Goal: Task Accomplishment & Management: Use online tool/utility

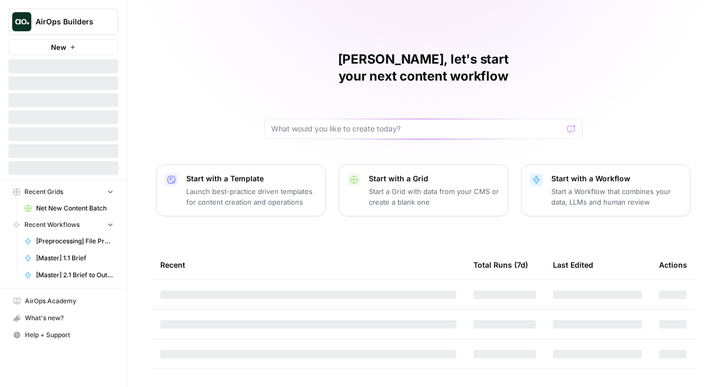
click at [116, 20] on button "AirOps Builders" at bounding box center [63, 21] width 110 height 27
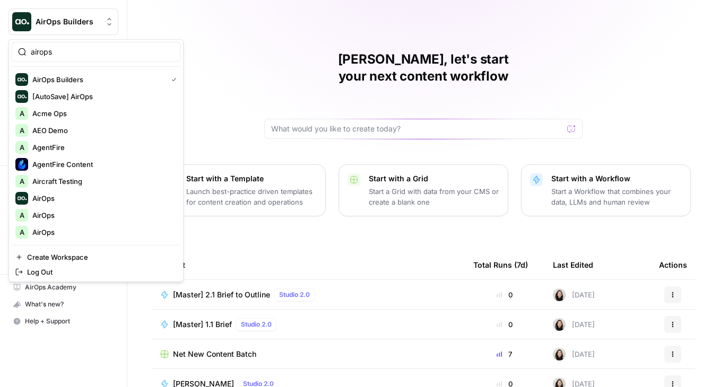
type input "airops"
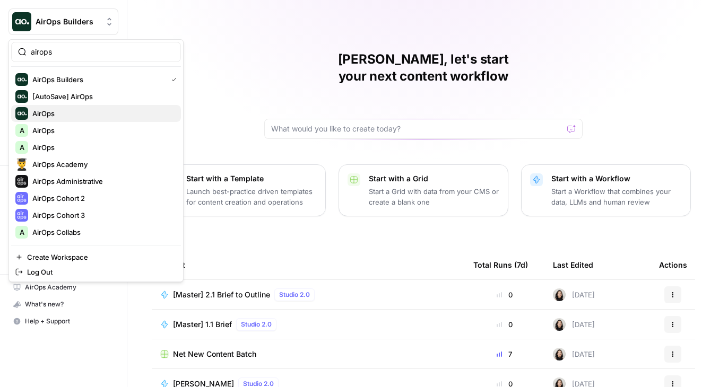
click at [57, 115] on span "AirOps" at bounding box center [102, 113] width 140 height 11
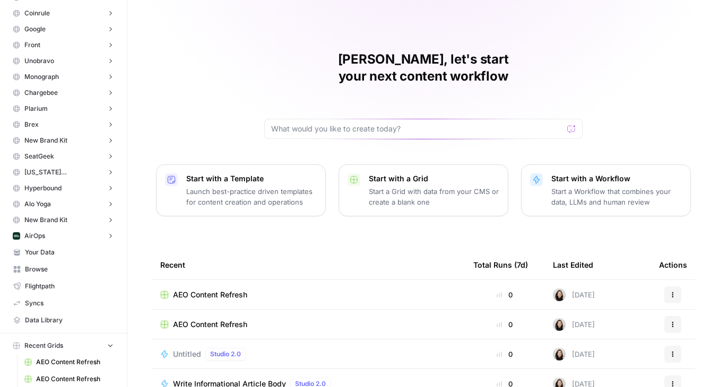
scroll to position [119, 0]
click at [40, 240] on button "AirOps" at bounding box center [63, 236] width 110 height 16
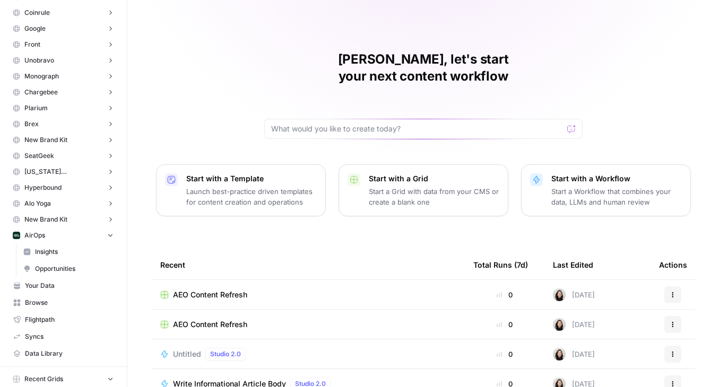
click at [55, 254] on span "Insights" at bounding box center [74, 252] width 78 height 10
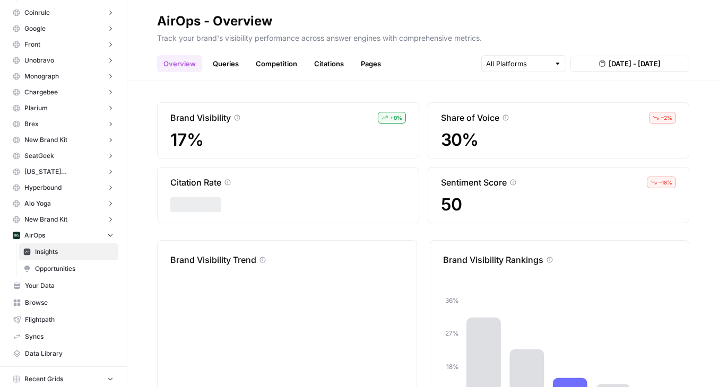
click at [220, 60] on link "Queries" at bounding box center [225, 63] width 39 height 17
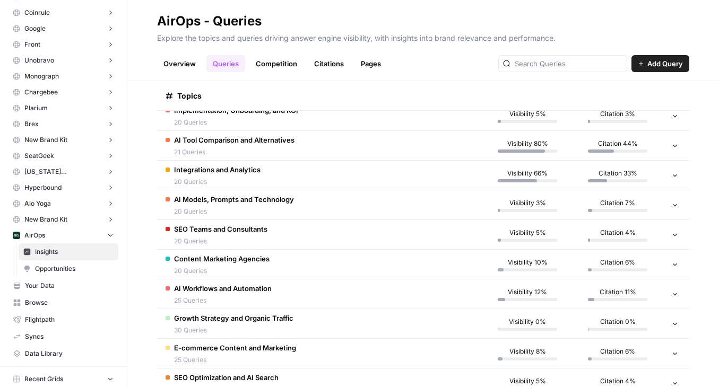
scroll to position [163, 0]
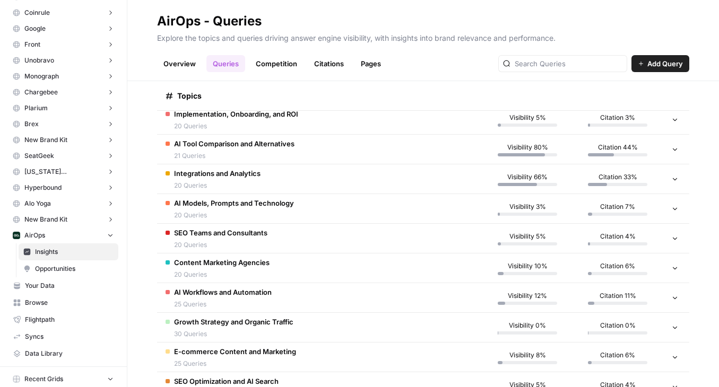
click at [247, 148] on span "AI Tool Comparison and Alternatives" at bounding box center [234, 143] width 120 height 11
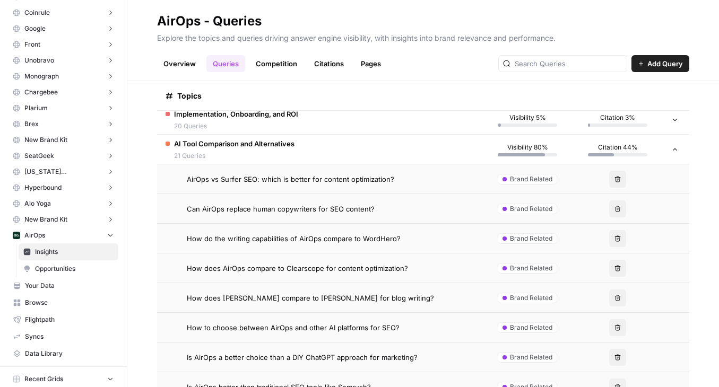
click at [237, 119] on div "Implementation, Onboarding, and ROI 20 Queries" at bounding box center [236, 120] width 124 height 22
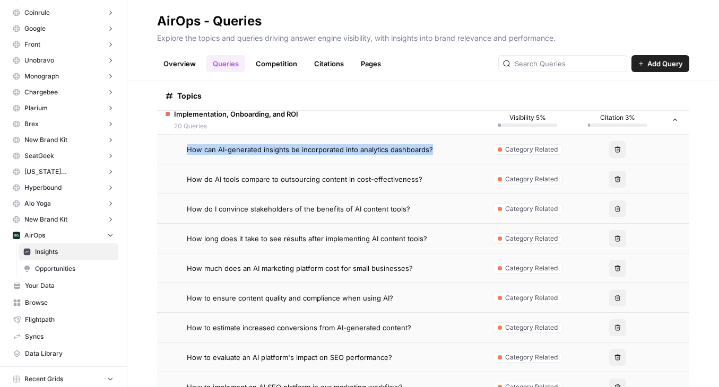
drag, startPoint x: 184, startPoint y: 148, endPoint x: 440, endPoint y: 148, distance: 256.2
click at [440, 148] on div "How can AI-generated insights be incorporated into analytics dashboards?" at bounding box center [319, 149] width 308 height 11
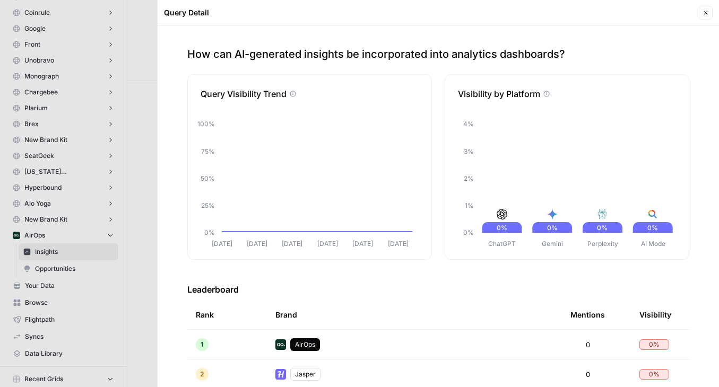
click at [709, 11] on button "Close" at bounding box center [705, 13] width 14 height 14
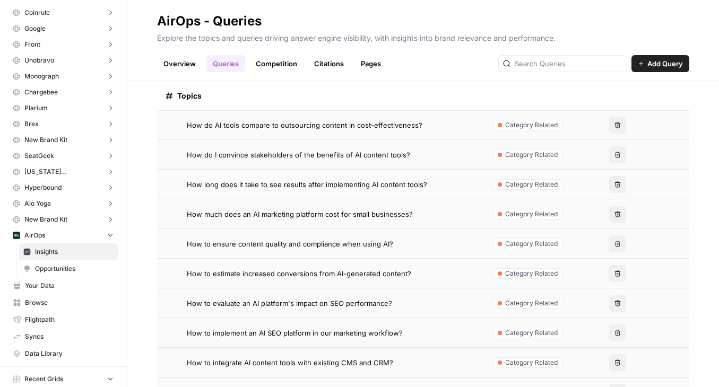
scroll to position [235, 0]
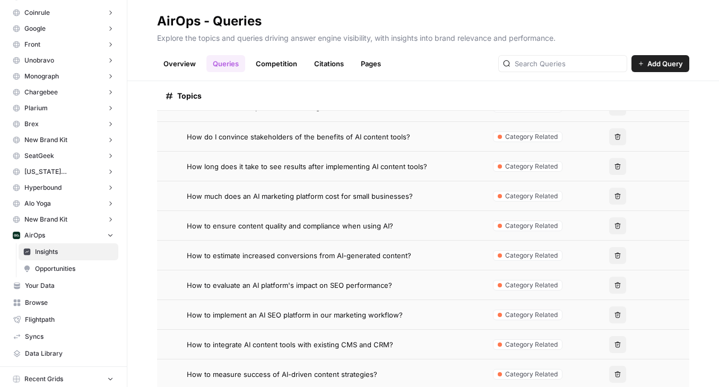
drag, startPoint x: 182, startPoint y: 199, endPoint x: 417, endPoint y: 199, distance: 234.4
click at [417, 199] on div "How much does an AI marketing platform cost for small businesses?" at bounding box center [319, 196] width 308 height 11
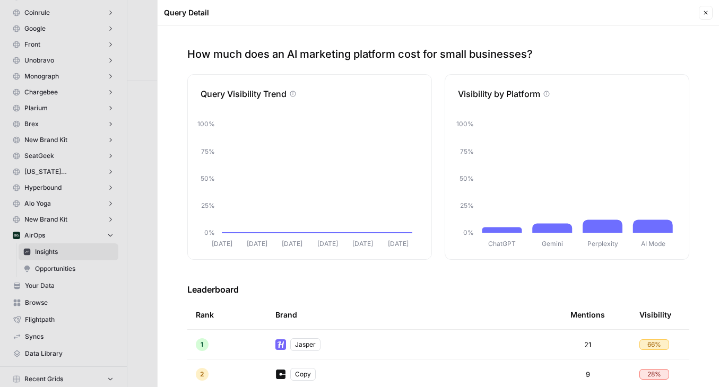
click at [706, 13] on icon "button" at bounding box center [705, 13] width 6 height 6
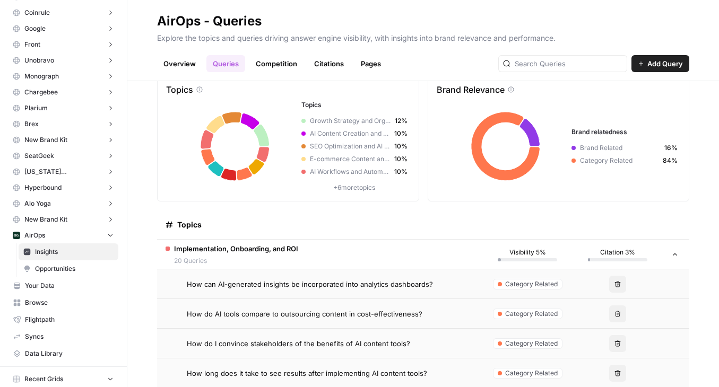
scroll to position [77, 0]
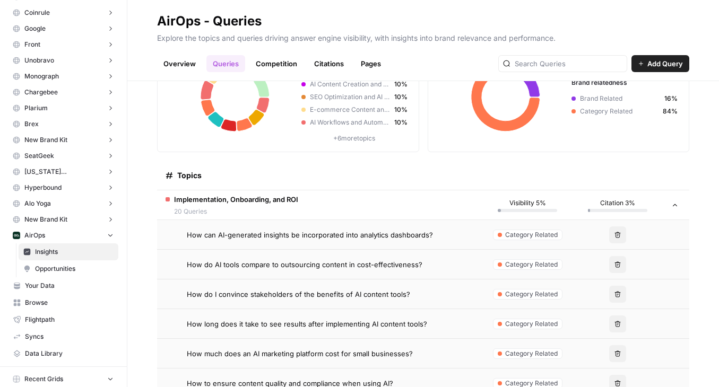
click at [430, 228] on td "How can AI-generated insights be incorporated into analytics dashboards?" at bounding box center [319, 234] width 325 height 29
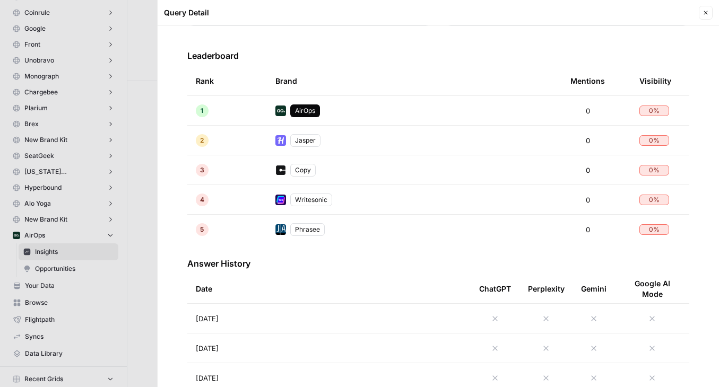
scroll to position [243, 0]
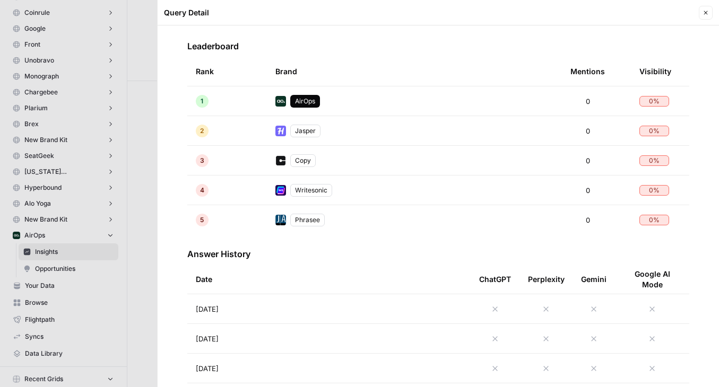
click at [703, 13] on icon "button" at bounding box center [705, 13] width 6 height 6
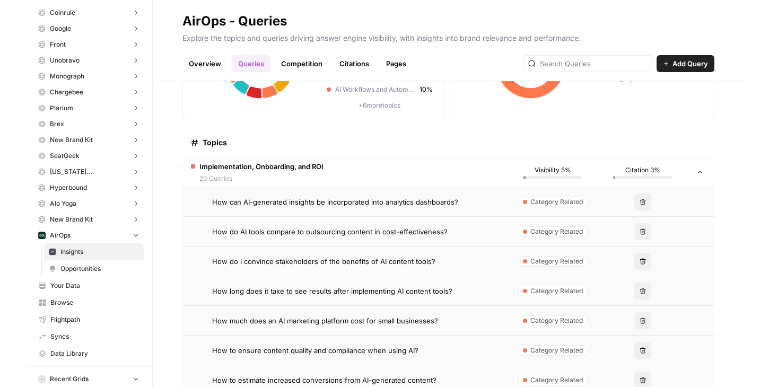
scroll to position [91, 0]
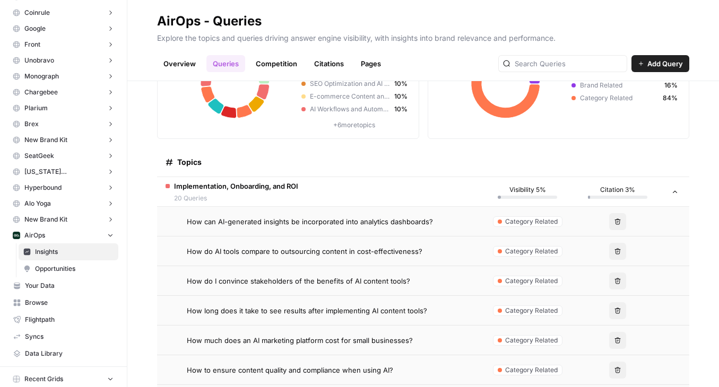
click at [453, 226] on div "How can AI-generated insights be incorporated into analytics dashboards?" at bounding box center [330, 221] width 287 height 11
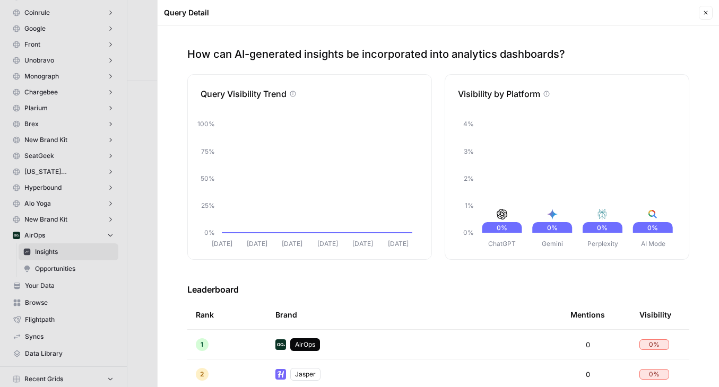
click at [706, 3] on header "Query Detail Close" at bounding box center [438, 12] width 561 height 25
click at [700, 11] on button "Close" at bounding box center [705, 13] width 14 height 14
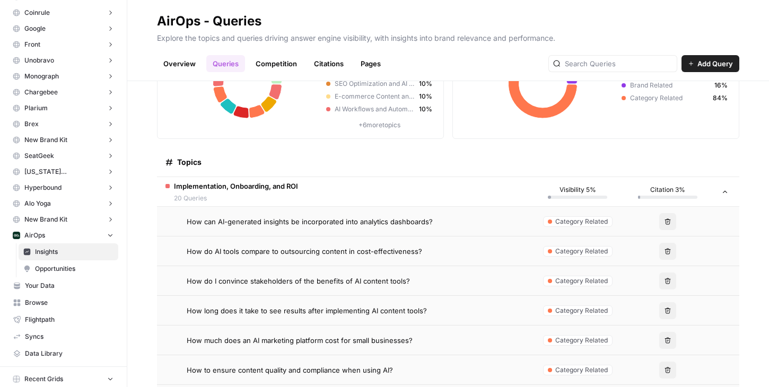
scroll to position [110, 0]
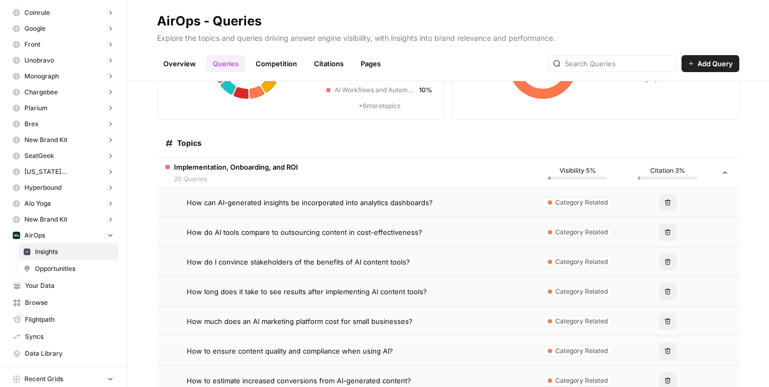
click at [476, 214] on td "How can AI-generated insights be incorporated into analytics dashboards?" at bounding box center [344, 202] width 375 height 29
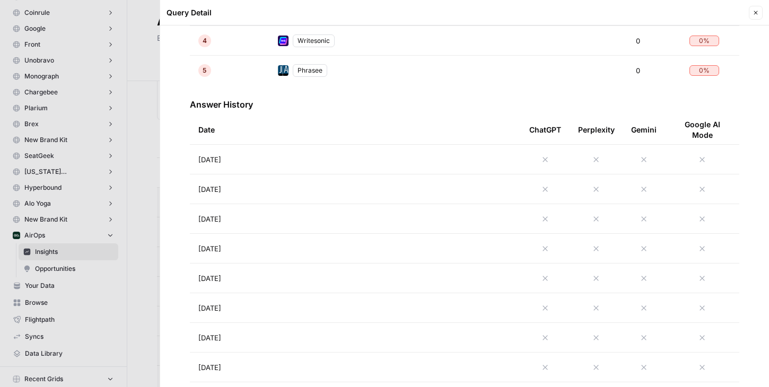
scroll to position [392, 0]
click at [265, 156] on td "Aug 21, 2025" at bounding box center [355, 160] width 331 height 29
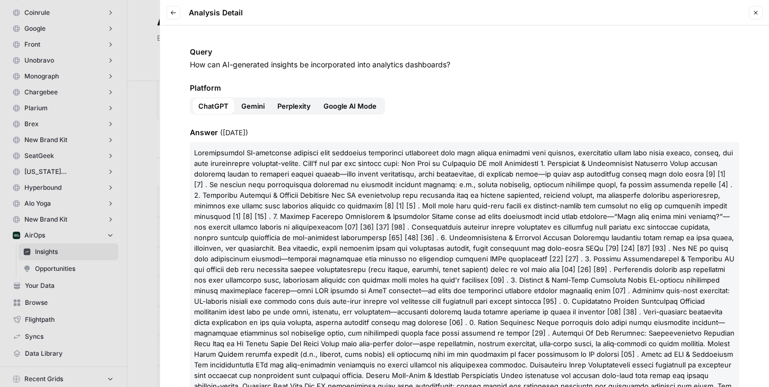
click at [177, 11] on button "Back" at bounding box center [174, 13] width 14 height 14
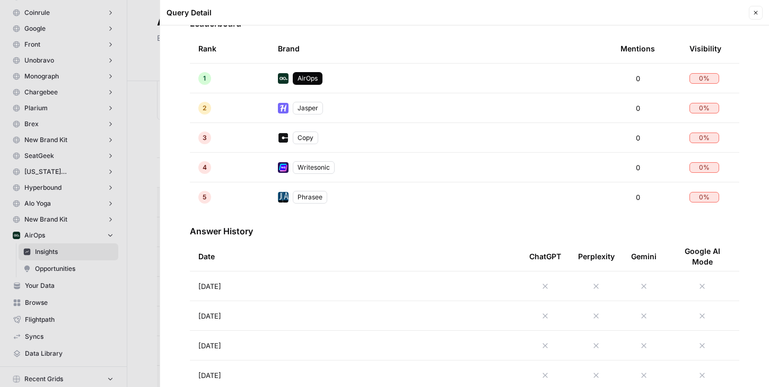
scroll to position [299, 0]
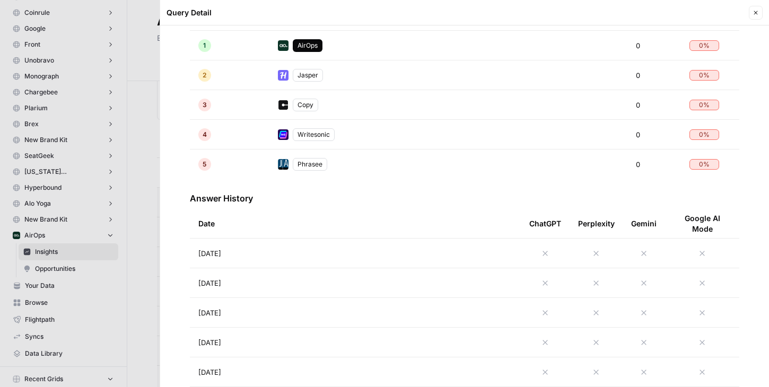
click at [263, 281] on td "Aug 20, 2025" at bounding box center [355, 282] width 331 height 29
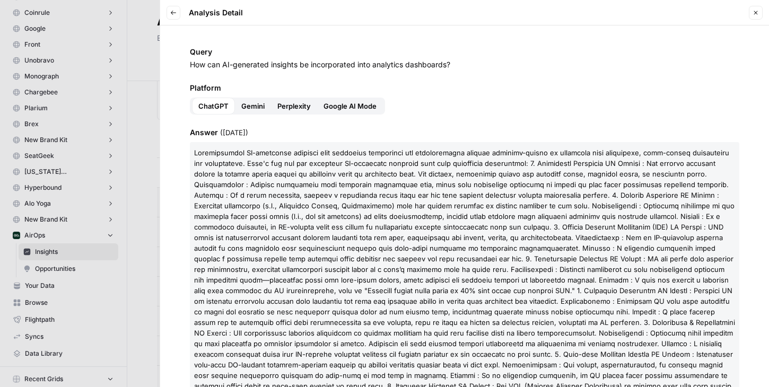
drag, startPoint x: 284, startPoint y: 192, endPoint x: 512, endPoint y: 268, distance: 240.3
click at [512, 268] on span at bounding box center [464, 348] width 541 height 401
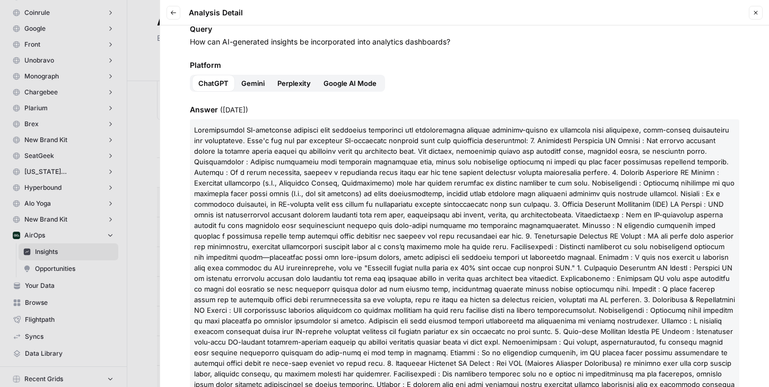
scroll to position [25, 0]
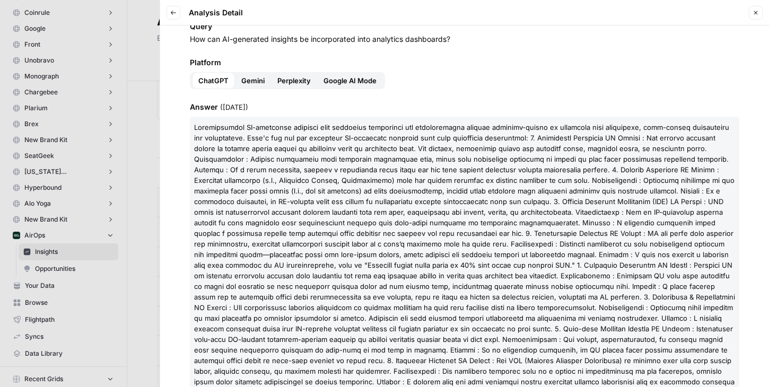
drag, startPoint x: 535, startPoint y: 309, endPoint x: 476, endPoint y: 232, distance: 97.2
click at [476, 232] on span at bounding box center [464, 323] width 541 height 401
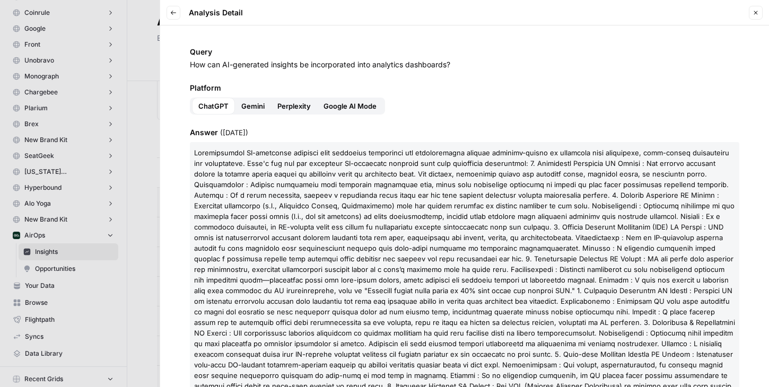
drag, startPoint x: 375, startPoint y: 180, endPoint x: 482, endPoint y: 240, distance: 121.8
click at [483, 240] on span at bounding box center [464, 348] width 541 height 401
click at [482, 240] on span at bounding box center [464, 348] width 541 height 401
click at [172, 11] on icon "button" at bounding box center [173, 13] width 5 height 4
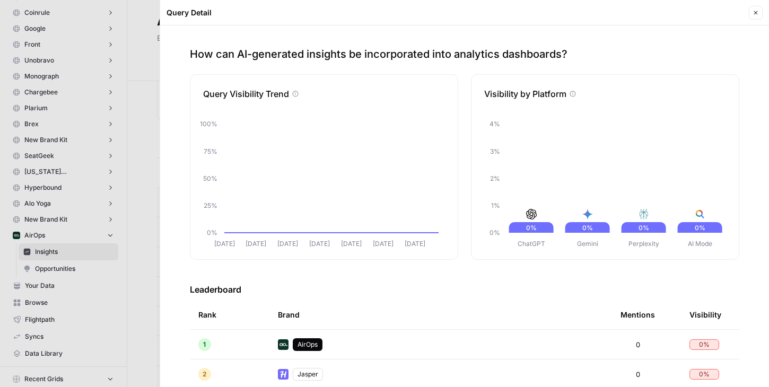
click at [718, 14] on button "Close" at bounding box center [756, 13] width 14 height 14
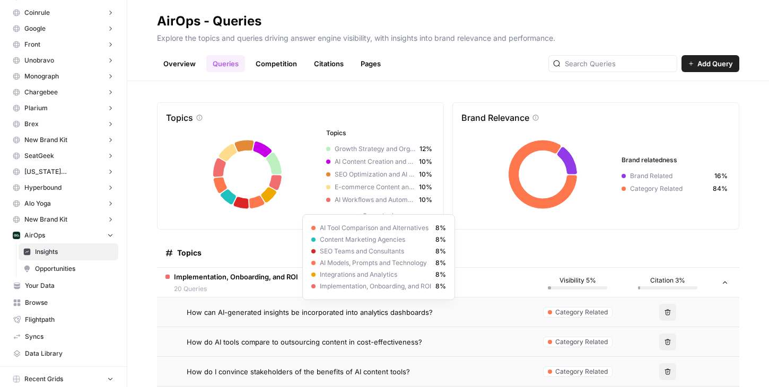
scroll to position [10, 0]
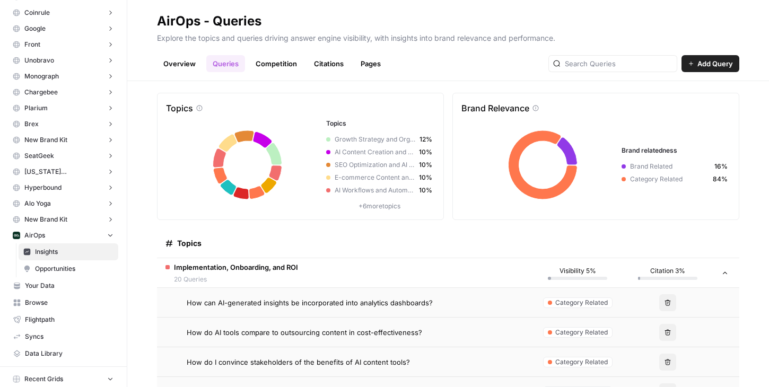
click at [365, 207] on p "+ 6 more topics" at bounding box center [379, 207] width 106 height 10
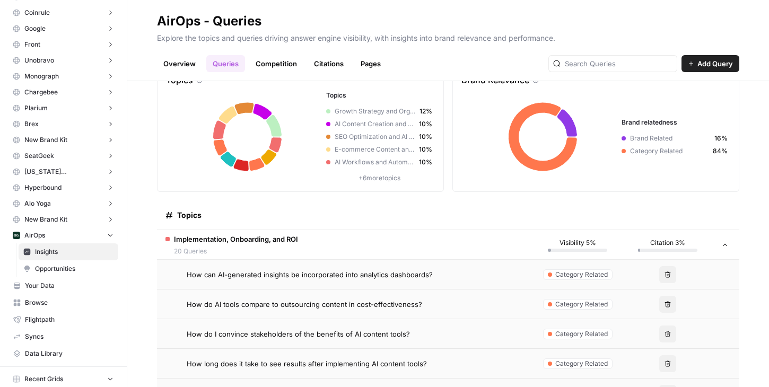
scroll to position [43, 0]
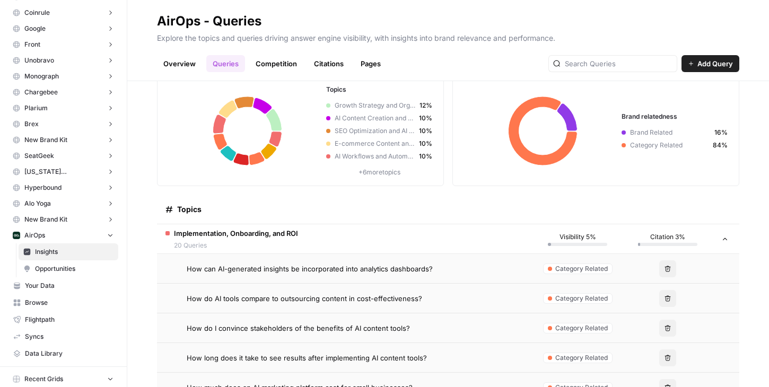
click at [64, 266] on span "Opportunities" at bounding box center [74, 269] width 78 height 10
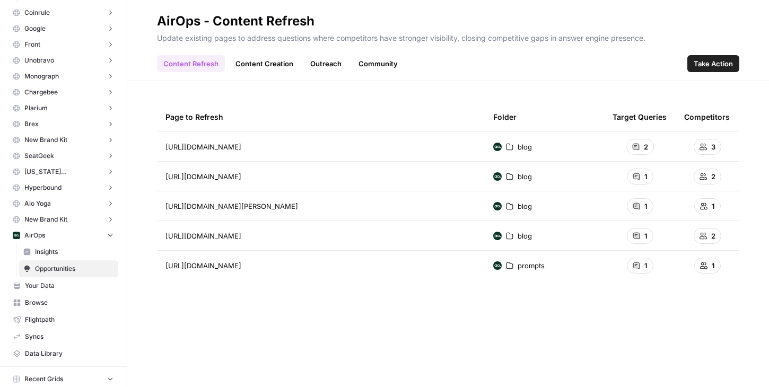
click at [236, 65] on link "Content Creation" at bounding box center [264, 63] width 71 height 17
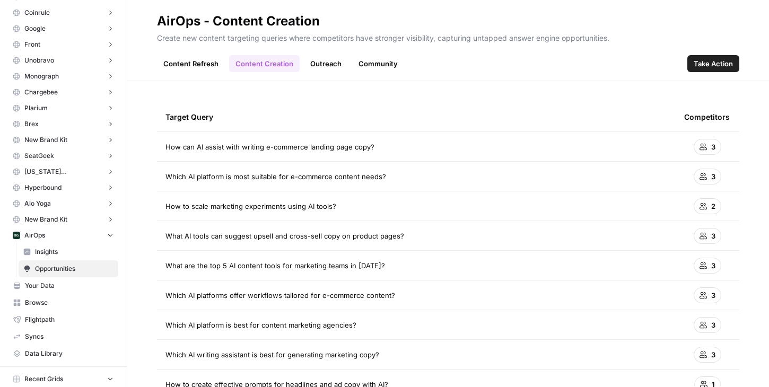
drag, startPoint x: 158, startPoint y: 150, endPoint x: 519, endPoint y: 148, distance: 361.7
click at [520, 148] on td "How can AI assist with writing e-commerce landing page copy?" at bounding box center [416, 146] width 519 height 29
click at [374, 155] on td "How can AI assist with writing e-commerce landing page copy?" at bounding box center [416, 146] width 519 height 29
drag, startPoint x: 384, startPoint y: 155, endPoint x: 164, endPoint y: 145, distance: 219.8
click at [164, 145] on td "How can AI assist with writing e-commerce landing page copy?" at bounding box center [416, 146] width 519 height 29
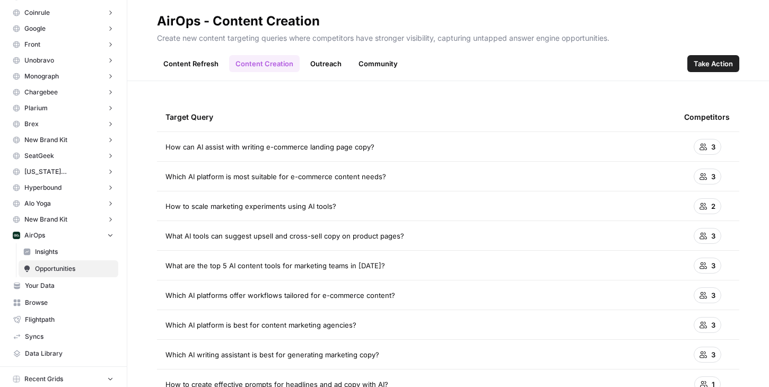
click at [164, 145] on td "How can AI assist with writing e-commerce landing page copy?" at bounding box center [416, 146] width 519 height 29
drag, startPoint x: 165, startPoint y: 145, endPoint x: 460, endPoint y: 146, distance: 295.4
click at [460, 146] on div "How can AI assist with writing e-commerce landing page copy?" at bounding box center [416, 147] width 502 height 11
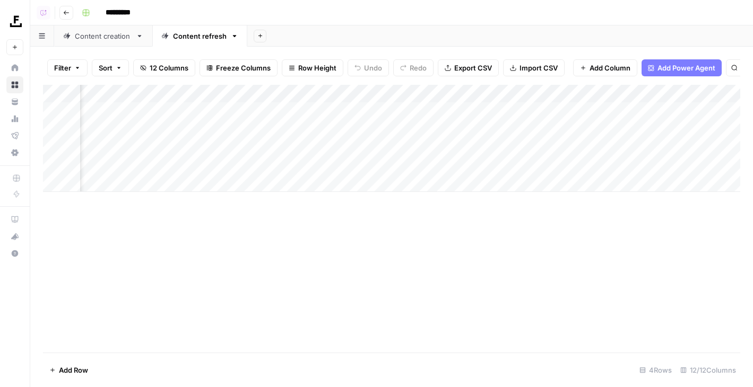
scroll to position [0, 417]
click at [282, 128] on div "Add Column" at bounding box center [391, 138] width 697 height 107
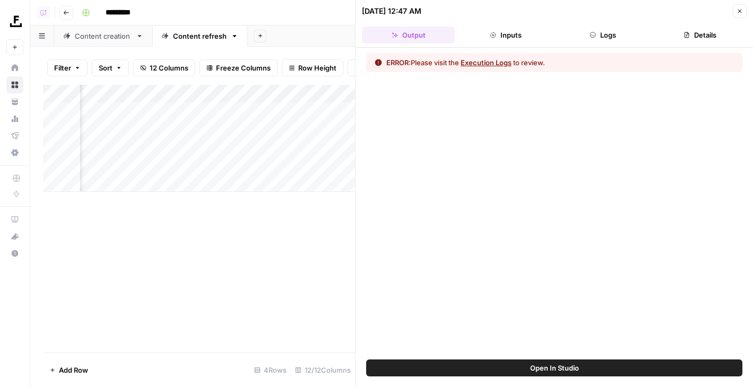
click at [627, 46] on header "08/20/25 at 12:47 AM Close Output Inputs Logs Details" at bounding box center [553, 24] width 397 height 48
click at [616, 37] on button "Logs" at bounding box center [602, 35] width 93 height 17
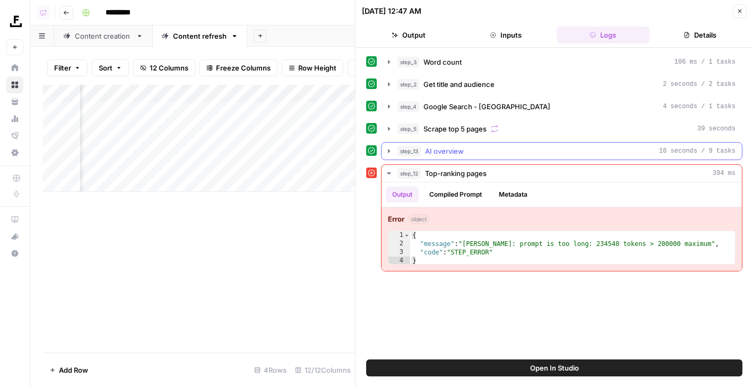
click at [467, 151] on div "step_13 AI overview 16 seconds / 9 tasks" at bounding box center [566, 151] width 338 height 11
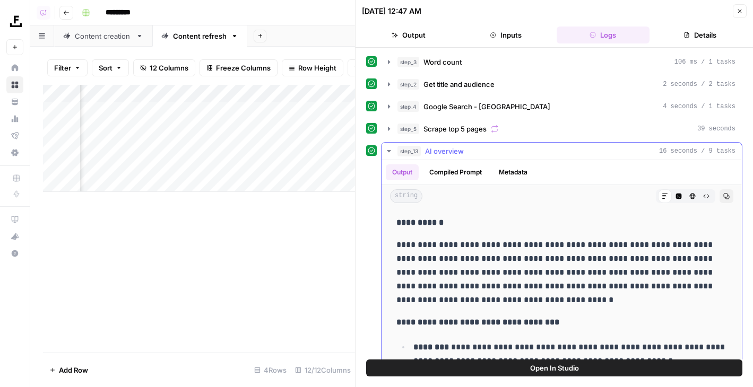
click at [467, 151] on div "step_13 AI overview 16 seconds / 9 tasks" at bounding box center [566, 151] width 338 height 11
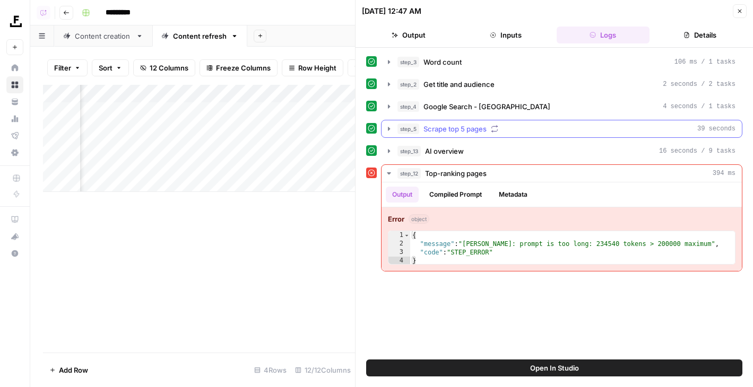
click at [467, 129] on span "Scrape top 5 pages" at bounding box center [454, 129] width 63 height 11
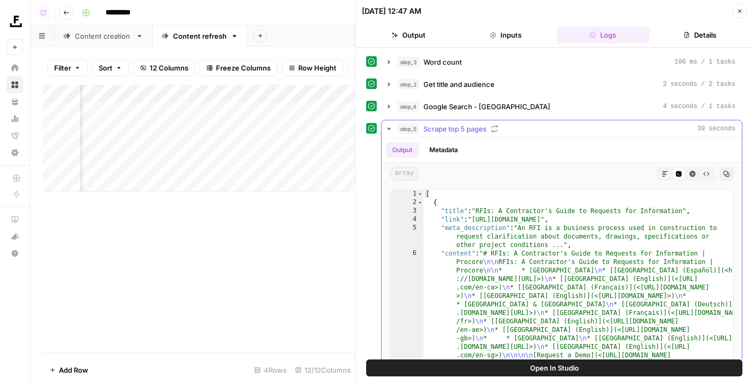
click at [467, 129] on span "Scrape top 5 pages" at bounding box center [454, 129] width 63 height 11
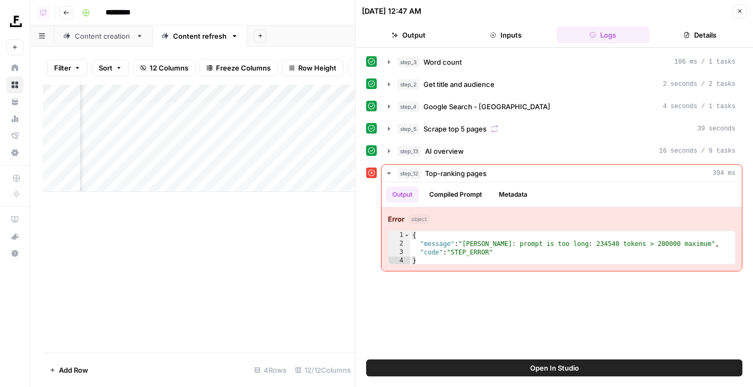
click at [546, 374] on button "Open In Studio" at bounding box center [554, 368] width 376 height 17
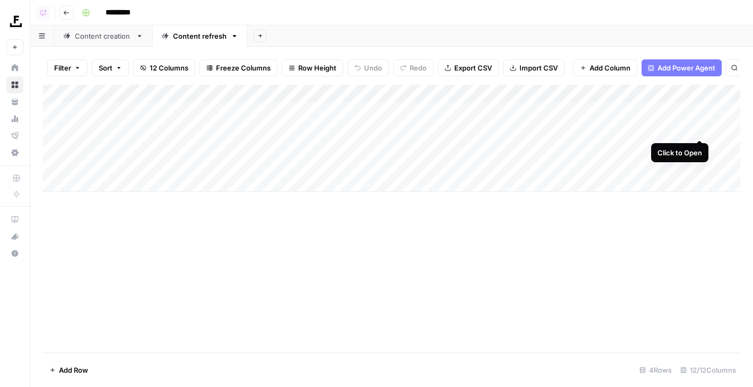
click at [698, 130] on div "Add Column" at bounding box center [391, 138] width 697 height 107
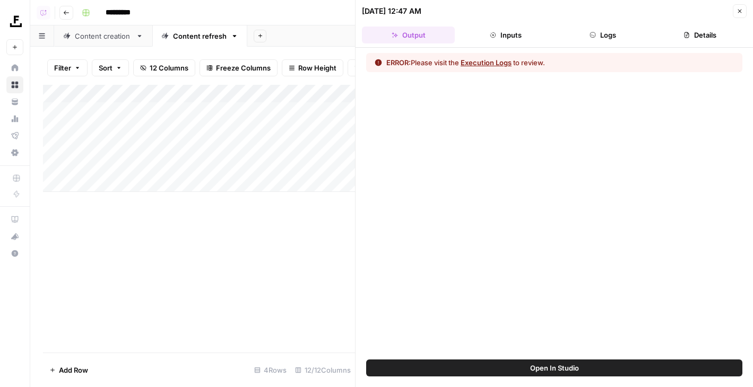
click at [596, 40] on button "Logs" at bounding box center [602, 35] width 93 height 17
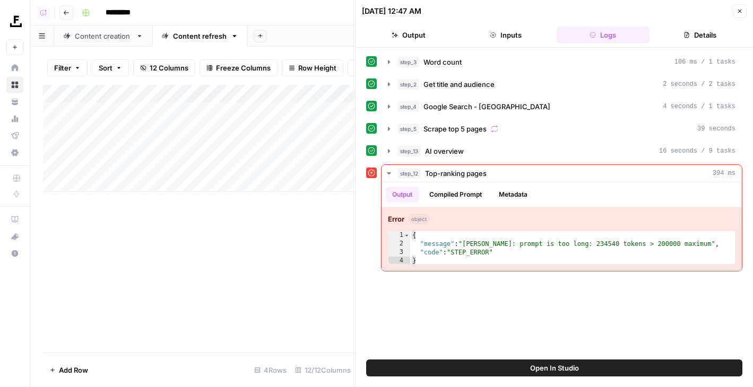
click at [738, 14] on button "Close" at bounding box center [739, 11] width 14 height 14
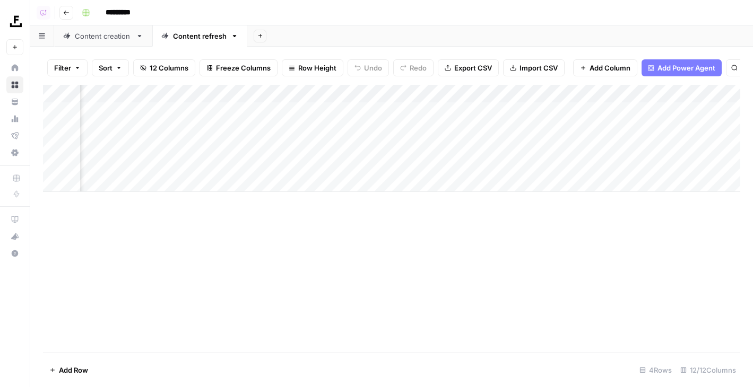
scroll to position [0, 99]
click at [567, 93] on div "Add Column" at bounding box center [391, 138] width 697 height 107
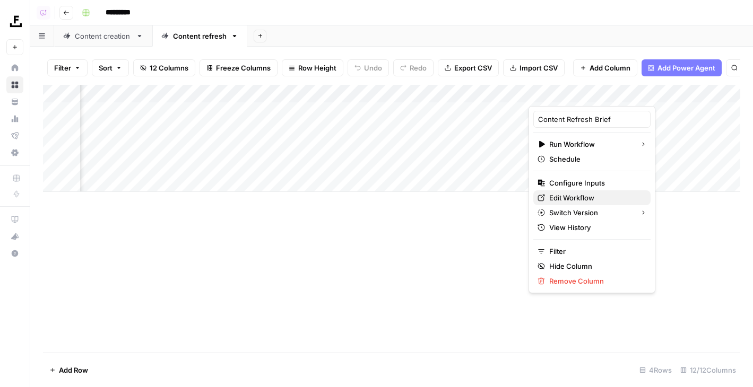
click at [568, 200] on span "Edit Workflow" at bounding box center [595, 198] width 93 height 11
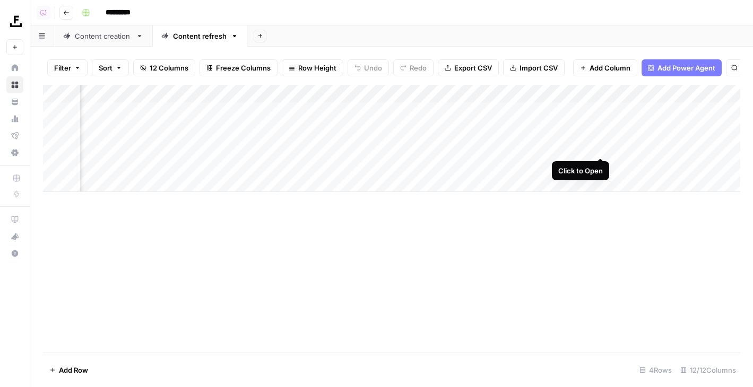
click at [600, 148] on div "Add Column" at bounding box center [391, 138] width 697 height 107
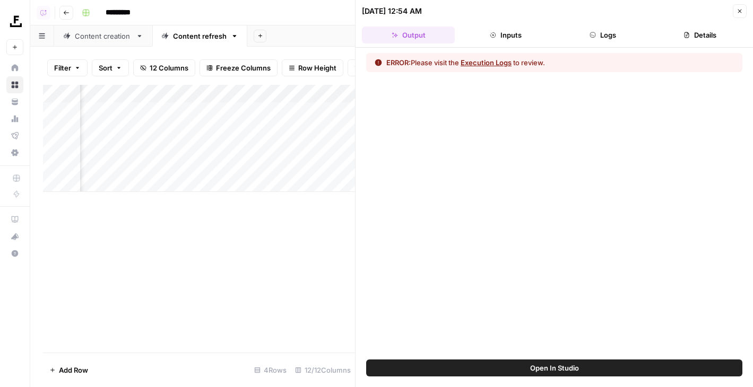
click at [569, 368] on span "Open In Studio" at bounding box center [554, 368] width 49 height 11
click at [739, 14] on icon "button" at bounding box center [739, 11] width 6 height 6
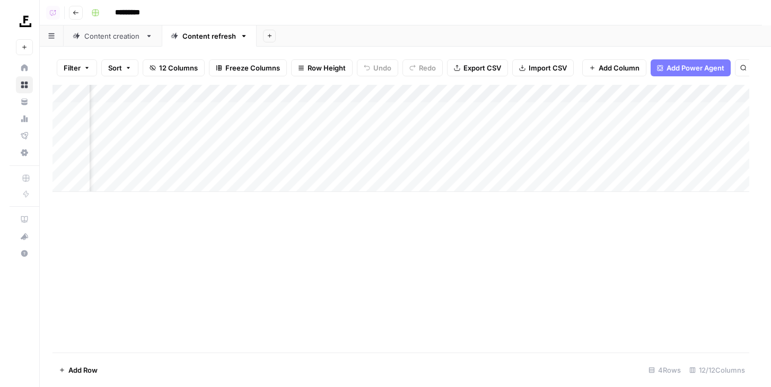
scroll to position [0, 64]
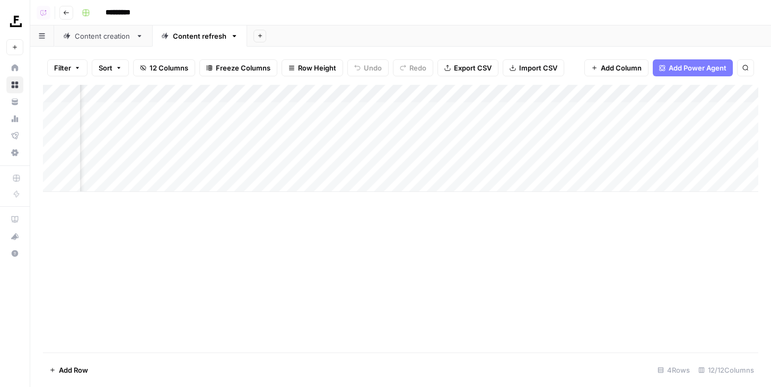
click at [118, 35] on div "Content creation" at bounding box center [103, 36] width 57 height 11
click at [632, 353] on span "Reload" at bounding box center [630, 356] width 21 height 10
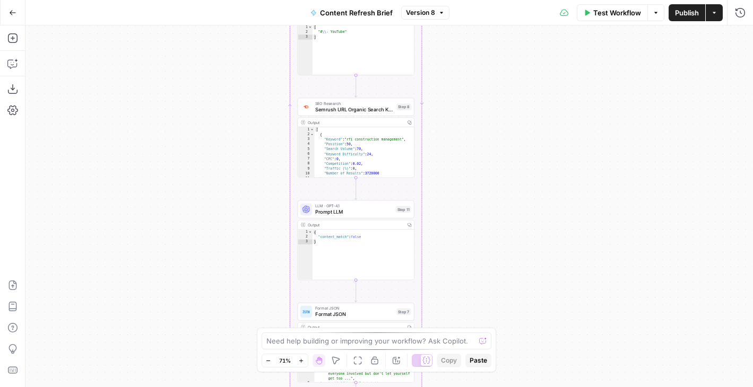
drag, startPoint x: 468, startPoint y: 155, endPoint x: 468, endPoint y: 332, distance: 176.6
click at [468, 332] on body "Foundation Inc. New Home Browse Your Data Usage Flightpath Settings Recent Grid…" at bounding box center [376, 193] width 753 height 387
click at [468, 333] on div "Need help building or improving your workflow? Ask Copilot." at bounding box center [376, 341] width 230 height 17
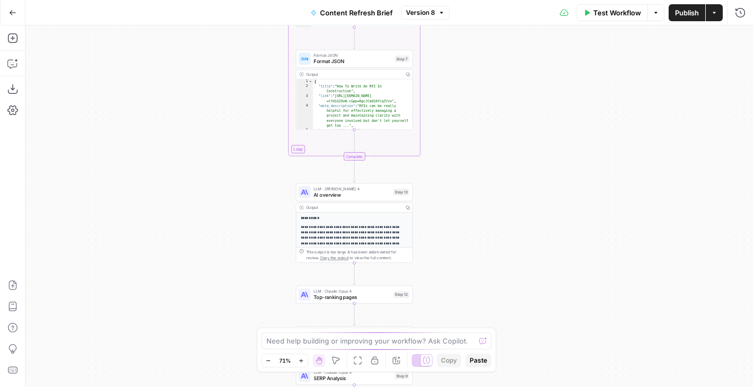
drag, startPoint x: 189, startPoint y: 187, endPoint x: 186, endPoint y: 24, distance: 162.8
click at [186, 24] on div "Go Back Content Refresh Brief Version 8 Test Workflow Options Publish Actions R…" at bounding box center [376, 193] width 753 height 387
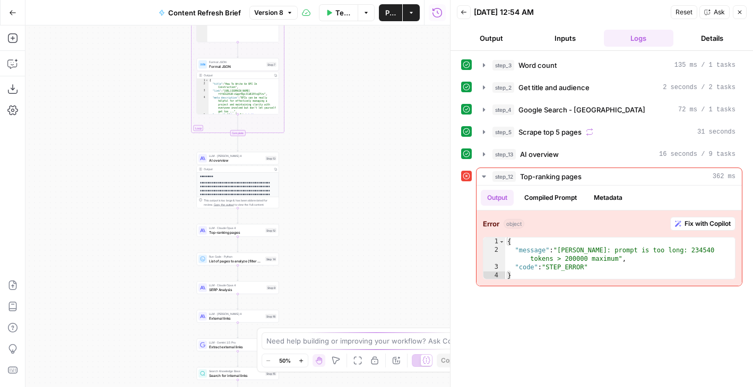
drag, startPoint x: 348, startPoint y: 260, endPoint x: 347, endPoint y: 170, distance: 89.6
click at [347, 170] on div "Workflow Set Inputs Inputs Run Code · Python Word count Step 3 Output Copy 1 2 …" at bounding box center [237, 206] width 424 height 362
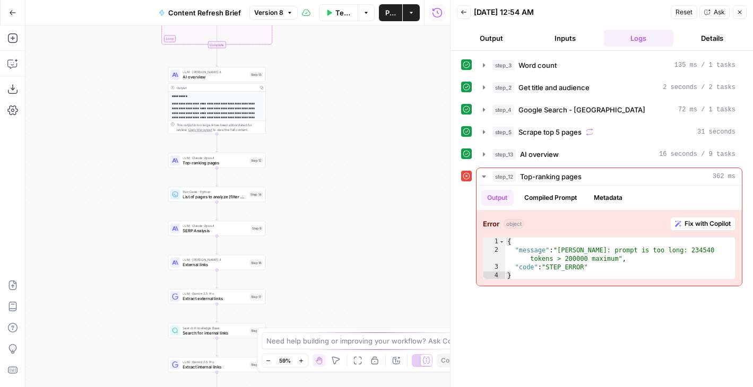
drag, startPoint x: 343, startPoint y: 253, endPoint x: 344, endPoint y: 182, distance: 70.5
click at [344, 182] on div "Workflow Set Inputs Inputs Run Code · Python Word count Step 3 Output Copy 1 2 …" at bounding box center [237, 206] width 424 height 362
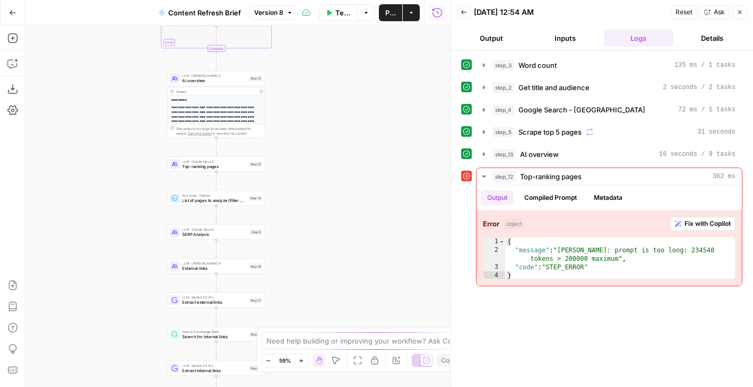
drag, startPoint x: 313, startPoint y: 119, endPoint x: 327, endPoint y: 173, distance: 56.3
click at [327, 173] on div "Workflow Set Inputs Inputs Run Code · Python Word count Step 3 Output Copy 1 2 …" at bounding box center [237, 206] width 424 height 362
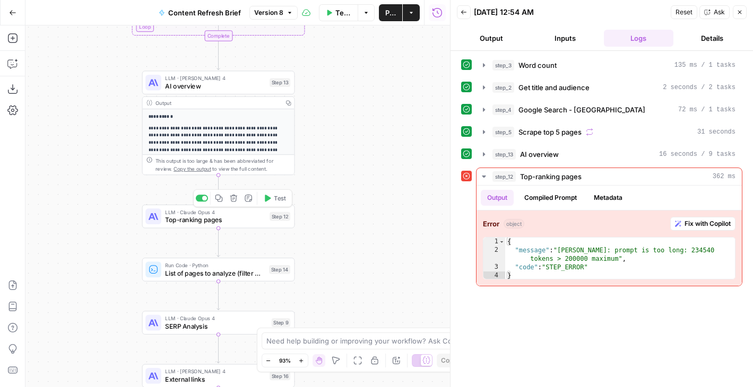
click at [246, 220] on span "Top-ranking pages" at bounding box center [215, 220] width 100 height 10
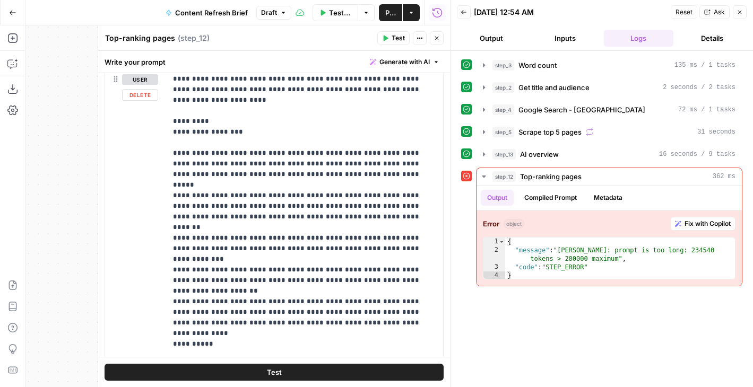
scroll to position [119, 0]
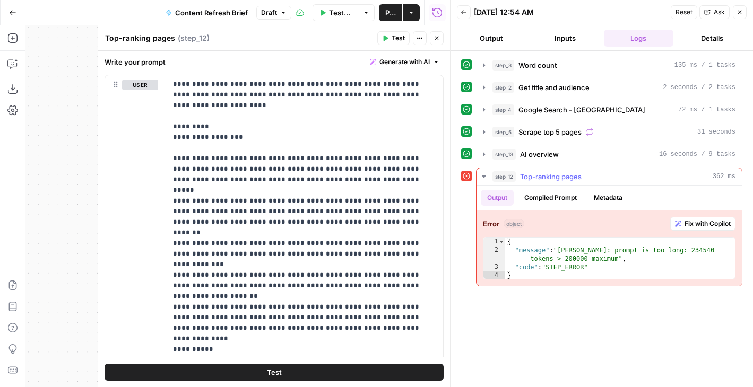
click at [556, 205] on button "Compiled Prompt" at bounding box center [550, 198] width 65 height 16
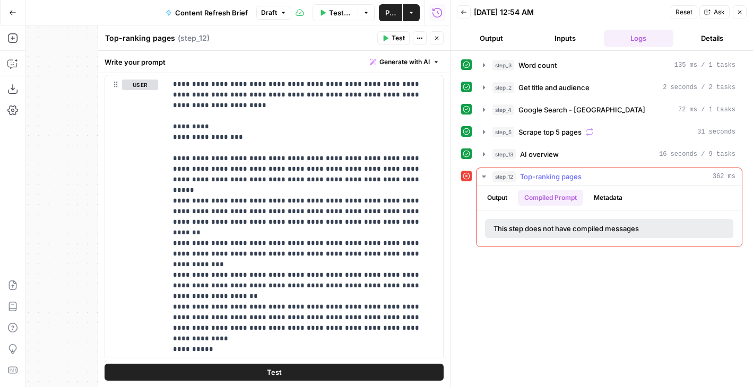
click at [505, 198] on button "Output" at bounding box center [496, 198] width 33 height 16
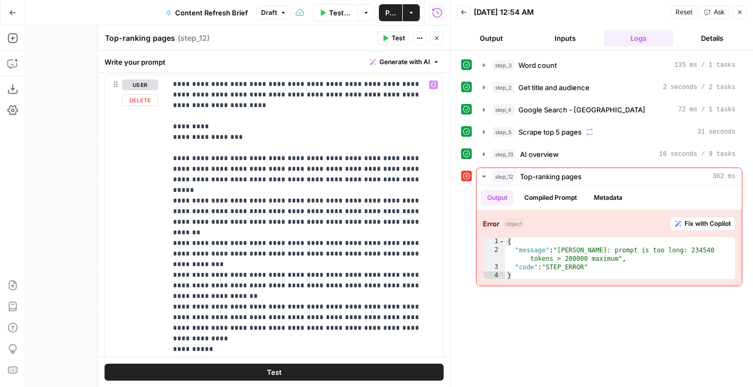
scroll to position [8, 0]
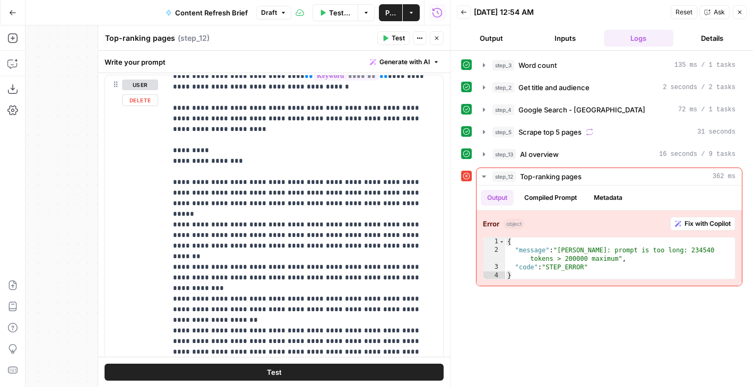
click at [127, 185] on div "user Delete" at bounding box center [140, 304] width 36 height 449
type textarea "**********"
click at [574, 259] on div "{ "message" : "Claude Error: prompt is too long: 234540 tokens > 200000 maximum…" at bounding box center [620, 267] width 230 height 59
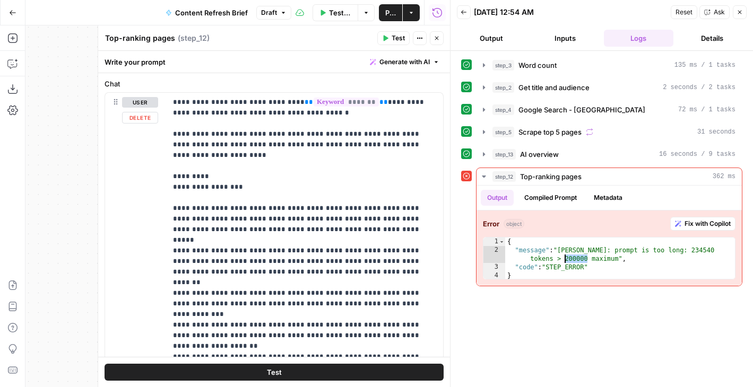
scroll to position [265, 0]
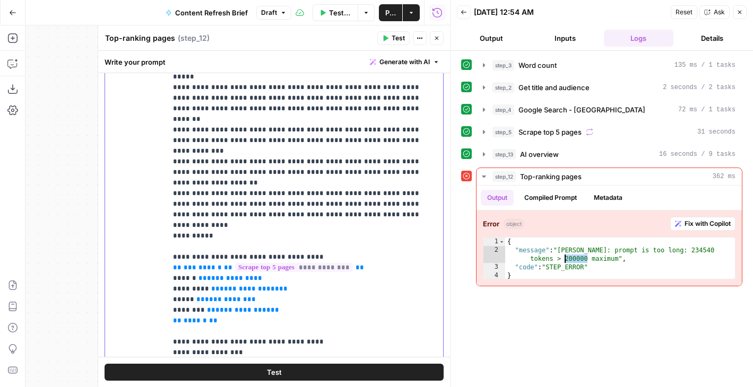
click at [215, 307] on span "**********" at bounding box center [242, 310] width 55 height 7
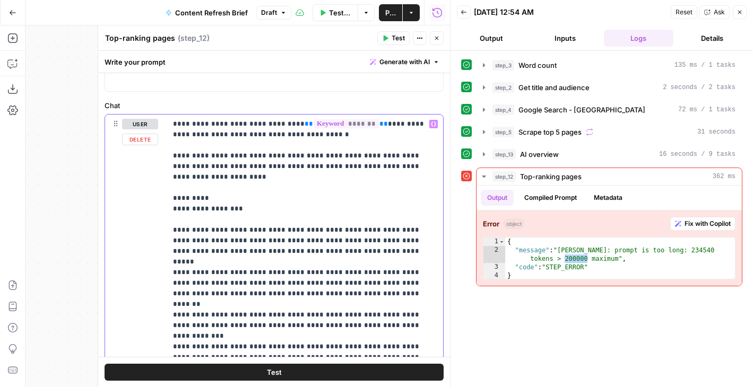
scroll to position [0, 0]
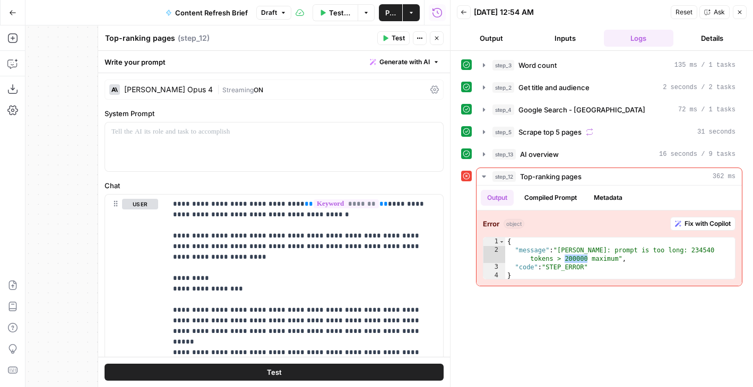
click at [222, 89] on span "Streaming" at bounding box center [237, 90] width 31 height 8
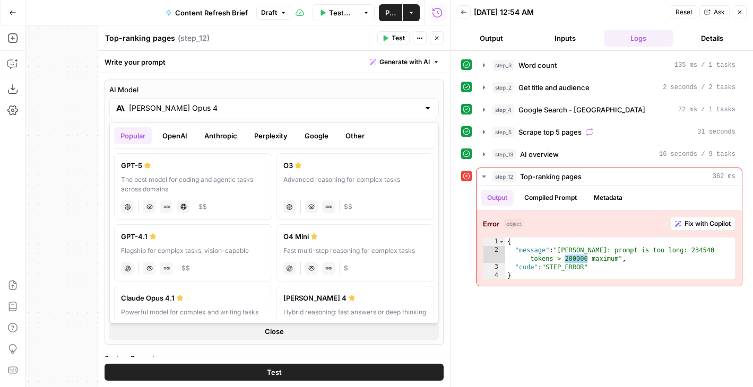
click at [226, 112] on input "[PERSON_NAME] Opus 4" at bounding box center [274, 108] width 290 height 11
click at [321, 306] on label "Claude Sonnet 4 Hybrid reasoning: fast answers or deep thinking anthropic Visio…" at bounding box center [355, 314] width 158 height 57
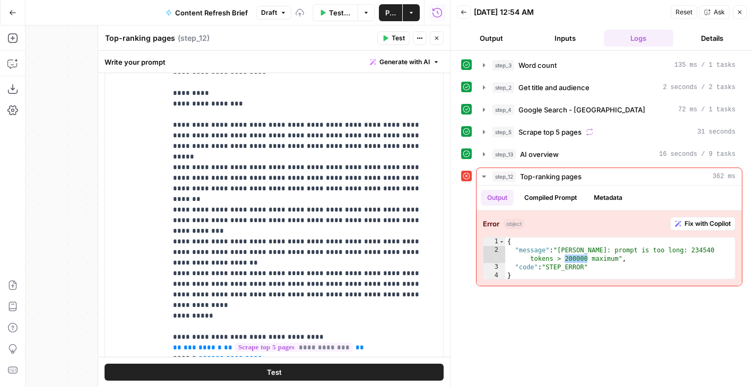
scroll to position [571, 0]
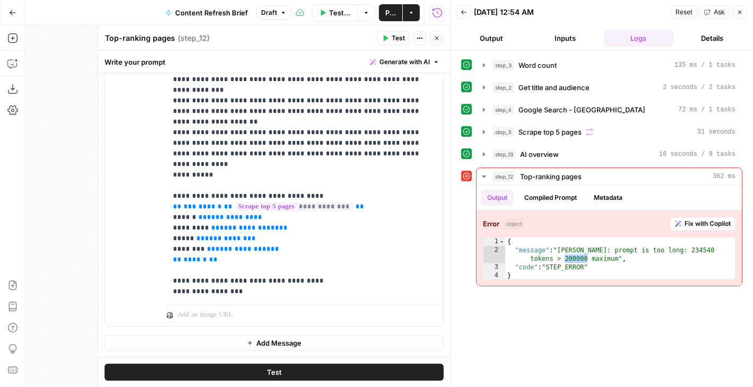
click at [236, 368] on button "Test" at bounding box center [273, 372] width 339 height 17
click at [230, 373] on button "Test" at bounding box center [273, 372] width 339 height 17
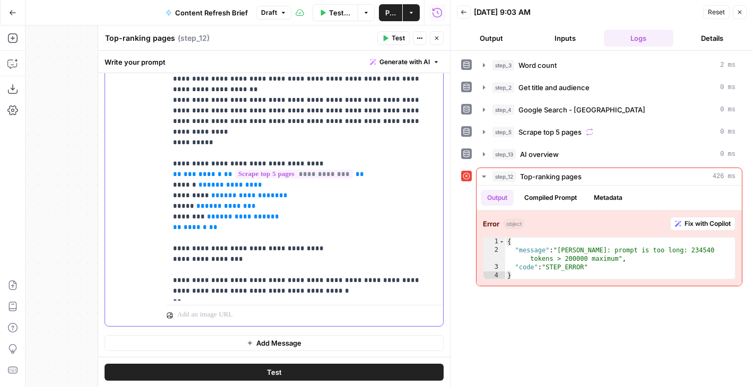
drag, startPoint x: 234, startPoint y: 290, endPoint x: 148, endPoint y: 255, distance: 93.1
click at [148, 256] on div "**********" at bounding box center [274, 96] width 338 height 457
click at [257, 264] on p "**********" at bounding box center [305, 68] width 264 height 456
drag, startPoint x: 340, startPoint y: 265, endPoint x: 300, endPoint y: 263, distance: 39.8
click at [300, 263] on p "**********" at bounding box center [305, 68] width 264 height 456
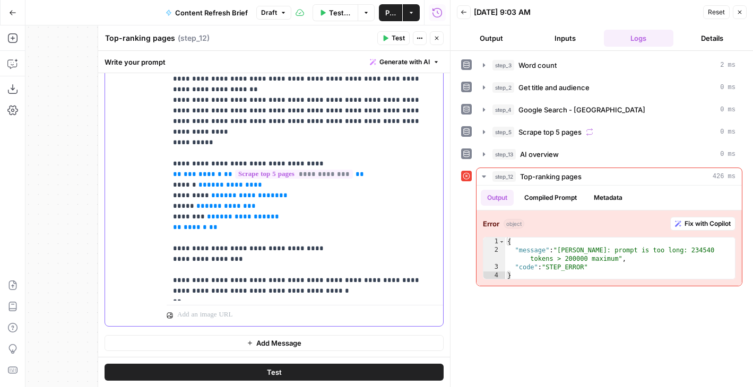
click at [311, 264] on p "**********" at bounding box center [305, 68] width 264 height 456
drag, startPoint x: 283, startPoint y: 274, endPoint x: 222, endPoint y: 262, distance: 62.6
click at [222, 262] on p "**********" at bounding box center [305, 68] width 264 height 456
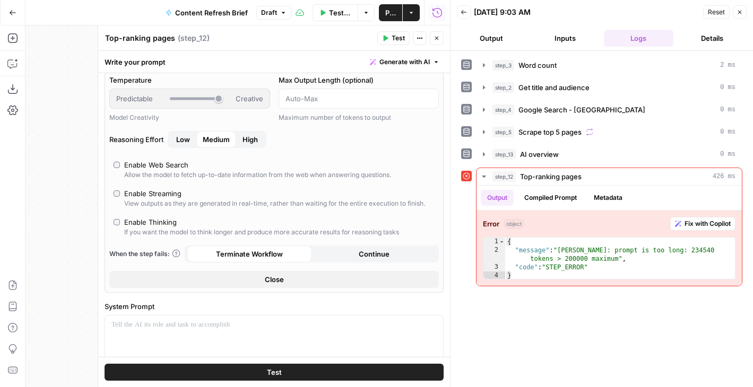
scroll to position [0, 0]
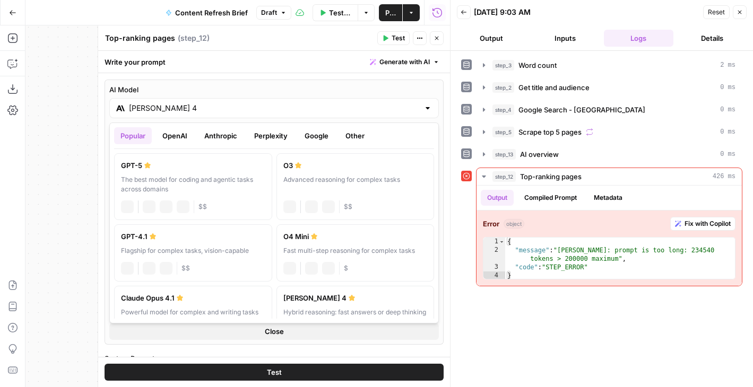
click at [195, 111] on input "Claude Sonnet 4" at bounding box center [274, 108] width 290 height 11
click at [310, 135] on button "Google" at bounding box center [316, 135] width 37 height 17
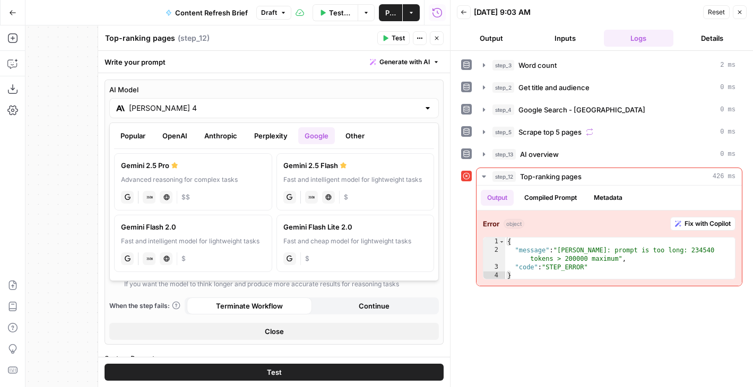
click at [208, 169] on div "Gemini 2.5 Pro" at bounding box center [193, 165] width 144 height 11
type input "Gemini 2.5 Pro"
type input "***"
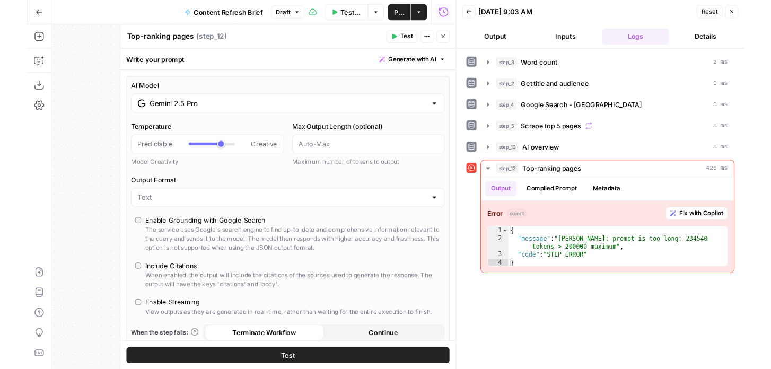
scroll to position [589, 0]
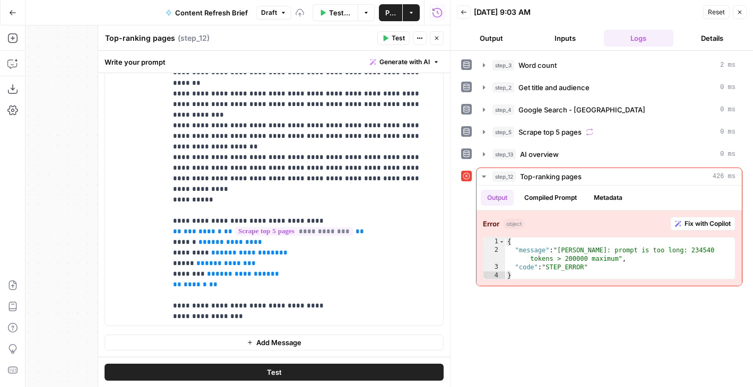
click at [255, 368] on button "Test" at bounding box center [273, 372] width 339 height 17
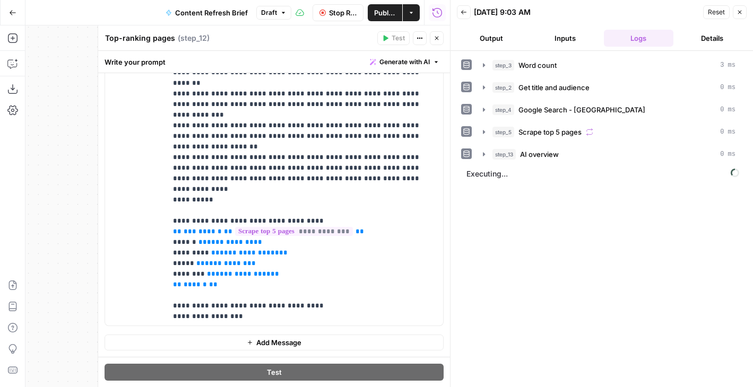
click at [488, 50] on header "Back 08/21/25 at 9:03 AM Reset Close Output Inputs Logs Details" at bounding box center [601, 25] width 302 height 51
click at [486, 38] on button "Output" at bounding box center [491, 38] width 69 height 17
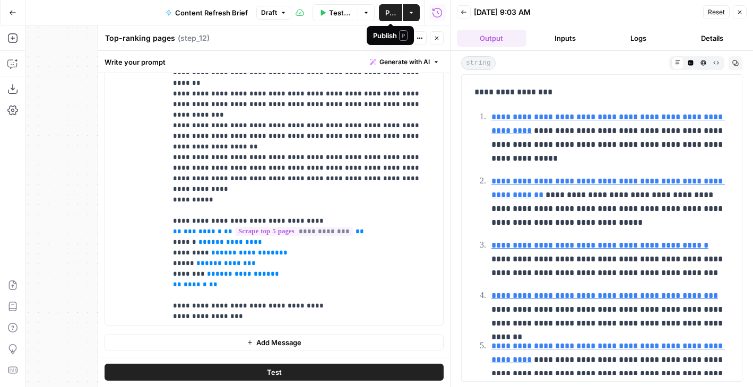
click at [380, 15] on button "Publish" at bounding box center [390, 12] width 23 height 17
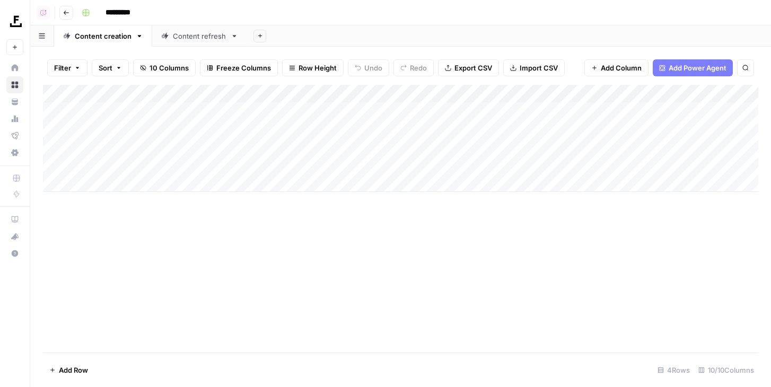
click at [339, 90] on div "Add Column" at bounding box center [400, 138] width 715 height 107
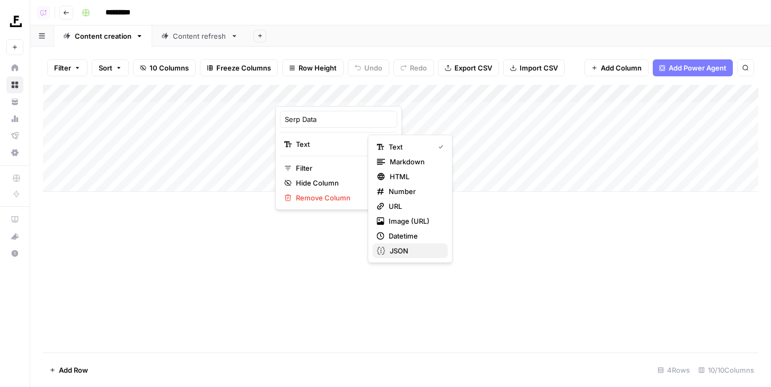
click at [423, 248] on span "JSON" at bounding box center [415, 251] width 50 height 11
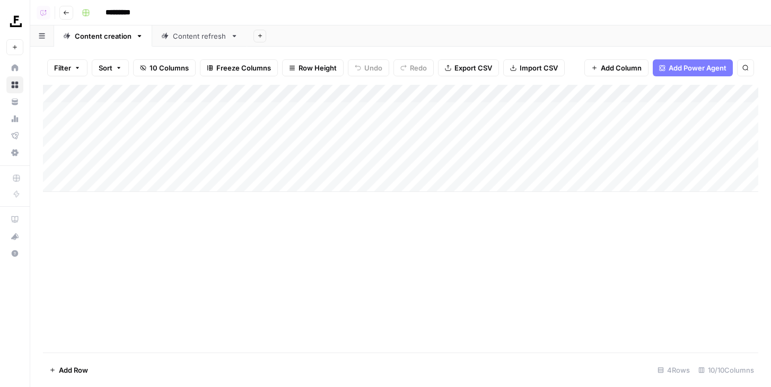
click at [406, 91] on div "Add Column" at bounding box center [400, 138] width 715 height 107
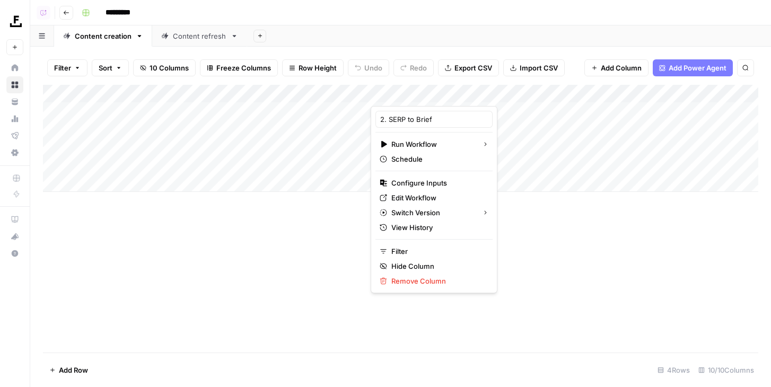
click at [217, 93] on div "Add Column" at bounding box center [400, 138] width 715 height 107
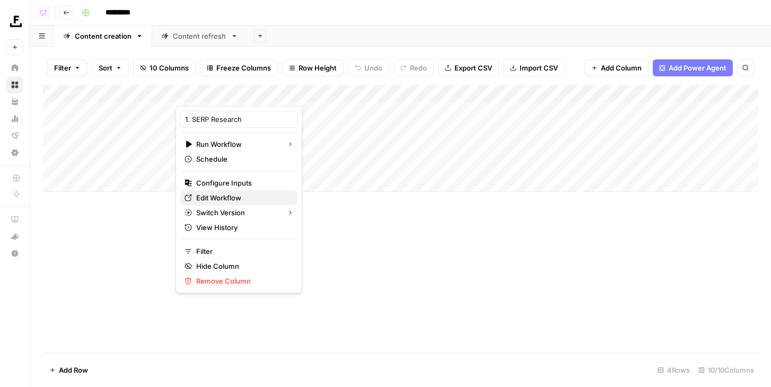
click at [232, 194] on span "Edit Workflow" at bounding box center [242, 198] width 93 height 11
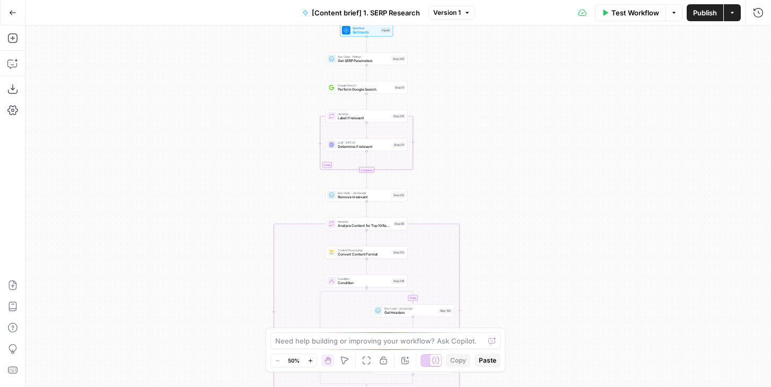
drag, startPoint x: 285, startPoint y: 135, endPoint x: 273, endPoint y: 218, distance: 83.6
click at [273, 218] on div "true false Workflow Set Inputs Inputs Run Code · Python Get SERP Parameters Ste…" at bounding box center [398, 206] width 746 height 362
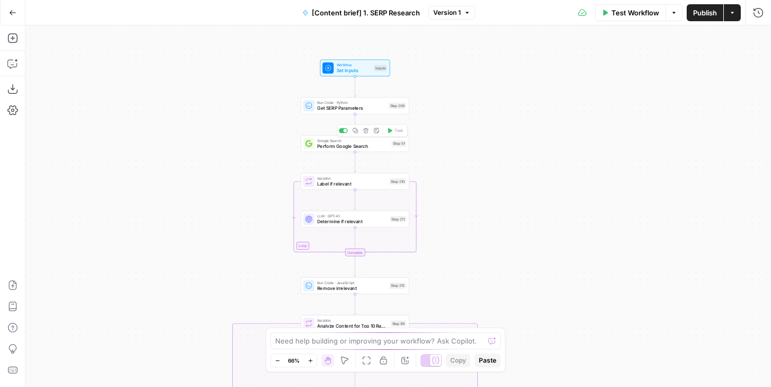
drag, startPoint x: 267, startPoint y: 119, endPoint x: 209, endPoint y: 183, distance: 86.8
click at [209, 183] on div "true false Workflow Set Inputs Inputs Run Code · Python Get SERP Parameters Ste…" at bounding box center [398, 206] width 746 height 362
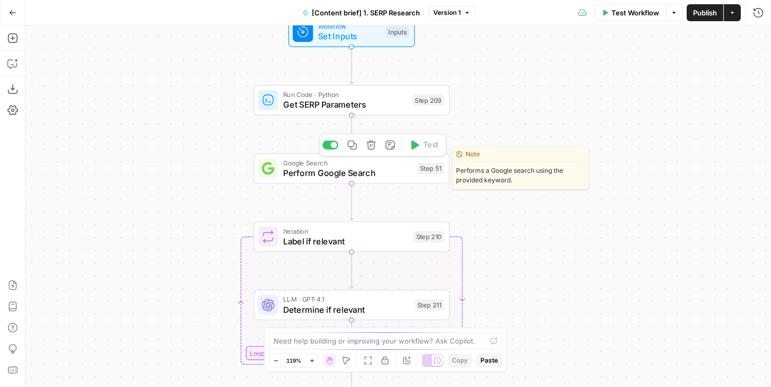
click at [305, 167] on span "Perform Google Search" at bounding box center [347, 173] width 129 height 13
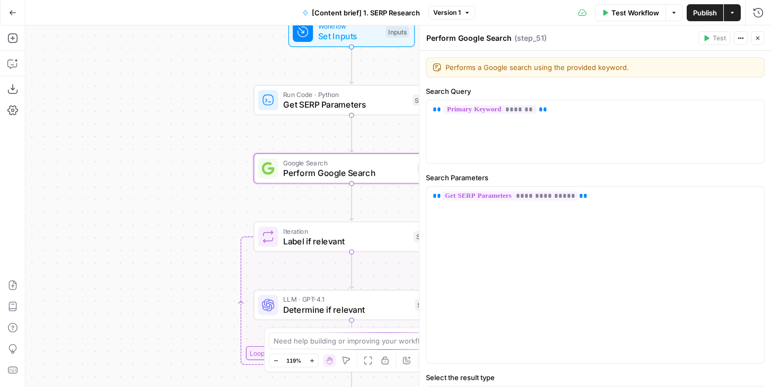
click at [278, 103] on div at bounding box center [268, 100] width 20 height 20
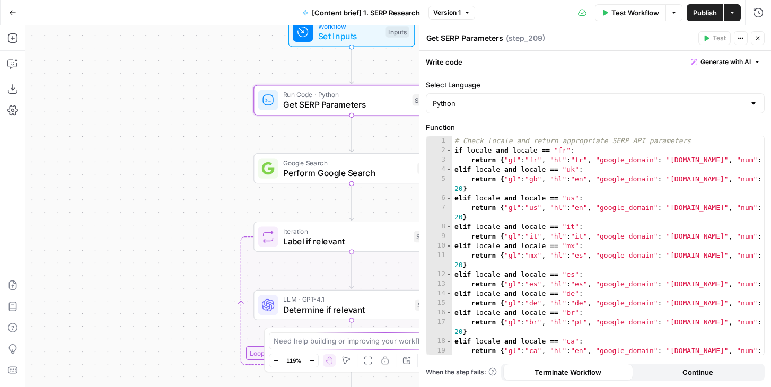
click at [761, 38] on button "Close" at bounding box center [758, 38] width 14 height 14
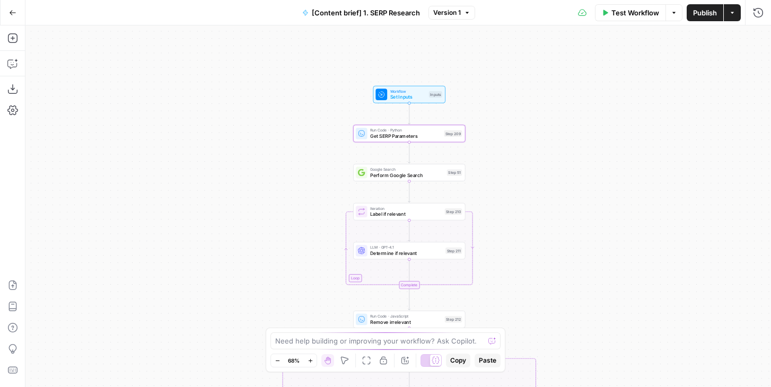
drag, startPoint x: 530, startPoint y: 246, endPoint x: 465, endPoint y: 120, distance: 141.6
click at [465, 120] on div "false true Workflow Set Inputs Inputs Run Code · Python Get SERP Parameters Ste…" at bounding box center [398, 206] width 746 height 362
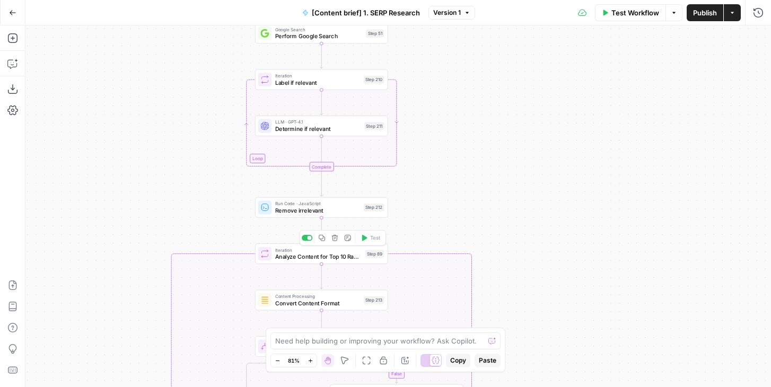
click at [286, 256] on span "Analyze Content for Top 10 Ranking Pages" at bounding box center [318, 256] width 86 height 8
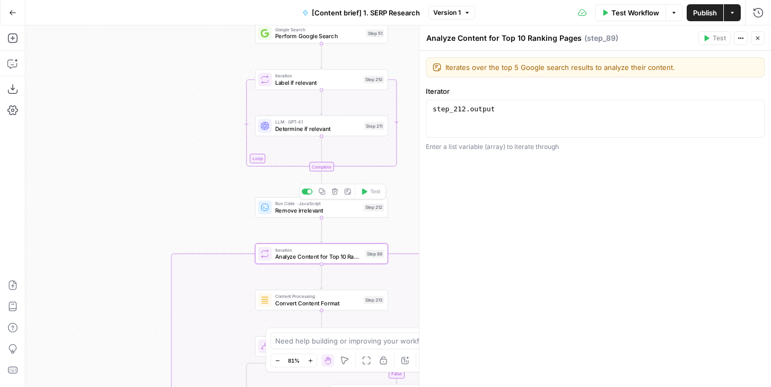
click at [292, 209] on span "Remove irrelevant" at bounding box center [317, 210] width 85 height 8
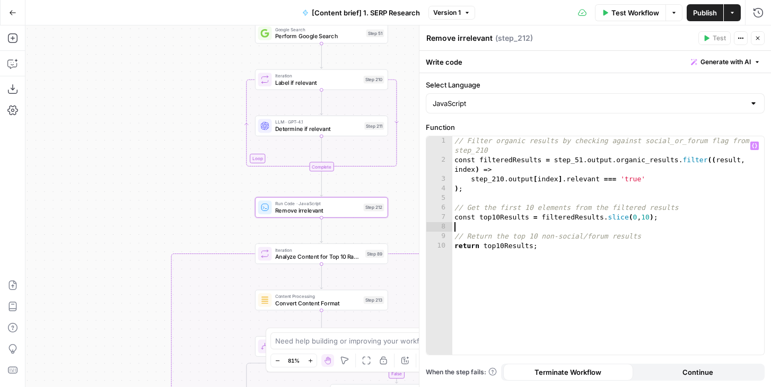
click at [640, 223] on div "// Filter organic results by checking against social_or_forum flag from step_21…" at bounding box center [608, 259] width 312 height 247
drag, startPoint x: 668, startPoint y: 223, endPoint x: 523, endPoint y: 213, distance: 145.6
click at [524, 213] on div "// Filter organic results by checking against social_or_forum flag from step_21…" at bounding box center [608, 259] width 312 height 247
click at [523, 213] on div "// Filter organic results by checking against social_or_forum flag from step_21…" at bounding box center [608, 259] width 312 height 247
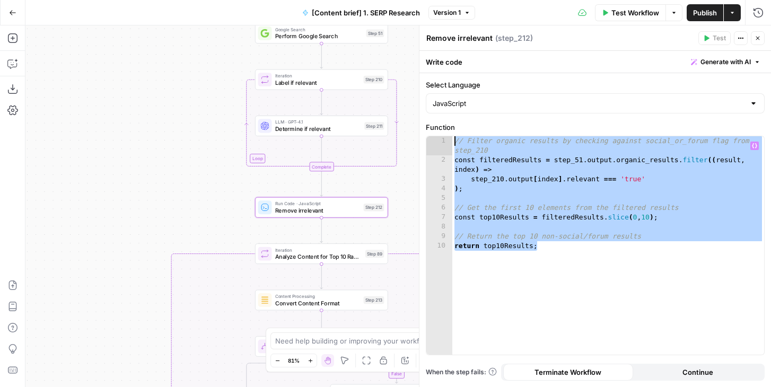
drag, startPoint x: 619, startPoint y: 247, endPoint x: 434, endPoint y: 112, distance: 228.2
click at [0, 0] on form "**********" at bounding box center [0, 0] width 0 height 0
type textarea "**********"
click at [755, 43] on button "Close" at bounding box center [758, 38] width 14 height 14
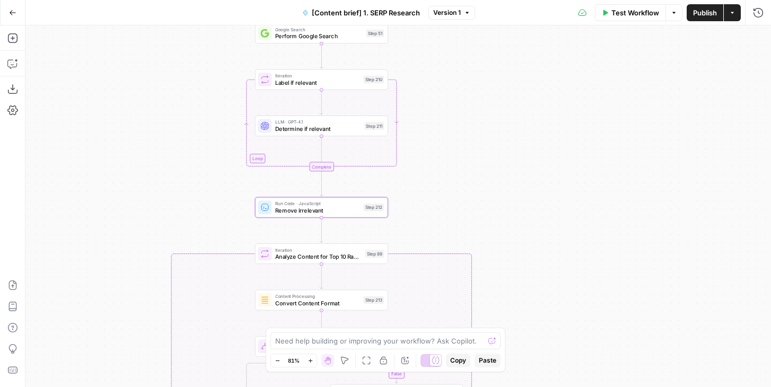
click at [16, 11] on button "Go Back" at bounding box center [12, 12] width 19 height 19
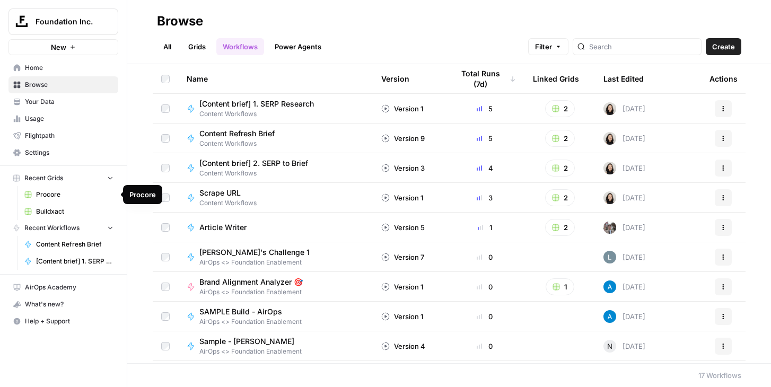
click at [56, 214] on span "Buildxact" at bounding box center [74, 212] width 77 height 10
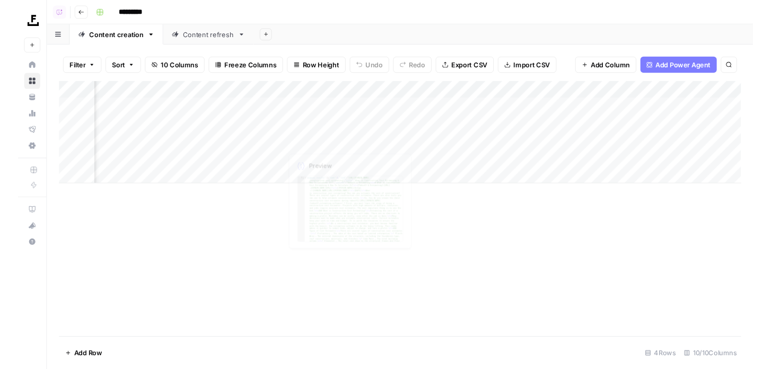
scroll to position [0, 68]
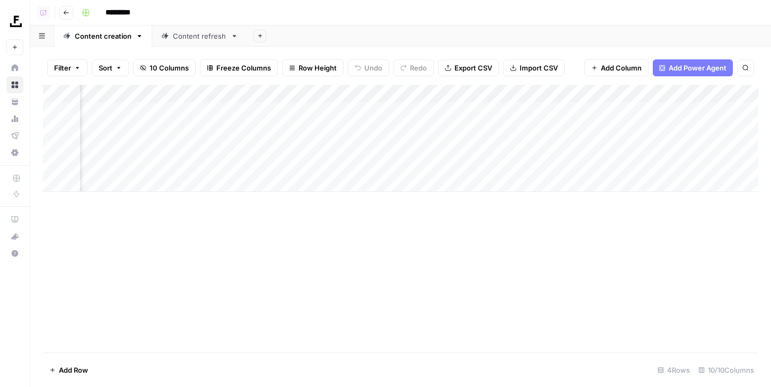
click at [346, 94] on div "Add Column" at bounding box center [400, 138] width 715 height 107
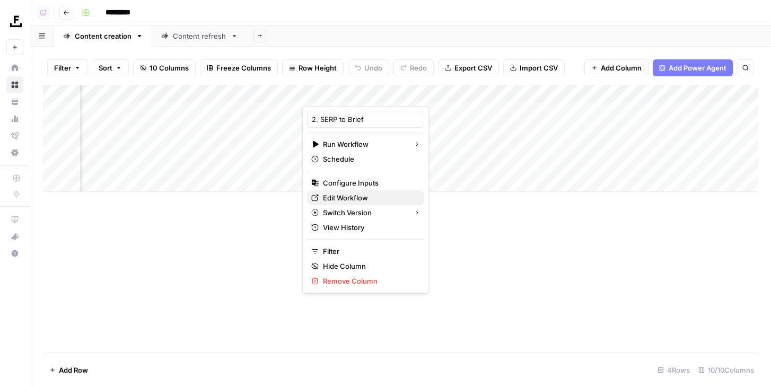
click at [344, 196] on span "Edit Workflow" at bounding box center [369, 198] width 93 height 11
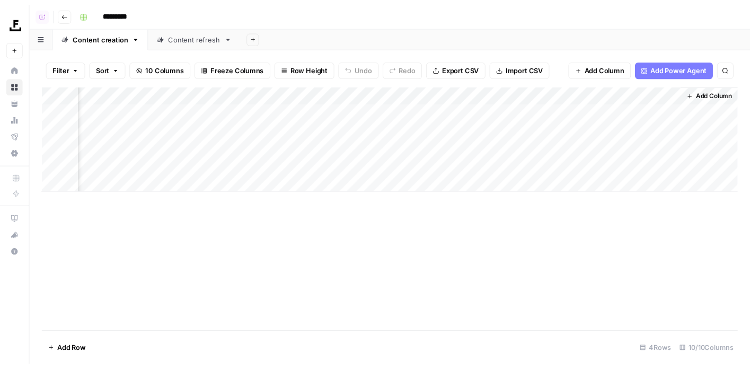
scroll to position [0, 0]
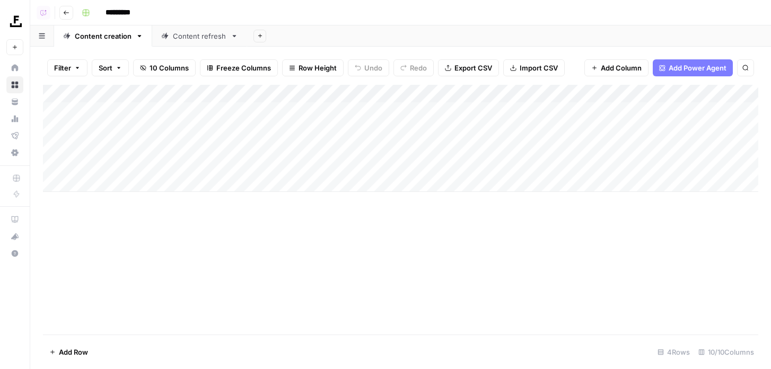
click at [174, 42] on link "Content refresh" at bounding box center [199, 35] width 95 height 21
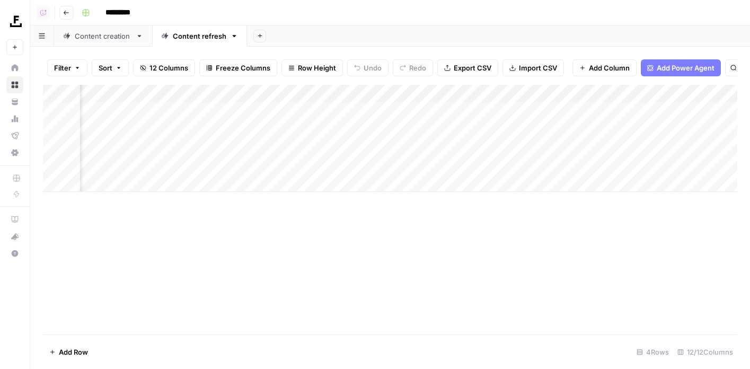
scroll to position [0, 278]
click at [434, 128] on div "Add Column" at bounding box center [390, 138] width 695 height 107
click at [434, 147] on div "Add Column" at bounding box center [390, 138] width 695 height 107
click at [528, 147] on div "Add Column" at bounding box center [390, 138] width 695 height 107
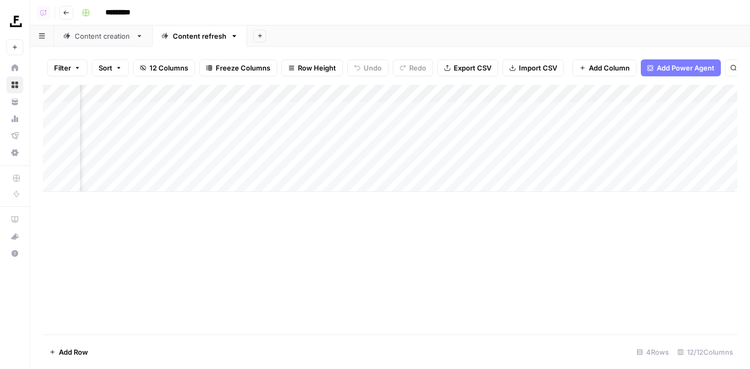
scroll to position [0, 392]
click at [513, 110] on div "Add Column" at bounding box center [390, 138] width 695 height 107
click at [512, 109] on div "Add Column" at bounding box center [390, 138] width 695 height 107
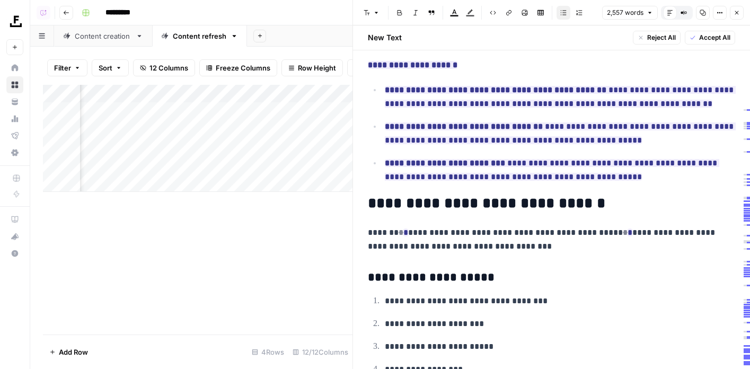
scroll to position [3139, 0]
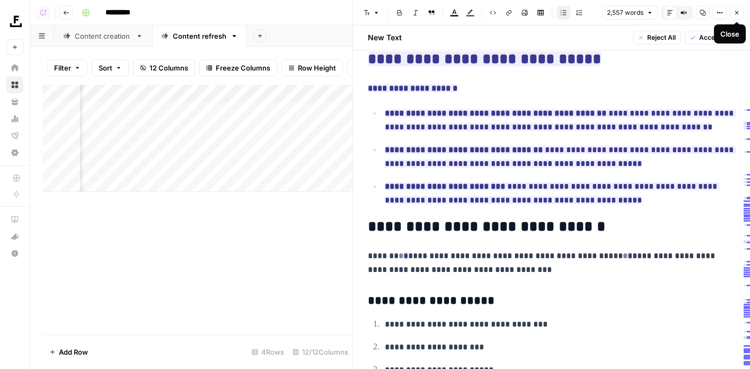
click at [739, 16] on button "Close" at bounding box center [737, 13] width 14 height 14
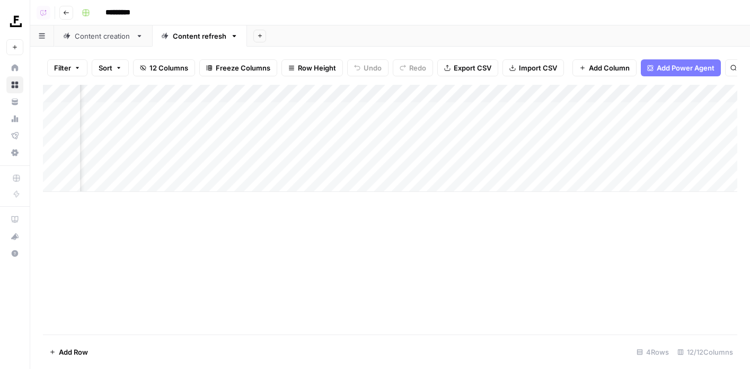
scroll to position [0, 470]
click at [435, 110] on div "Add Column" at bounding box center [390, 138] width 695 height 107
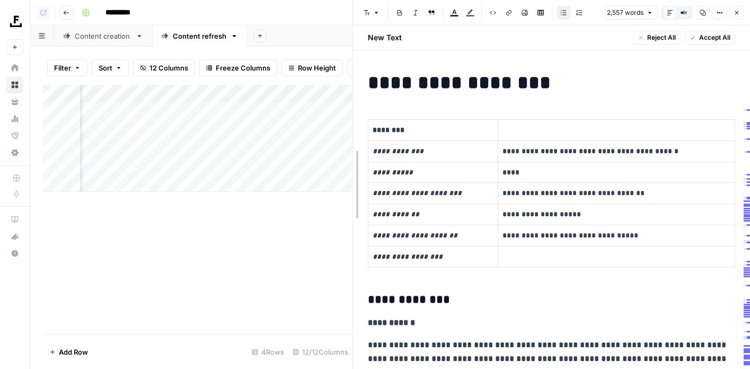
drag, startPoint x: 356, startPoint y: 174, endPoint x: 342, endPoint y: 174, distance: 13.8
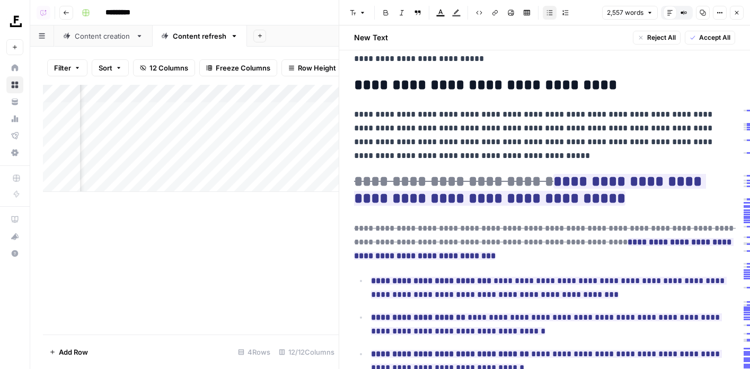
scroll to position [3870, 0]
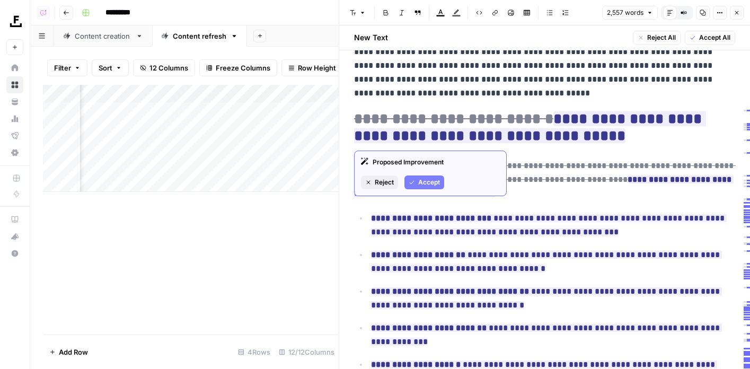
click at [623, 129] on span "**********" at bounding box center [530, 127] width 352 height 38
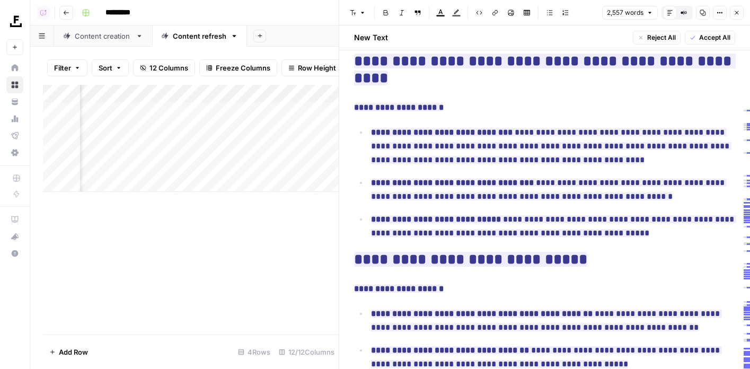
scroll to position [2900, 0]
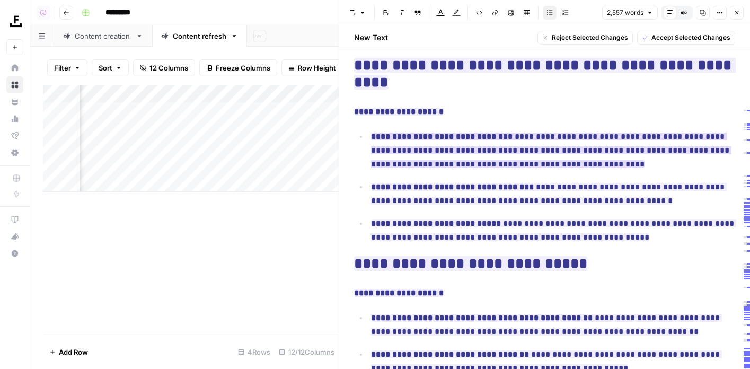
drag, startPoint x: 653, startPoint y: 242, endPoint x: 423, endPoint y: 134, distance: 254.6
click at [423, 134] on ul "**********" at bounding box center [544, 186] width 381 height 115
click at [485, 111] on p "**********" at bounding box center [544, 112] width 381 height 14
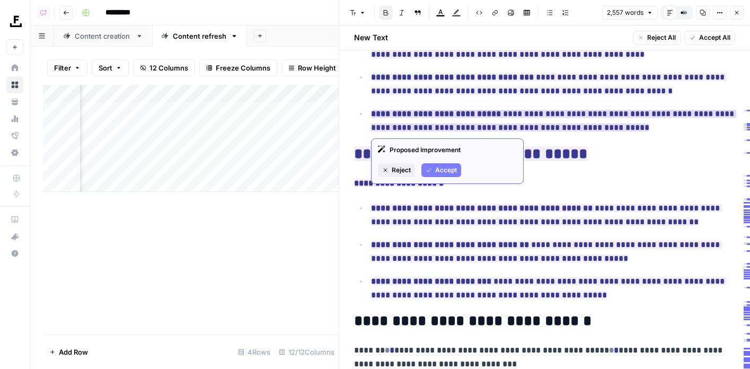
scroll to position [3014, 0]
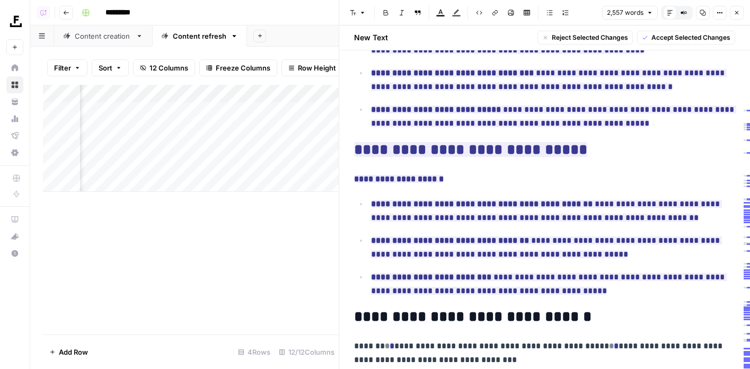
drag, startPoint x: 593, startPoint y: 291, endPoint x: 340, endPoint y: 137, distance: 295.9
click at [340, 136] on div "**********" at bounding box center [545, 184] width 412 height 369
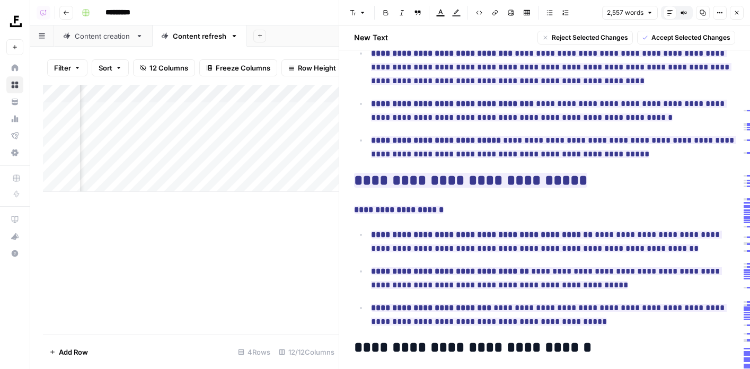
scroll to position [2986, 0]
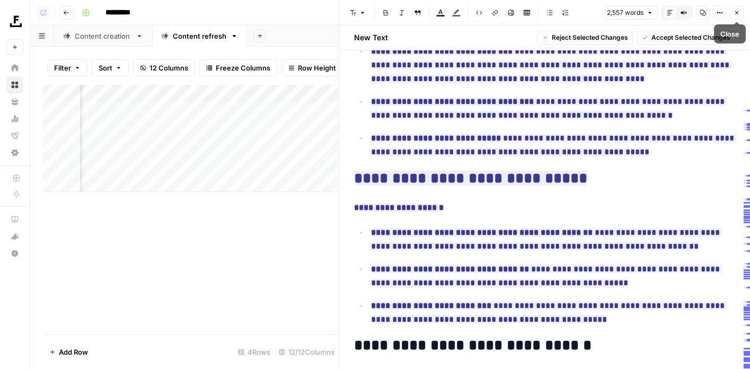
click at [735, 13] on icon "button" at bounding box center [737, 13] width 6 height 6
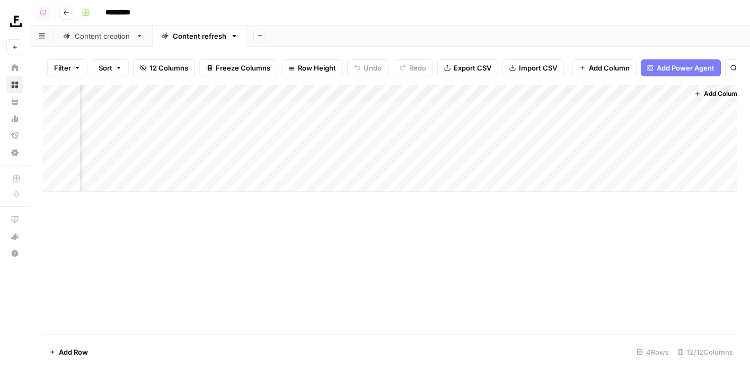
scroll to position [0, 707]
click at [674, 110] on div "Add Column" at bounding box center [390, 138] width 695 height 107
click at [676, 110] on div "Add Column" at bounding box center [390, 138] width 695 height 107
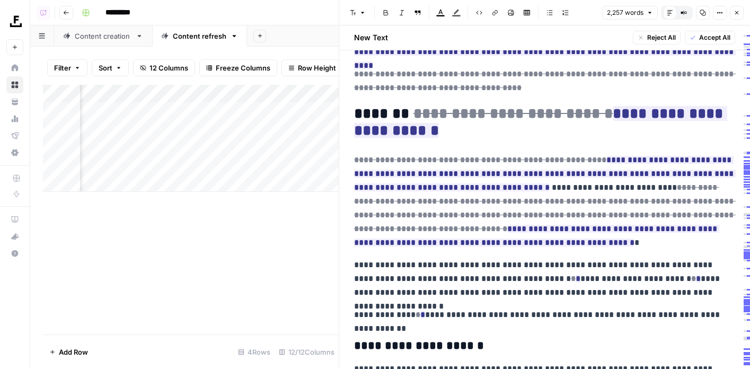
scroll to position [281, 0]
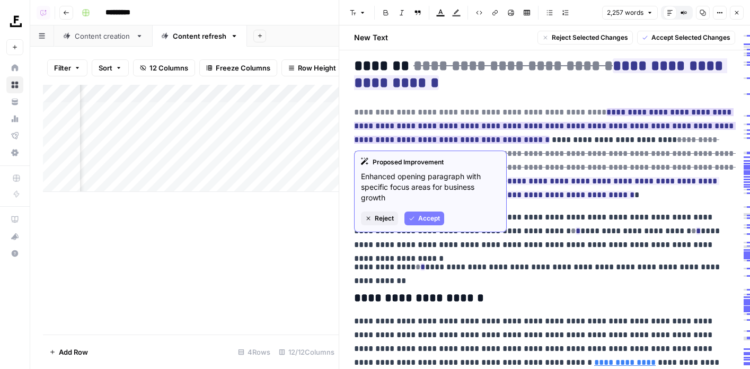
drag, startPoint x: 541, startPoint y: 202, endPoint x: 588, endPoint y: 114, distance: 99.4
click at [588, 114] on p "**********" at bounding box center [544, 154] width 381 height 97
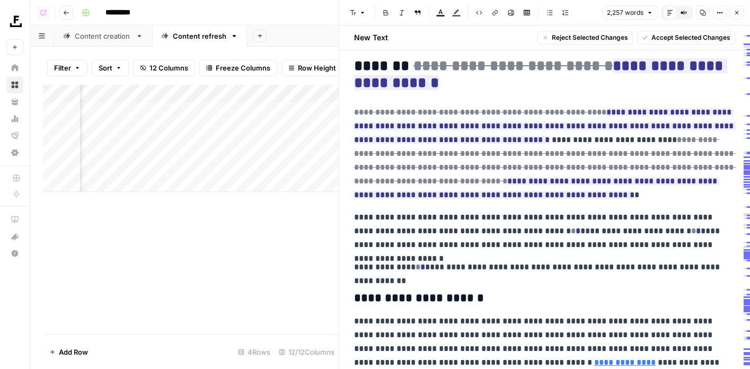
click at [579, 201] on p "**********" at bounding box center [544, 154] width 381 height 97
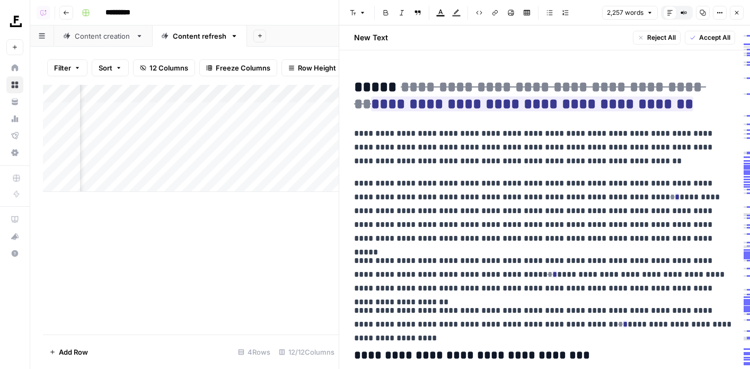
scroll to position [1098, 0]
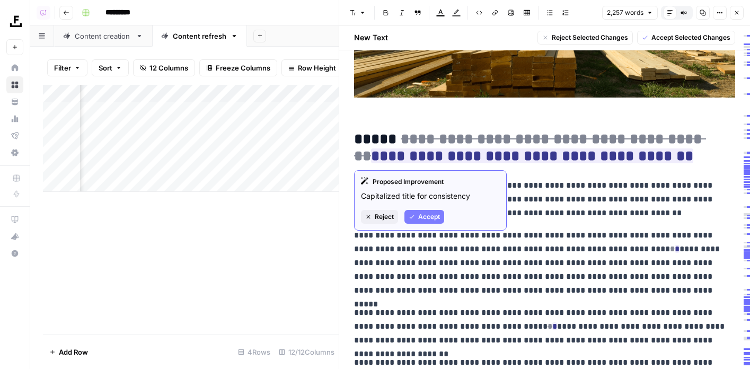
drag, startPoint x: 412, startPoint y: 154, endPoint x: 720, endPoint y: 157, distance: 307.6
click at [720, 157] on h2 "**********" at bounding box center [544, 148] width 381 height 34
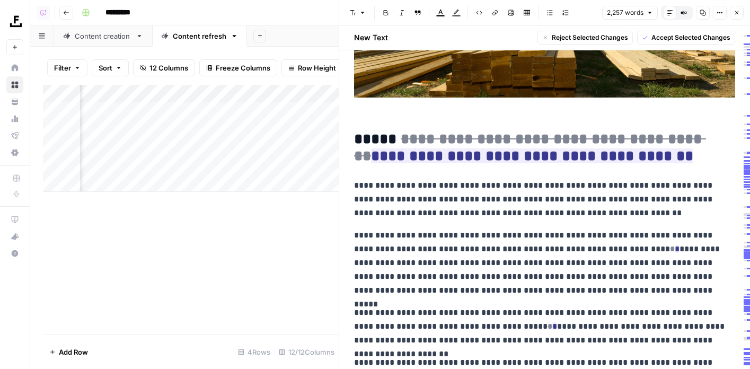
click at [720, 157] on h2 "**********" at bounding box center [544, 148] width 381 height 34
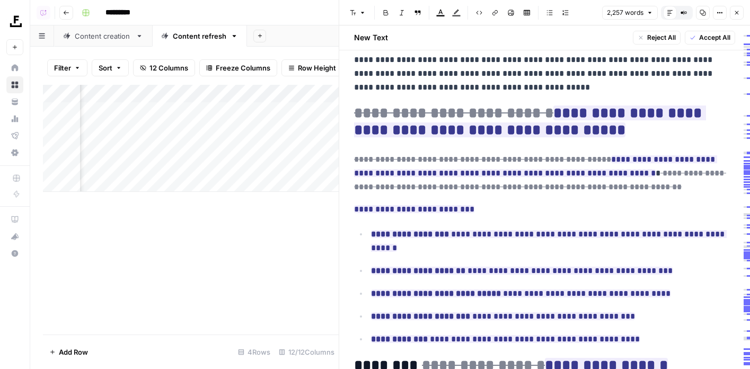
scroll to position [2846, 0]
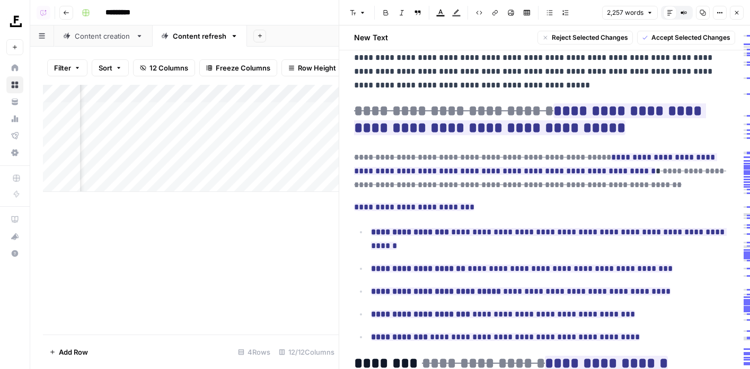
drag, startPoint x: 666, startPoint y: 301, endPoint x: 532, endPoint y: 89, distance: 250.9
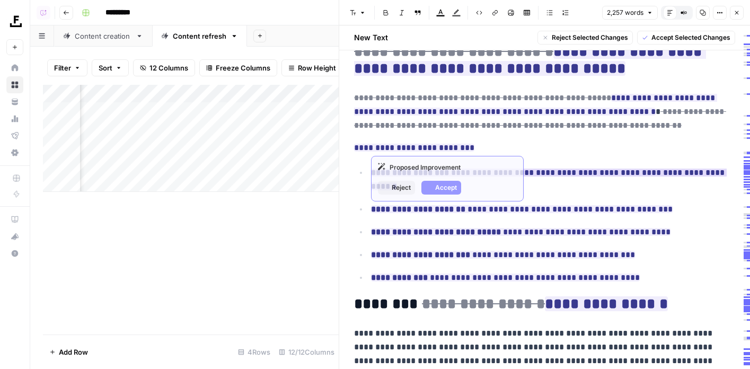
scroll to position [3020, 0]
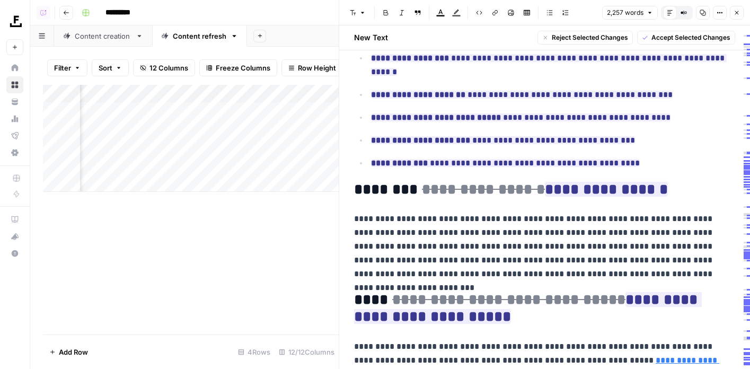
drag, startPoint x: 580, startPoint y: 292, endPoint x: 365, endPoint y: 151, distance: 257.1
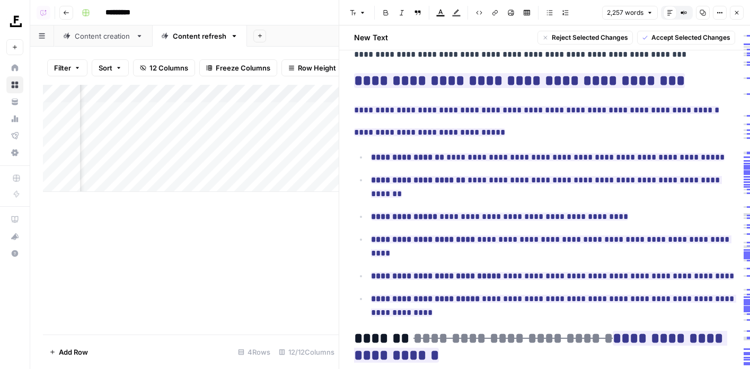
scroll to position [3581, 0]
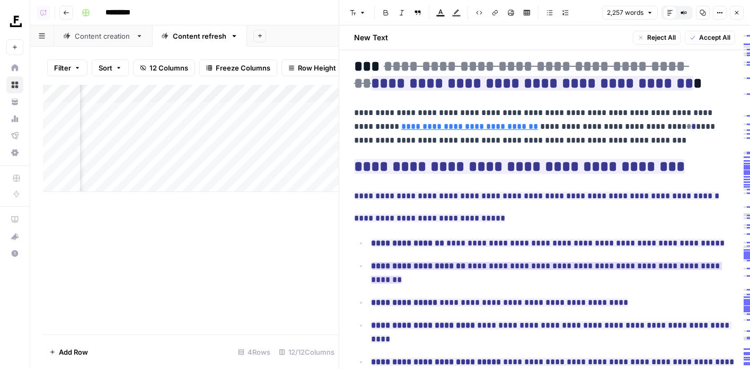
scroll to position [3576, 0]
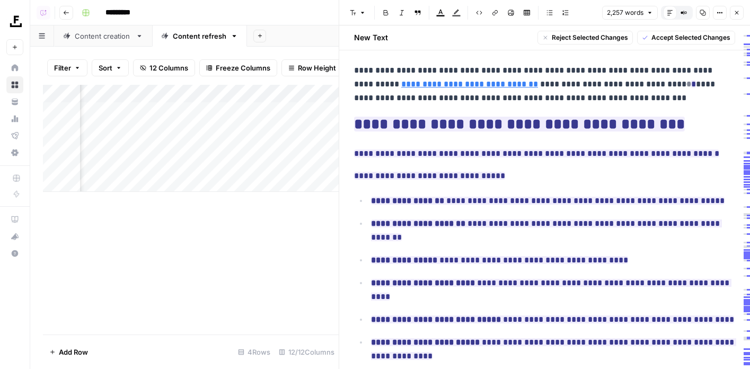
drag, startPoint x: 433, startPoint y: 293, endPoint x: 337, endPoint y: 80, distance: 234.5
click at [339, 80] on div "**********" at bounding box center [545, 184] width 412 height 369
click at [583, 35] on span "Reject Selected Changes" at bounding box center [590, 38] width 76 height 10
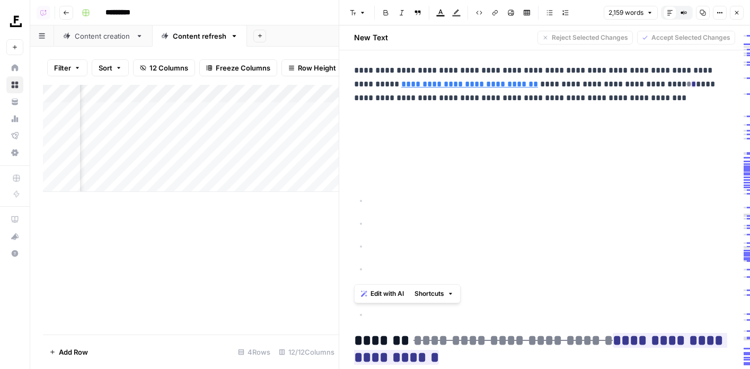
click at [447, 285] on p at bounding box center [553, 292] width 364 height 14
drag, startPoint x: 399, startPoint y: 255, endPoint x: 349, endPoint y: 99, distance: 163.4
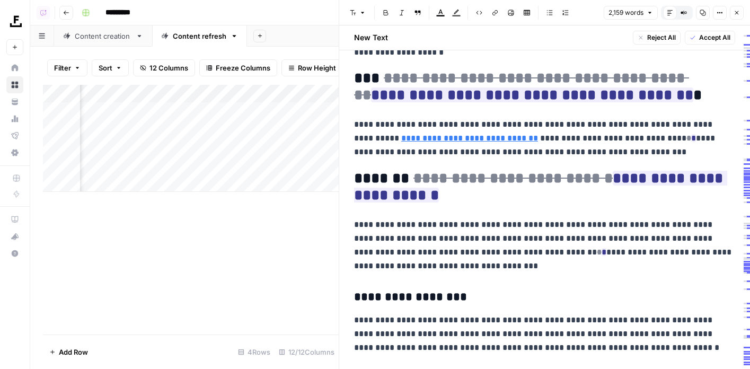
scroll to position [3522, 0]
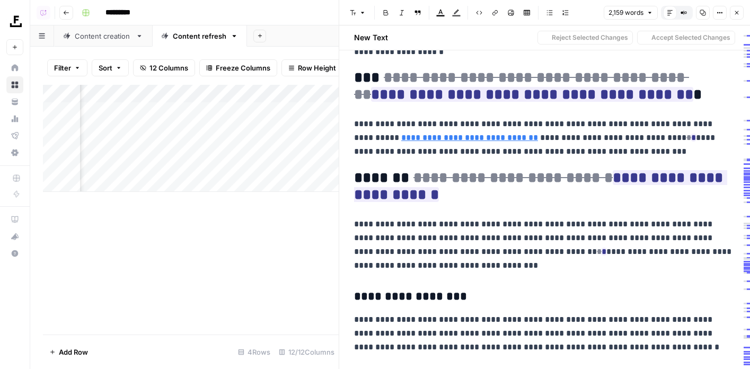
drag, startPoint x: 522, startPoint y: 178, endPoint x: 373, endPoint y: 124, distance: 158.7
click at [501, 217] on p "**********" at bounding box center [544, 244] width 381 height 55
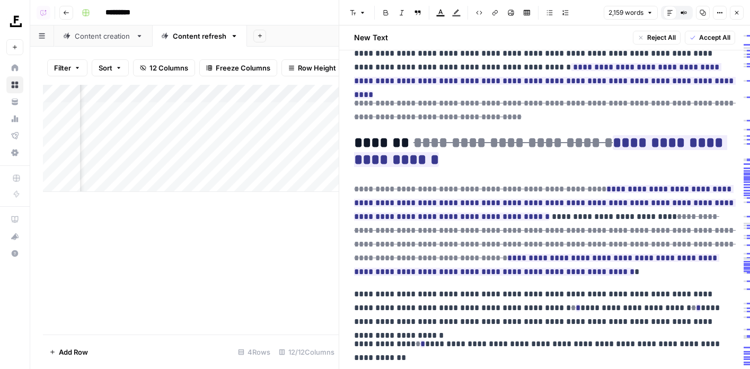
scroll to position [147, 0]
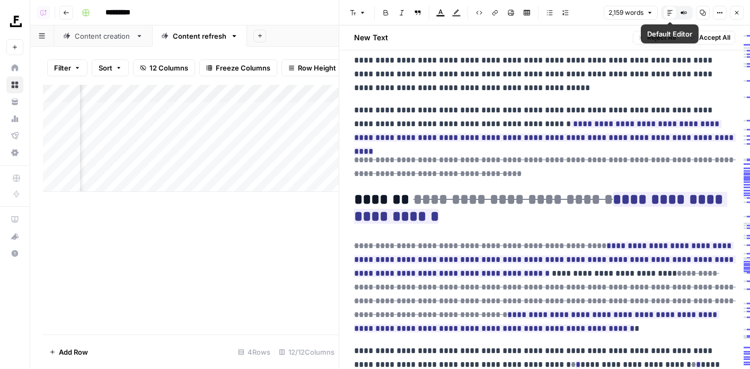
click at [701, 10] on icon "button" at bounding box center [704, 13] width 6 height 6
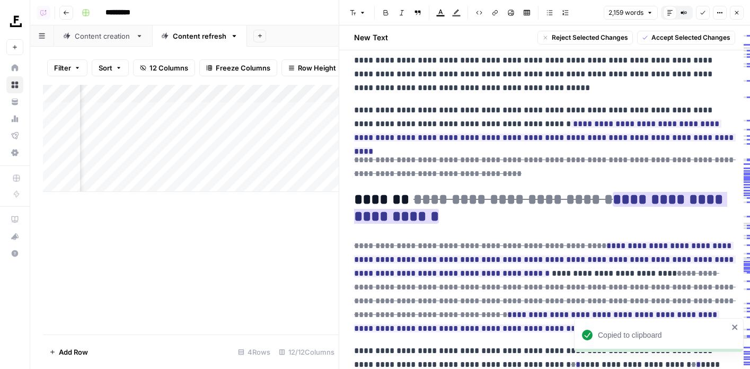
drag, startPoint x: 494, startPoint y: 220, endPoint x: 372, endPoint y: 209, distance: 122.4
click at [372, 209] on h2 "**********" at bounding box center [544, 208] width 381 height 34
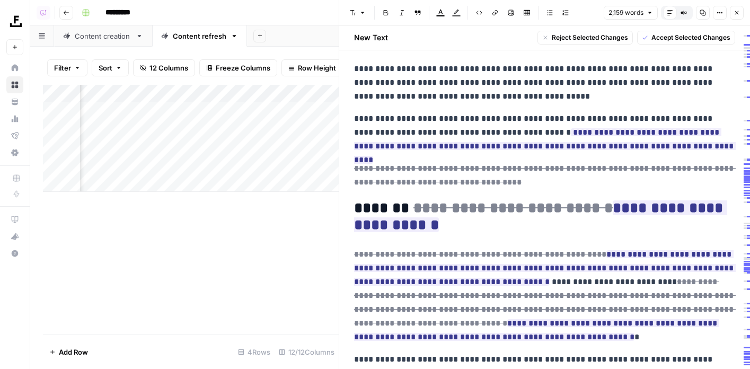
scroll to position [253, 0]
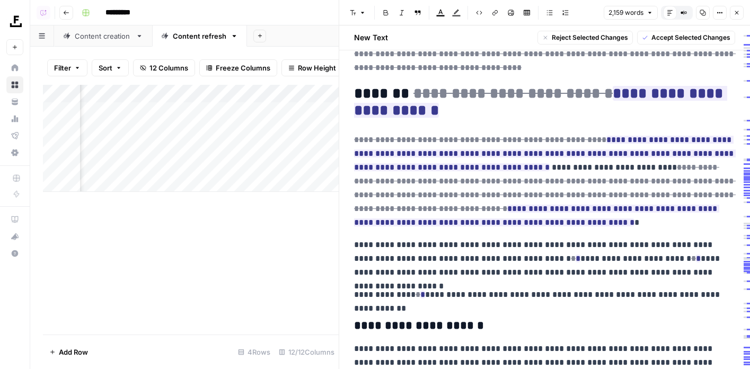
click at [734, 14] on icon "button" at bounding box center [737, 13] width 6 height 6
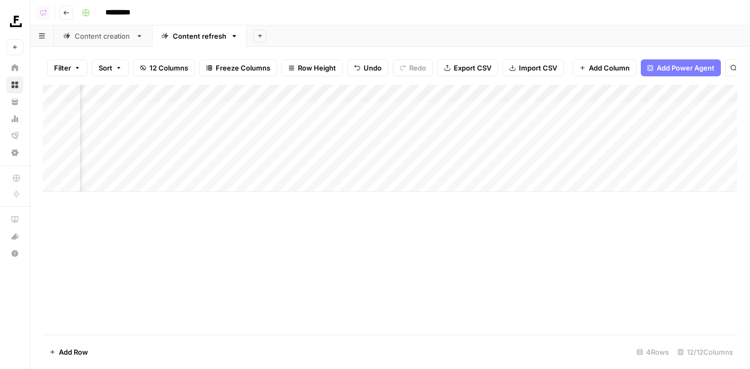
scroll to position [0, 279]
click at [98, 41] on link "Content creation" at bounding box center [103, 35] width 98 height 21
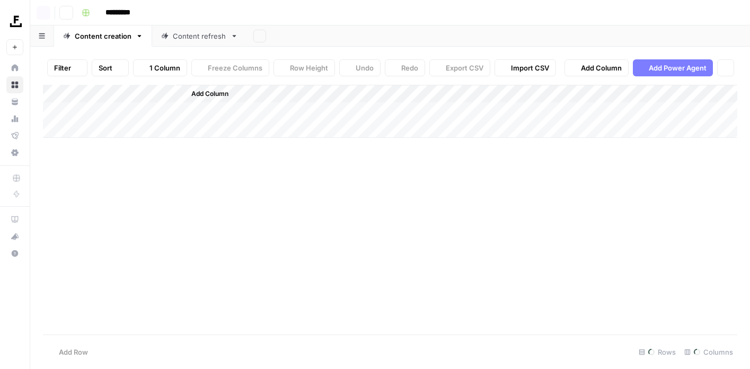
click at [97, 39] on div "Content creation" at bounding box center [103, 36] width 57 height 11
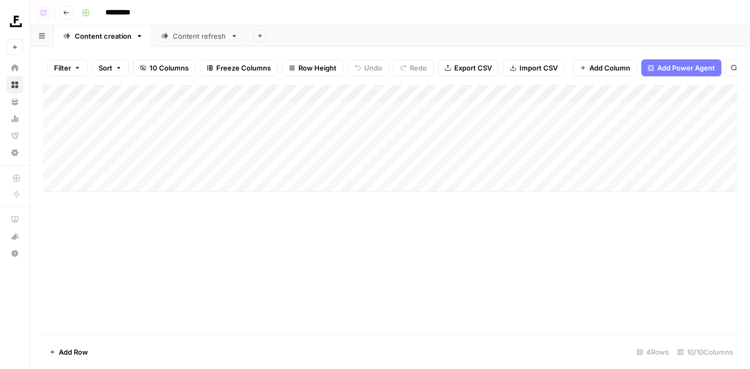
click at [137, 170] on div "Add Column" at bounding box center [390, 138] width 695 height 107
drag, startPoint x: 178, startPoint y: 168, endPoint x: 64, endPoint y: 168, distance: 114.0
click at [64, 168] on body "**********" at bounding box center [375, 184] width 750 height 369
click at [199, 248] on div "Add Column" at bounding box center [390, 210] width 695 height 250
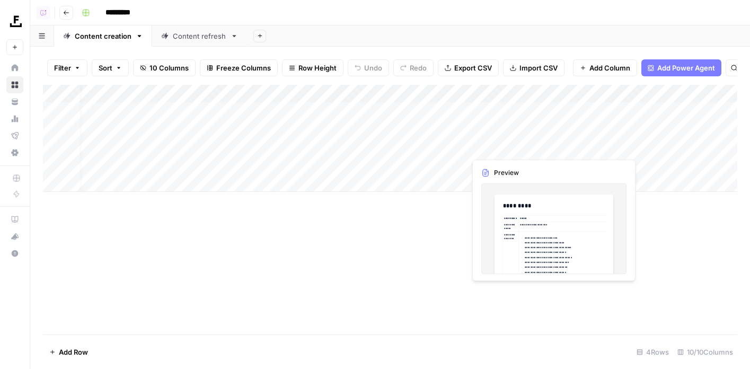
scroll to position [0, 12]
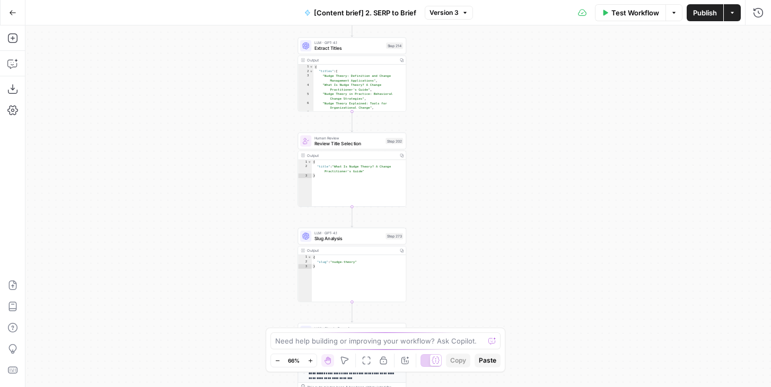
drag, startPoint x: 499, startPoint y: 126, endPoint x: 499, endPoint y: 278, distance: 152.7
click at [499, 278] on div "Workflow Set Inputs Inputs Run Code · JavaScript Structure Competitor Keywords …" at bounding box center [398, 206] width 746 height 362
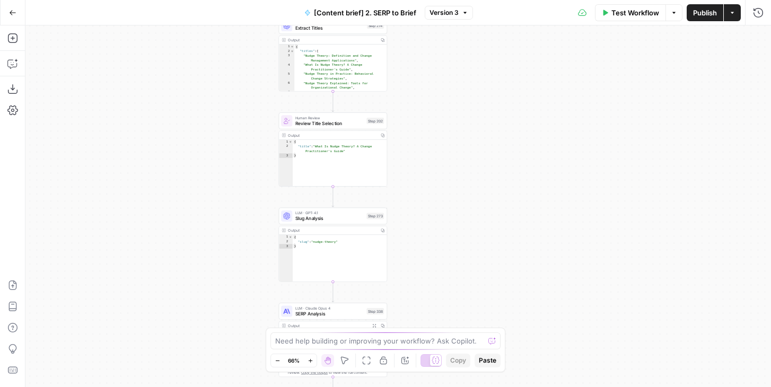
drag, startPoint x: 479, startPoint y: 189, endPoint x: 452, endPoint y: 30, distance: 161.5
click at [452, 30] on div "Workflow Set Inputs Inputs Run Code · JavaScript Structure Competitor Keywords …" at bounding box center [398, 206] width 746 height 362
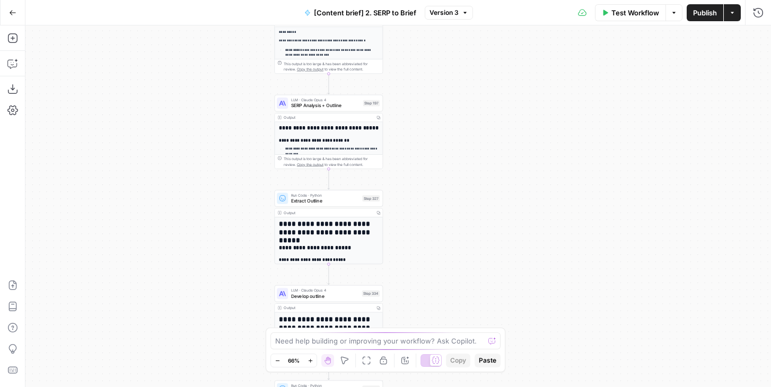
drag, startPoint x: 452, startPoint y: 179, endPoint x: 457, endPoint y: -9, distance: 187.8
click at [457, 0] on html "Foundation Inc. New Home Browse Your Data Usage Flightpath Settings Recent Grid…" at bounding box center [385, 193] width 771 height 387
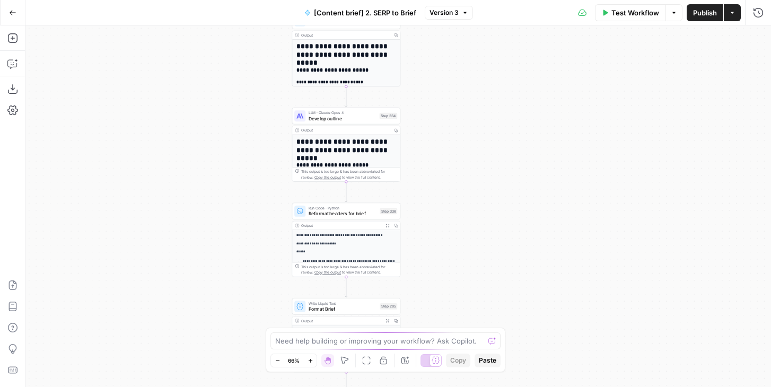
drag, startPoint x: 395, startPoint y: 288, endPoint x: 410, endPoint y: 124, distance: 164.6
click at [410, 124] on div "Workflow Set Inputs Inputs Run Code · JavaScript Structure Competitor Keywords …" at bounding box center [398, 206] width 746 height 362
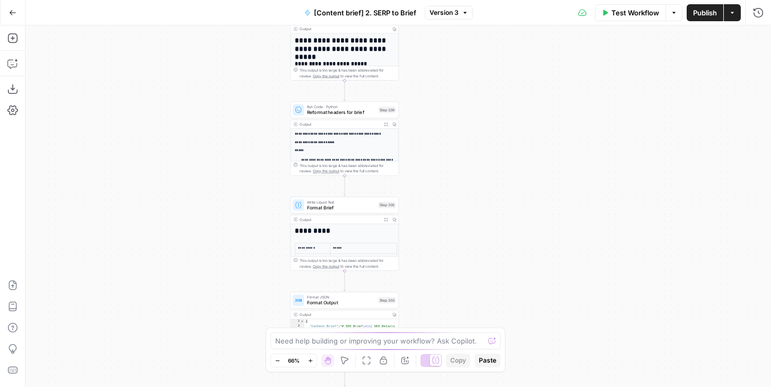
drag, startPoint x: 431, startPoint y: 252, endPoint x: 430, endPoint y: 151, distance: 101.8
click at [430, 151] on div "Workflow Set Inputs Inputs Run Code · JavaScript Structure Competitor Keywords …" at bounding box center [398, 206] width 746 height 362
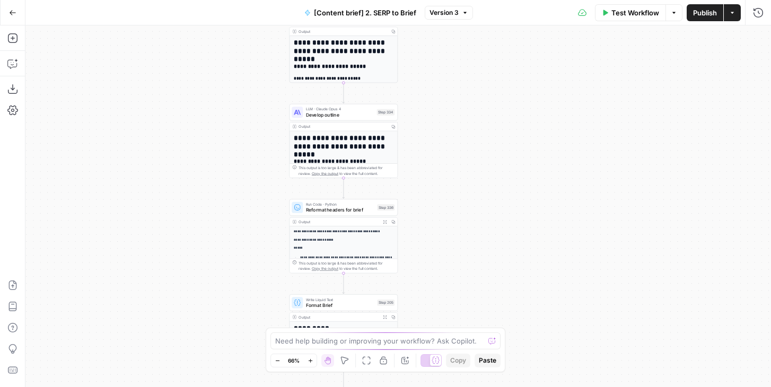
drag, startPoint x: 430, startPoint y: 278, endPoint x: 430, endPoint y: 380, distance: 102.4
click at [430, 380] on div "Workflow Set Inputs Inputs Run Code · JavaScript Structure Competitor Keywords …" at bounding box center [398, 206] width 746 height 362
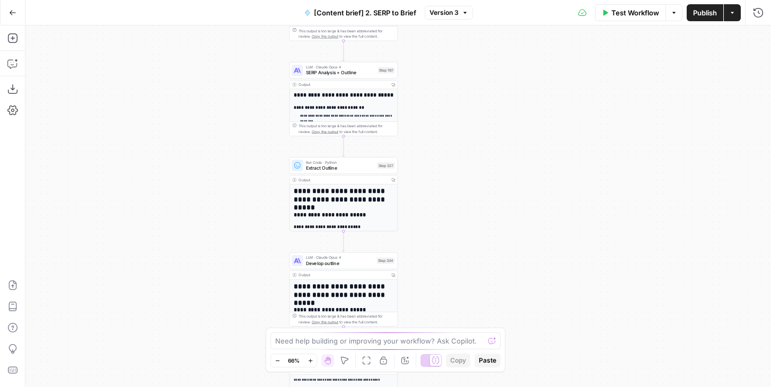
drag, startPoint x: 433, startPoint y: 179, endPoint x: 433, endPoint y: 325, distance: 145.8
click at [433, 325] on div "Workflow Set Inputs Inputs Run Code · JavaScript Structure Competitor Keywords …" at bounding box center [398, 206] width 746 height 362
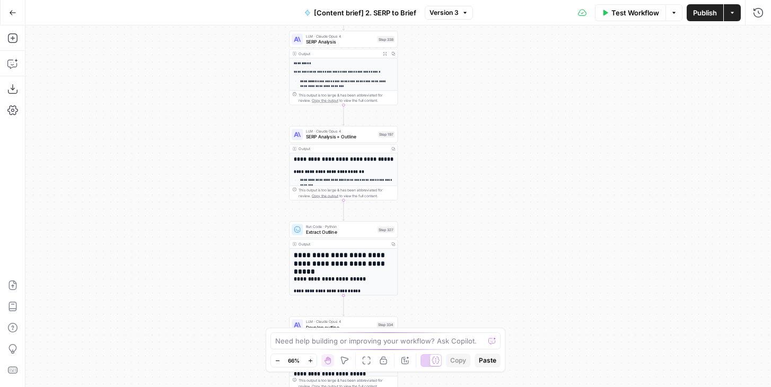
drag, startPoint x: 432, startPoint y: 117, endPoint x: 448, endPoint y: 383, distance: 267.2
click at [448, 383] on div "Workflow Set Inputs Inputs Run Code · JavaScript Structure Competitor Keywords …" at bounding box center [398, 206] width 746 height 362
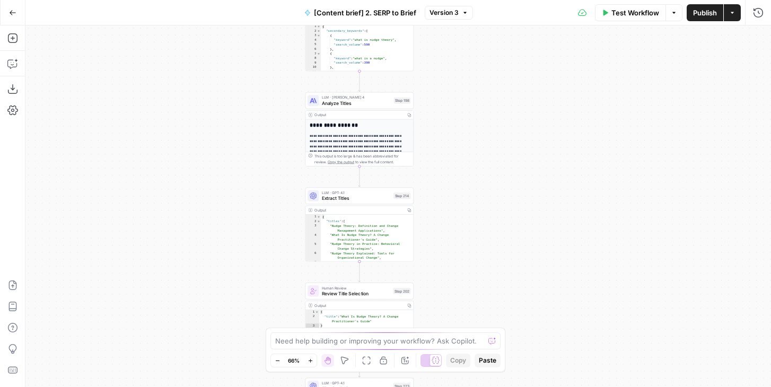
drag, startPoint x: 445, startPoint y: 116, endPoint x: 445, endPoint y: 299, distance: 182.4
click at [445, 299] on div "Workflow Set Inputs Inputs Run Code · JavaScript Structure Competitor Keywords …" at bounding box center [398, 206] width 746 height 362
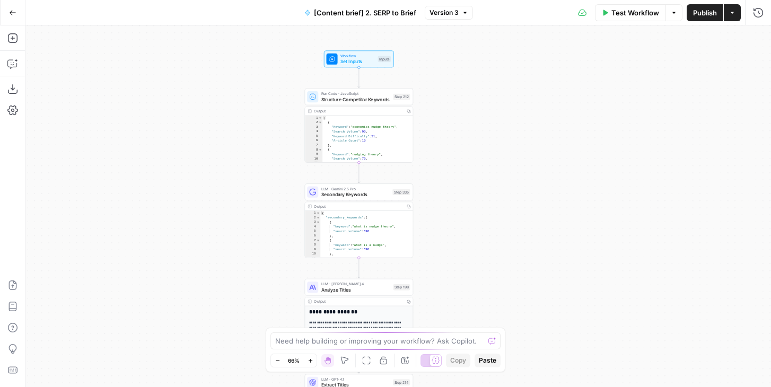
drag, startPoint x: 439, startPoint y: 185, endPoint x: 439, endPoint y: 316, distance: 131.5
click at [439, 316] on div "Workflow Set Inputs Inputs Run Code · JavaScript Structure Competitor Keywords …" at bounding box center [398, 206] width 746 height 362
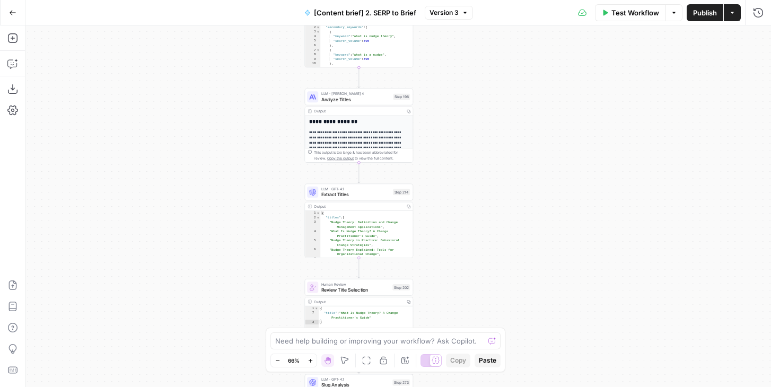
drag, startPoint x: 443, startPoint y: 242, endPoint x: 443, endPoint y: 38, distance: 203.6
click at [443, 38] on div "Workflow Set Inputs Inputs Run Code · JavaScript Structure Competitor Keywords …" at bounding box center [398, 206] width 746 height 362
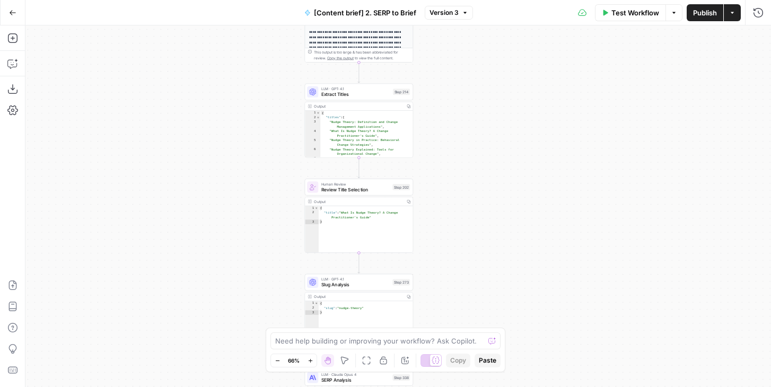
drag, startPoint x: 443, startPoint y: 198, endPoint x: 443, endPoint y: 108, distance: 90.7
click at [443, 108] on div "Workflow Set Inputs Inputs Run Code · JavaScript Structure Competitor Keywords …" at bounding box center [398, 206] width 746 height 362
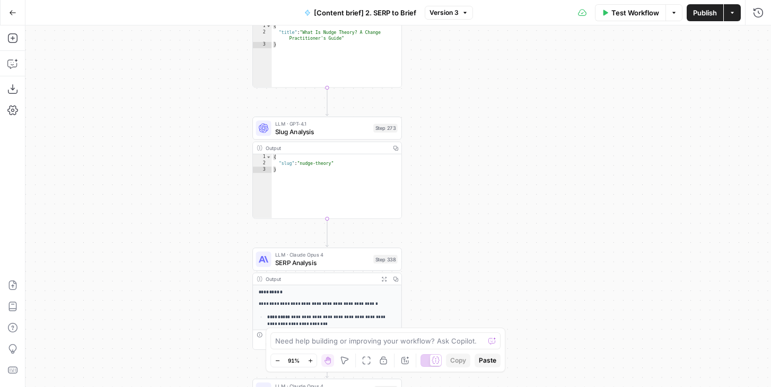
drag, startPoint x: 470, startPoint y: 227, endPoint x: 470, endPoint y: 73, distance: 153.8
click at [470, 73] on div "Workflow Set Inputs Inputs Run Code · JavaScript Structure Competitor Keywords …" at bounding box center [398, 206] width 746 height 362
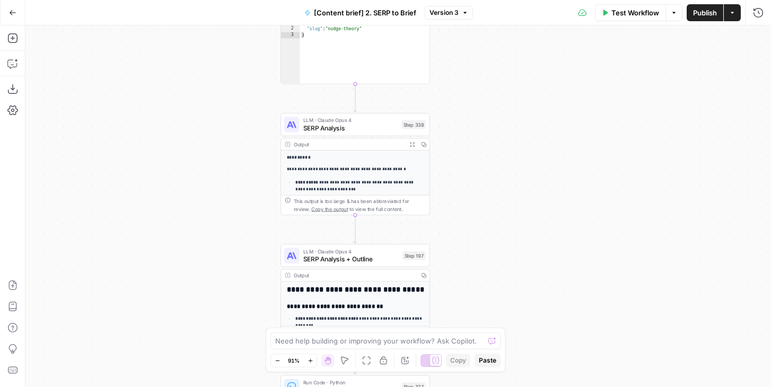
drag, startPoint x: 465, startPoint y: 273, endPoint x: 493, endPoint y: 140, distance: 135.5
click at [493, 139] on div "Workflow Set Inputs Inputs Run Code · JavaScript Structure Competitor Keywords …" at bounding box center [398, 206] width 746 height 362
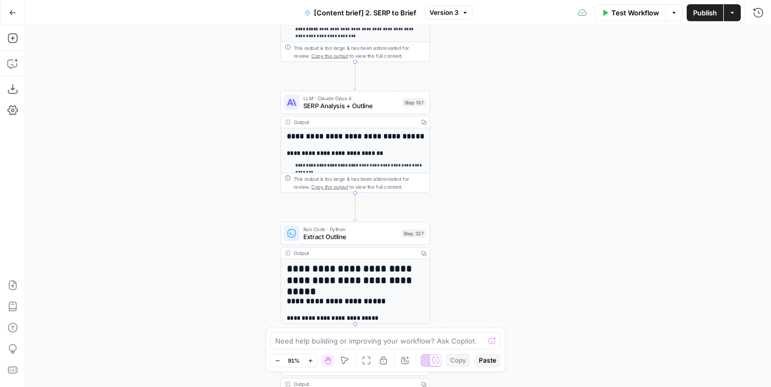
drag, startPoint x: 474, startPoint y: 265, endPoint x: 474, endPoint y: 112, distance: 152.7
click at [474, 112] on div "Workflow Set Inputs Inputs Run Code · JavaScript Structure Competitor Keywords …" at bounding box center [398, 206] width 746 height 362
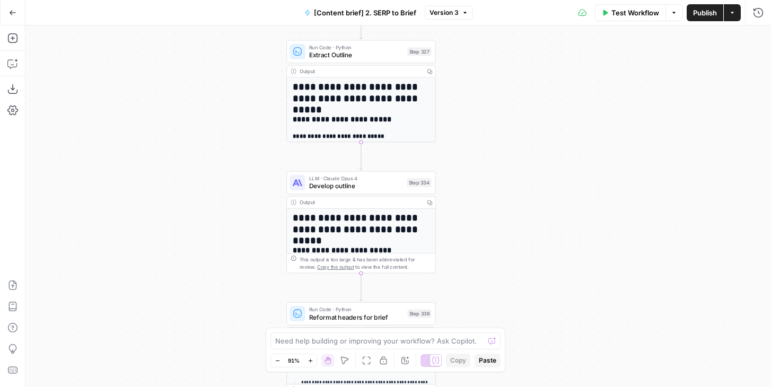
drag, startPoint x: 487, startPoint y: 229, endPoint x: 493, endPoint y: 47, distance: 182.0
click at [493, 47] on div "Workflow Set Inputs Inputs Run Code · JavaScript Structure Competitor Keywords …" at bounding box center [398, 206] width 746 height 362
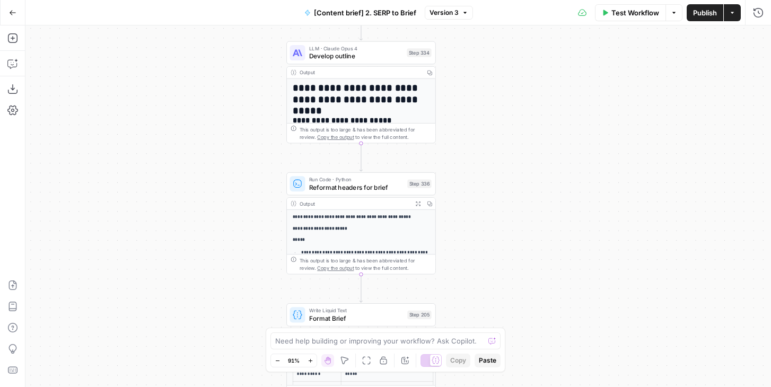
drag, startPoint x: 492, startPoint y: 216, endPoint x: 492, endPoint y: 106, distance: 110.8
click at [492, 106] on div "Workflow Set Inputs Inputs Run Code · JavaScript Structure Competitor Keywords …" at bounding box center [398, 206] width 746 height 362
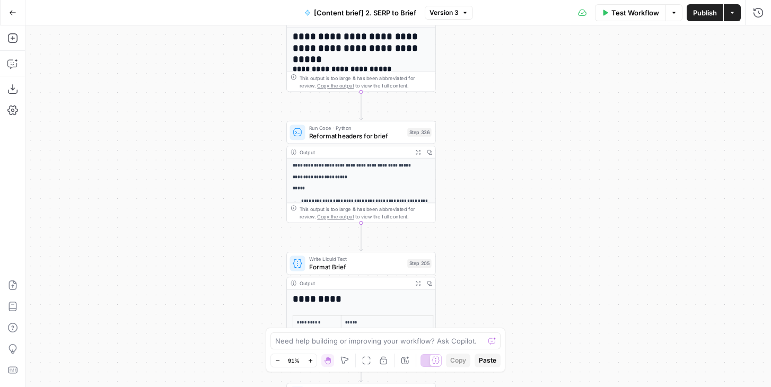
drag, startPoint x: 469, startPoint y: 281, endPoint x: 469, endPoint y: 162, distance: 118.3
click at [469, 162] on div "Workflow Set Inputs Inputs Run Code · JavaScript Structure Competitor Keywords …" at bounding box center [398, 206] width 746 height 362
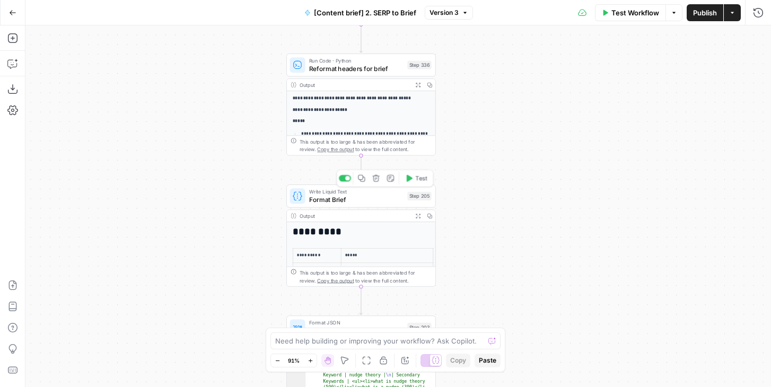
click at [381, 197] on span "Format Brief" at bounding box center [356, 200] width 94 height 10
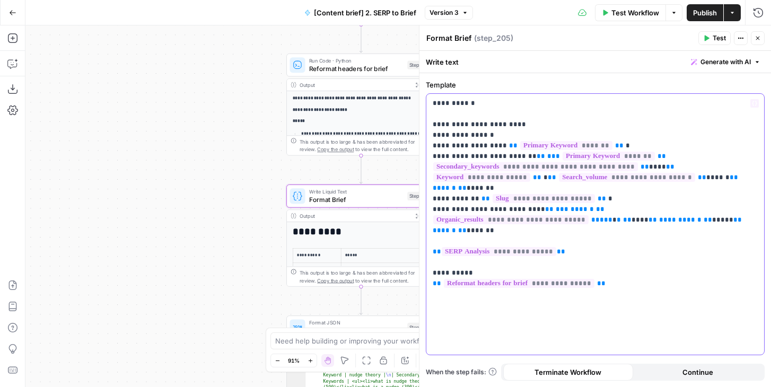
click at [746, 211] on p "**********" at bounding box center [595, 188] width 325 height 180
drag, startPoint x: 753, startPoint y: 208, endPoint x: 738, endPoint y: 207, distance: 14.9
click at [738, 207] on p "**********" at bounding box center [595, 188] width 325 height 180
click at [710, 39] on button "Test" at bounding box center [714, 38] width 32 height 14
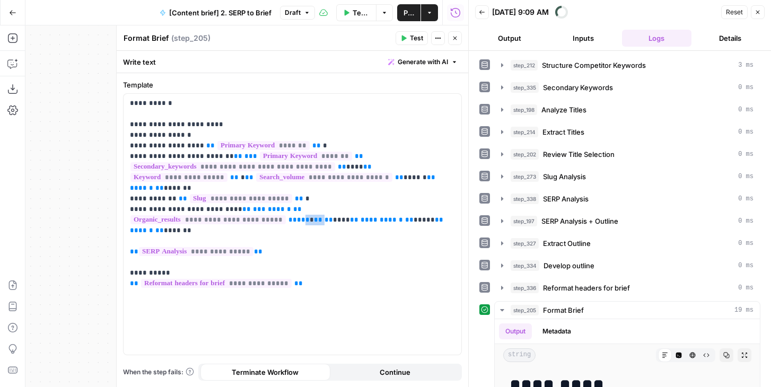
click at [453, 38] on icon "button" at bounding box center [455, 38] width 6 height 6
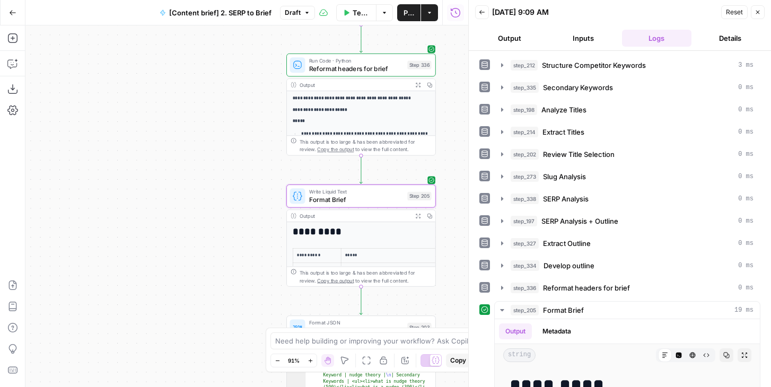
click at [492, 37] on button "Output" at bounding box center [509, 38] width 69 height 17
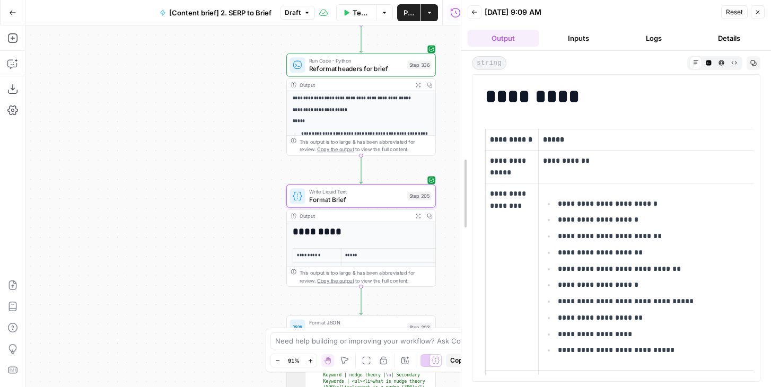
drag, startPoint x: 468, startPoint y: 128, endPoint x: 377, endPoint y: 128, distance: 91.7
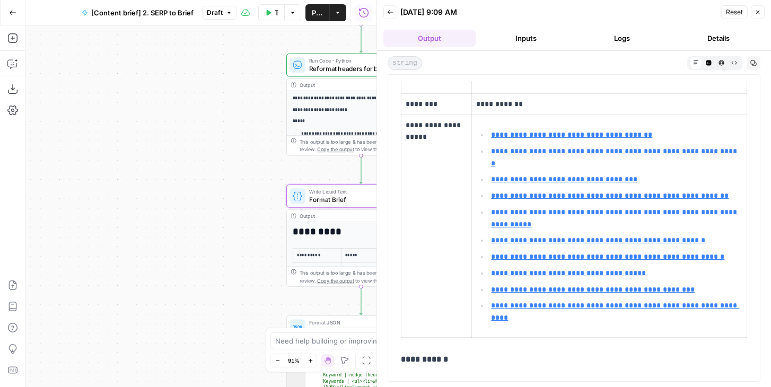
scroll to position [260, 0]
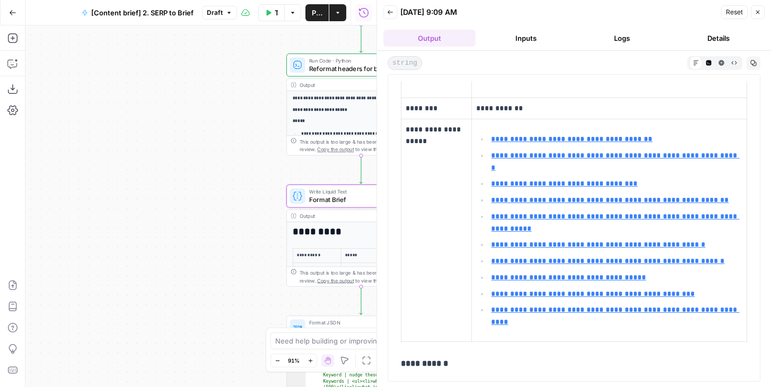
click at [763, 13] on button "Close" at bounding box center [758, 12] width 14 height 14
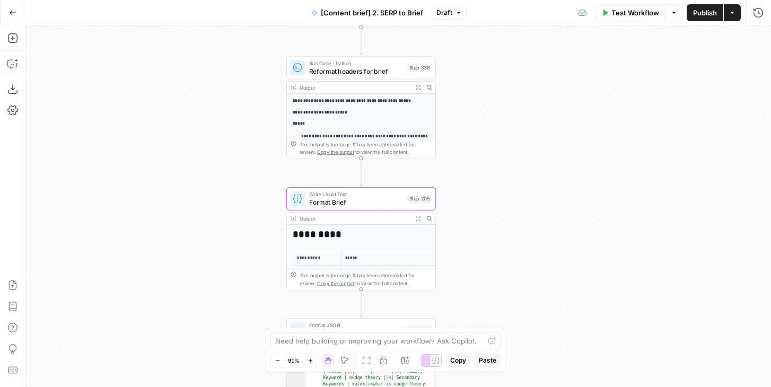
drag, startPoint x: 489, startPoint y: 81, endPoint x: 489, endPoint y: 274, distance: 192.5
click at [489, 273] on div "Workflow Set Inputs Inputs Run Code · JavaScript Structure Competitor Keywords …" at bounding box center [398, 206] width 746 height 362
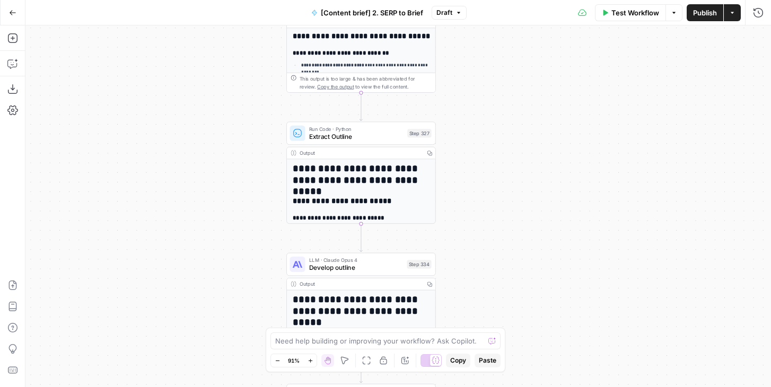
drag, startPoint x: 487, startPoint y: 122, endPoint x: 487, endPoint y: 261, distance: 138.9
click at [487, 261] on div "Workflow Set Inputs Inputs Run Code · JavaScript Structure Competitor Keywords …" at bounding box center [398, 206] width 746 height 362
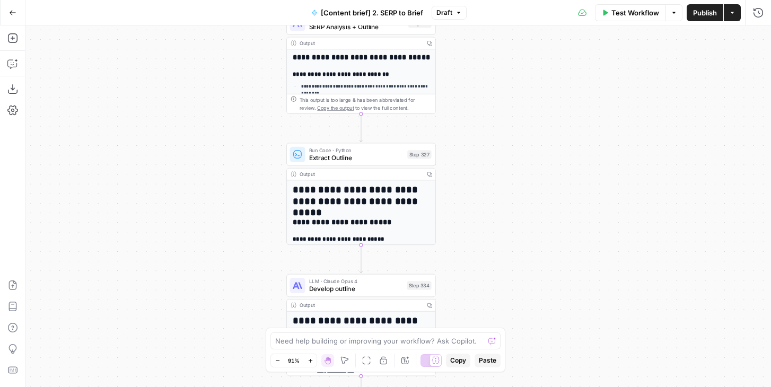
drag, startPoint x: 487, startPoint y: 105, endPoint x: 487, endPoint y: 232, distance: 126.7
click at [487, 230] on div "Workflow Set Inputs Inputs Run Code · JavaScript Structure Competitor Keywords …" at bounding box center [398, 206] width 746 height 362
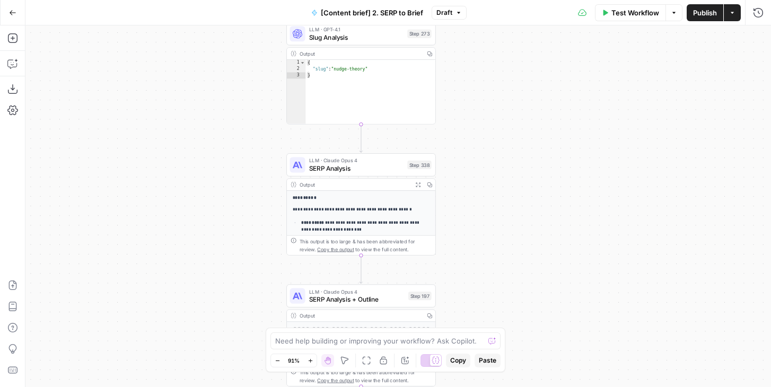
drag, startPoint x: 492, startPoint y: 76, endPoint x: 492, endPoint y: 246, distance: 169.2
click at [492, 246] on div "Workflow Set Inputs Inputs Run Code · JavaScript Structure Competitor Keywords …" at bounding box center [398, 206] width 746 height 362
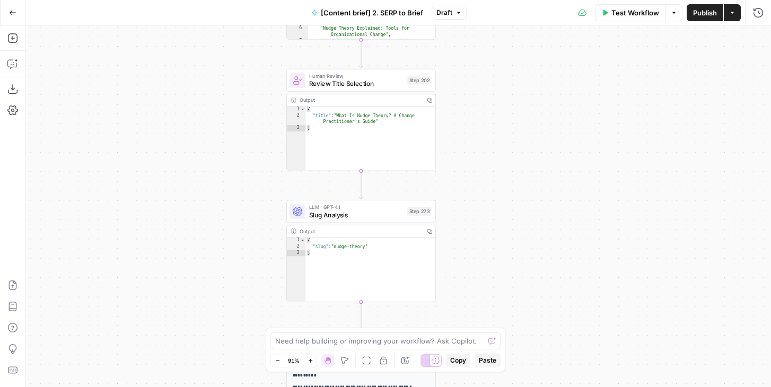
drag, startPoint x: 489, startPoint y: 102, endPoint x: 489, endPoint y: 277, distance: 174.5
click at [489, 277] on div "Workflow Set Inputs Inputs Run Code · JavaScript Structure Competitor Keywords …" at bounding box center [398, 206] width 746 height 362
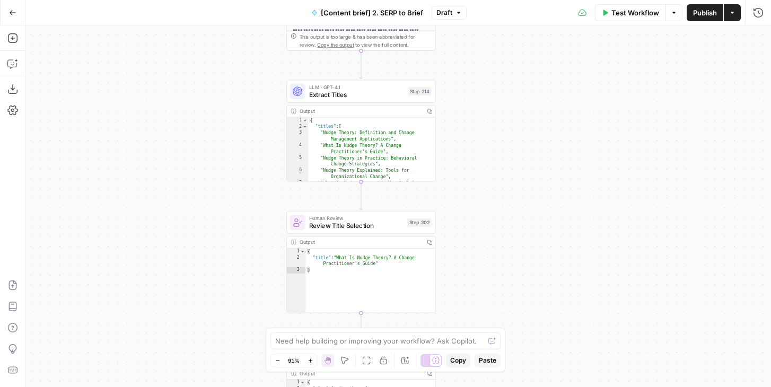
drag, startPoint x: 488, startPoint y: 130, endPoint x: 488, endPoint y: 271, distance: 141.1
click at [488, 271] on div "Workflow Set Inputs Inputs Run Code · JavaScript Structure Competitor Keywords …" at bounding box center [398, 206] width 746 height 362
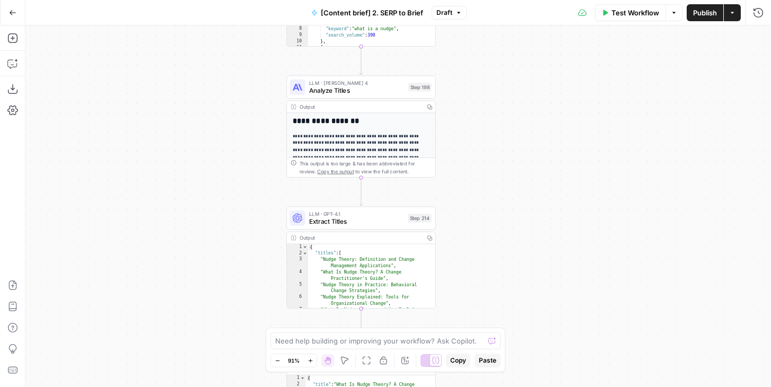
drag, startPoint x: 485, startPoint y: 153, endPoint x: 485, endPoint y: 257, distance: 103.9
click at [485, 257] on div "Workflow Set Inputs Inputs Run Code · JavaScript Structure Competitor Keywords …" at bounding box center [398, 206] width 746 height 362
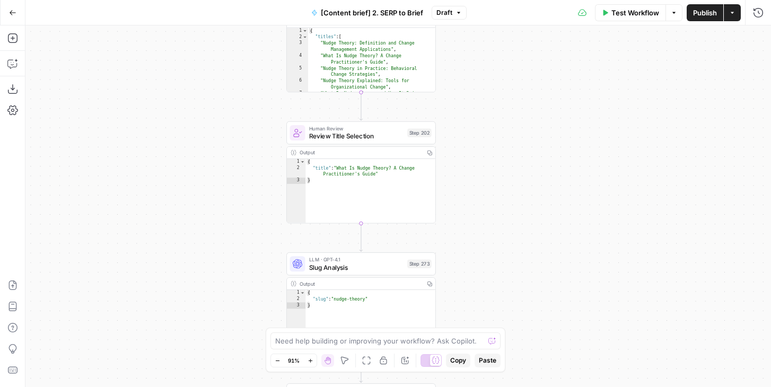
drag, startPoint x: 485, startPoint y: 257, endPoint x: 485, endPoint y: 41, distance: 215.8
click at [485, 41] on div "Workflow Set Inputs Inputs Run Code · JavaScript Structure Competitor Keywords …" at bounding box center [398, 206] width 746 height 362
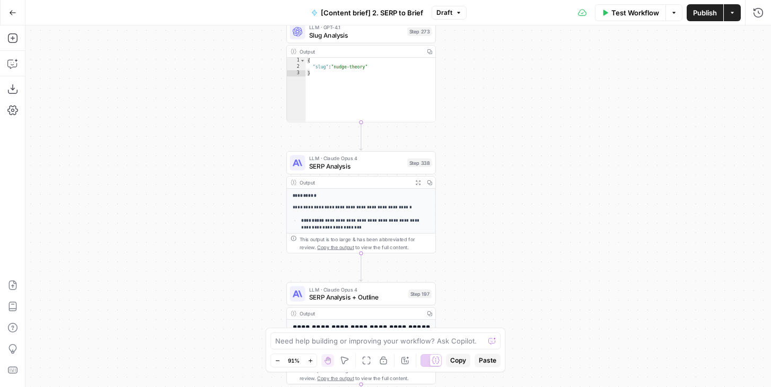
drag, startPoint x: 517, startPoint y: 205, endPoint x: 517, endPoint y: 22, distance: 182.4
click at [517, 22] on div "Go Back [Content brief] 2. SERP to Brief Draft Test Workflow Options Publish Ac…" at bounding box center [385, 193] width 771 height 387
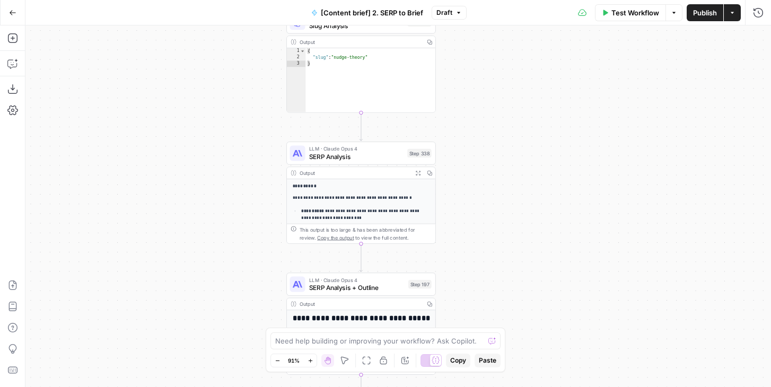
click at [518, 252] on div "Workflow Set Inputs Inputs Run Code · JavaScript Structure Competitor Keywords …" at bounding box center [398, 206] width 746 height 362
click at [317, 153] on span "SERP Analysis" at bounding box center [356, 157] width 94 height 10
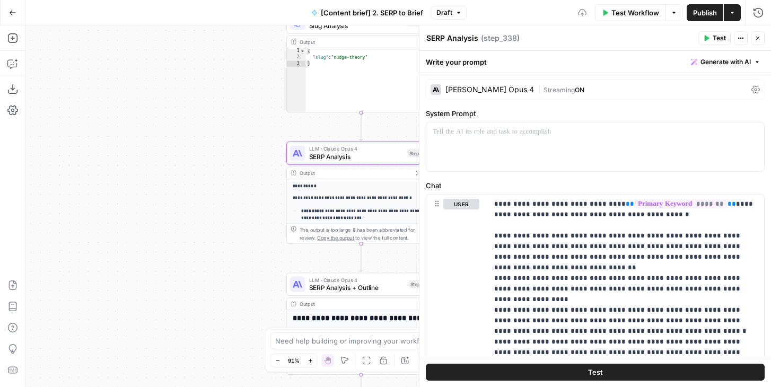
click at [455, 39] on textarea "SERP Analysis" at bounding box center [452, 38] width 52 height 11
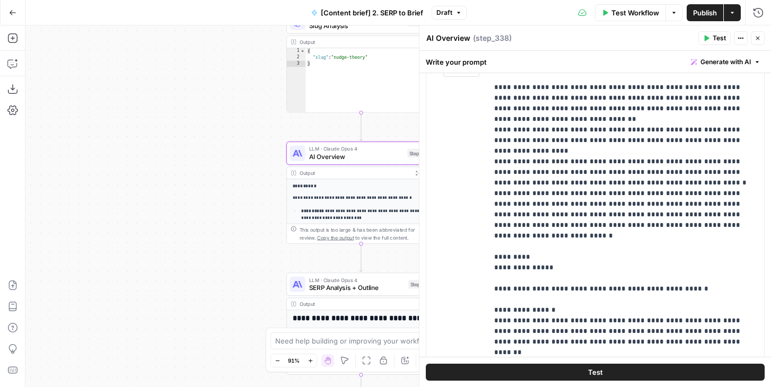
scroll to position [150, 0]
type textarea "AI Overview"
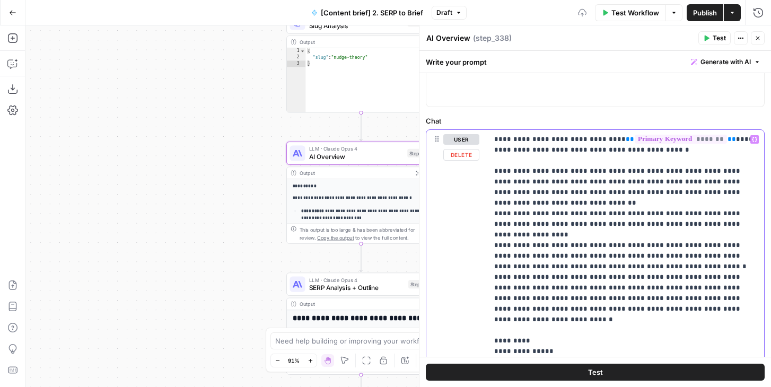
scroll to position [48, 0]
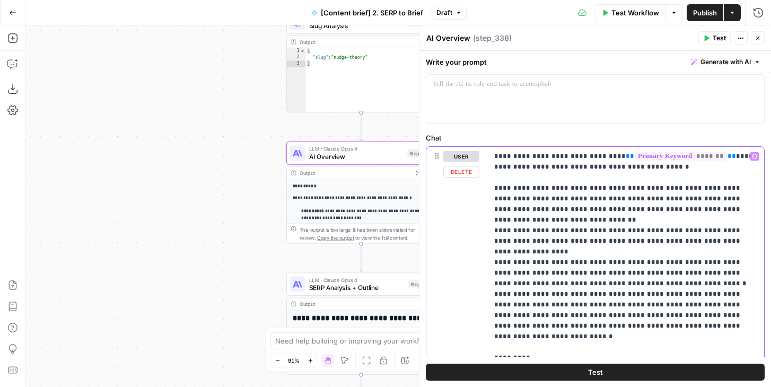
click at [427, 239] on div "user Delete" at bounding box center [452, 375] width 53 height 457
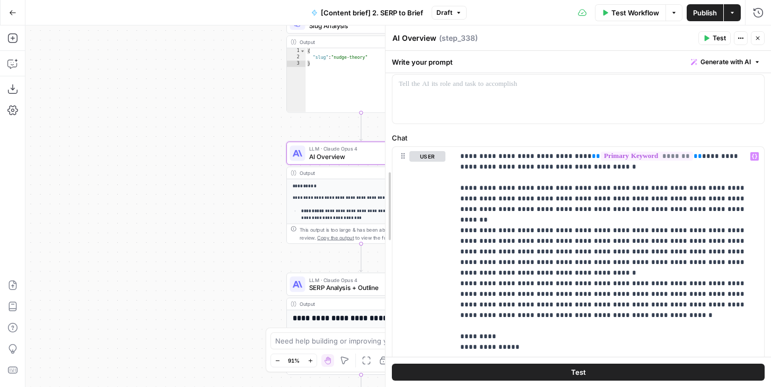
drag, startPoint x: 421, startPoint y: 239, endPoint x: 384, endPoint y: 239, distance: 36.6
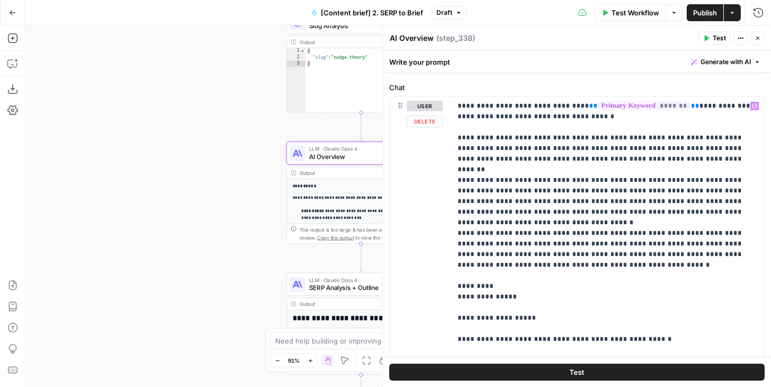
scroll to position [67, 0]
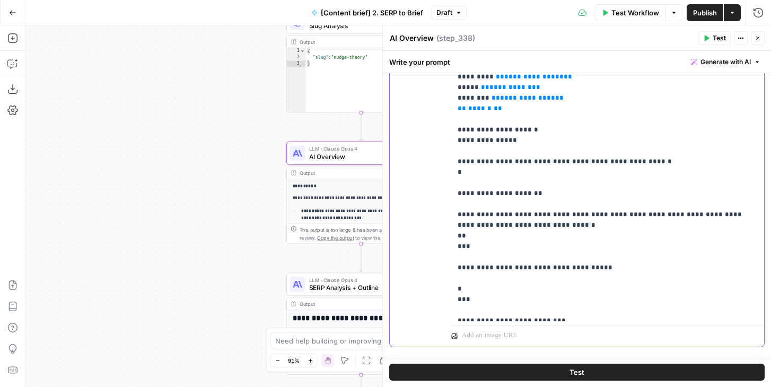
scroll to position [563, 0]
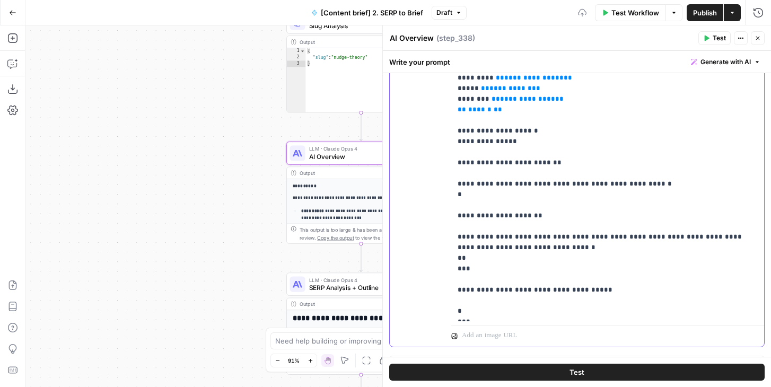
scroll to position [326, 0]
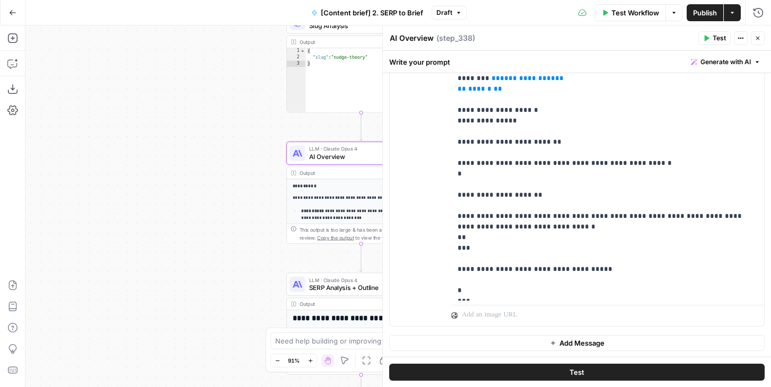
click at [713, 41] on span "Test" at bounding box center [719, 38] width 13 height 10
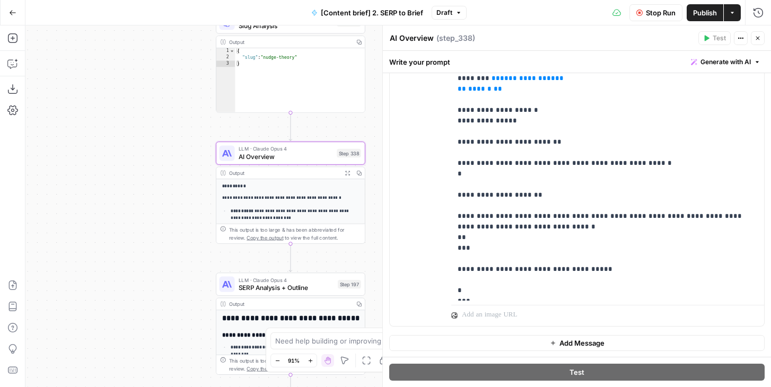
drag, startPoint x: 188, startPoint y: 168, endPoint x: 117, endPoint y: 168, distance: 70.5
click at [117, 168] on div "Workflow Set Inputs Inputs Run Code · JavaScript Structure Competitor Keywords …" at bounding box center [398, 206] width 746 height 362
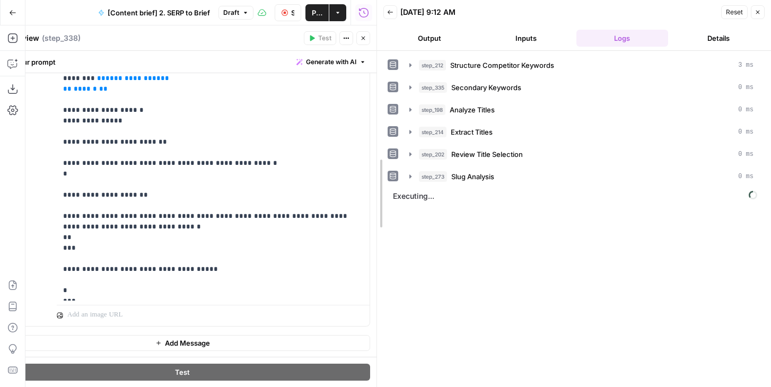
drag, startPoint x: 374, startPoint y: 88, endPoint x: 404, endPoint y: 88, distance: 29.7
click at [382, 88] on div at bounding box center [377, 193] width 11 height 387
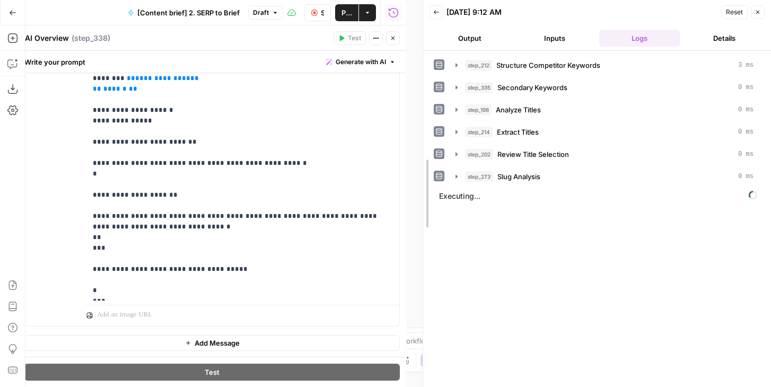
drag, startPoint x: 407, startPoint y: 96, endPoint x: 480, endPoint y: 96, distance: 73.2
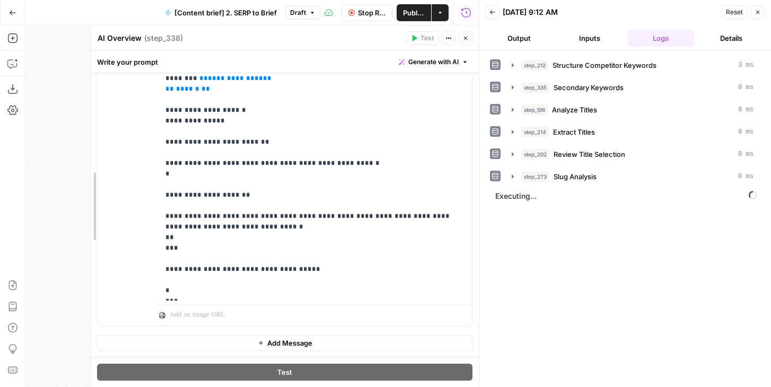
drag, startPoint x: 94, startPoint y: 147, endPoint x: 140, endPoint y: 147, distance: 45.6
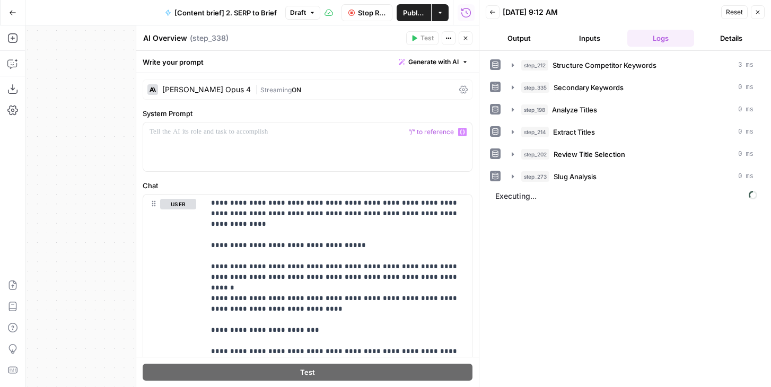
click at [187, 89] on div "Claude Opus 4" at bounding box center [206, 89] width 89 height 7
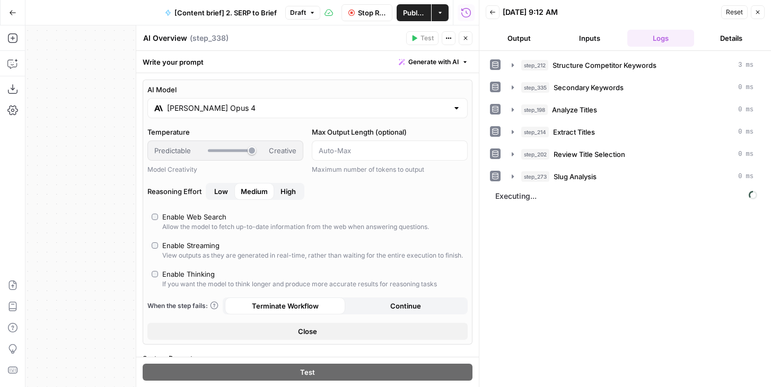
click at [199, 108] on input "Claude Opus 4" at bounding box center [307, 108] width 281 height 11
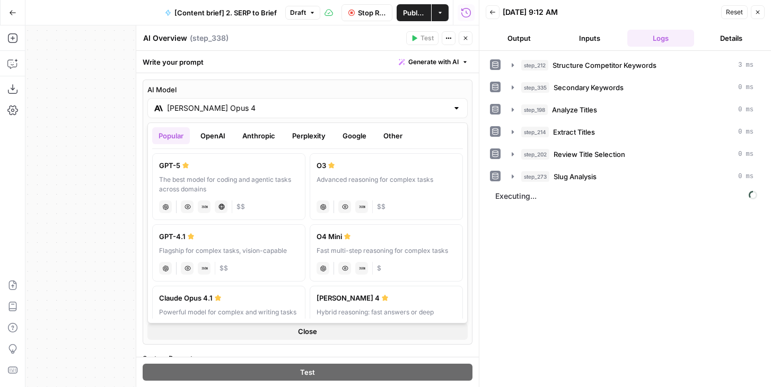
click at [220, 136] on button "OpenAI" at bounding box center [213, 135] width 38 height 17
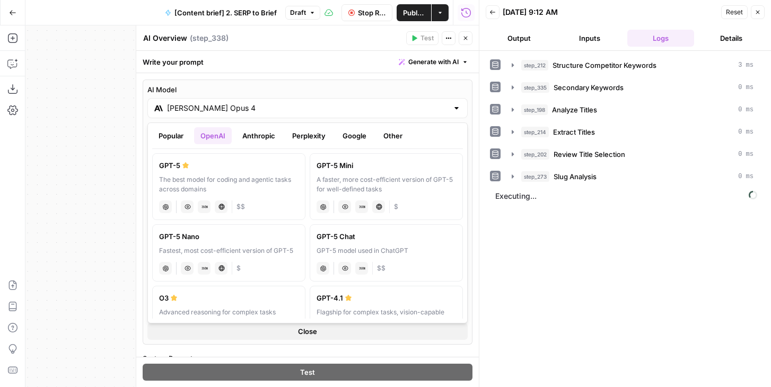
click at [265, 137] on button "Anthropic" at bounding box center [259, 135] width 46 height 17
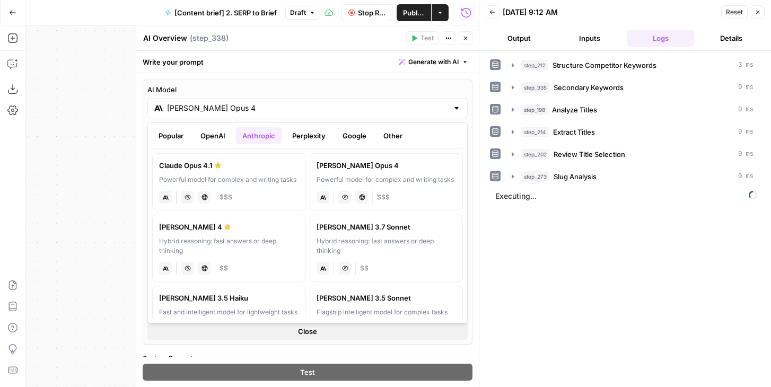
click at [219, 175] on div "Powerful model for complex and writing tasks" at bounding box center [228, 180] width 139 height 10
type input "Claude Opus 4.1"
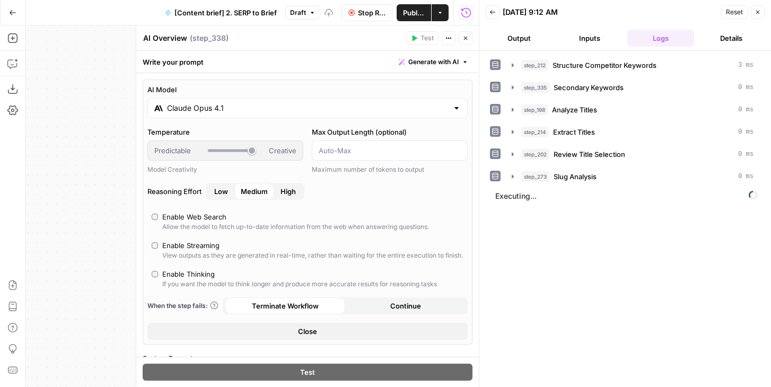
click at [464, 37] on icon "button" at bounding box center [465, 38] width 6 height 6
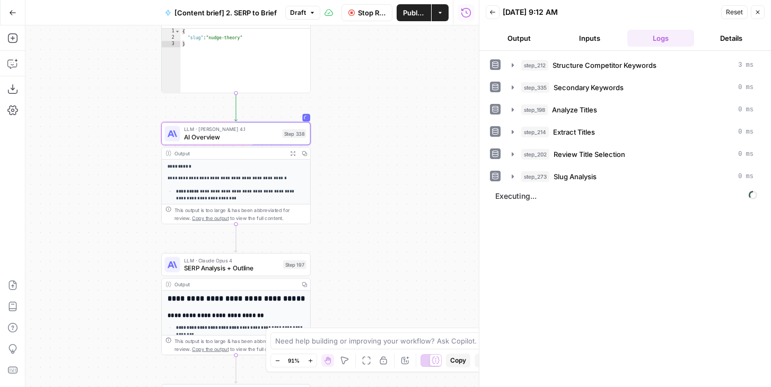
drag, startPoint x: 171, startPoint y: 179, endPoint x: 115, endPoint y: 158, distance: 60.1
click at [115, 158] on div "Workflow Set Inputs Inputs Run Code · JavaScript Structure Competitor Keywords …" at bounding box center [251, 206] width 453 height 362
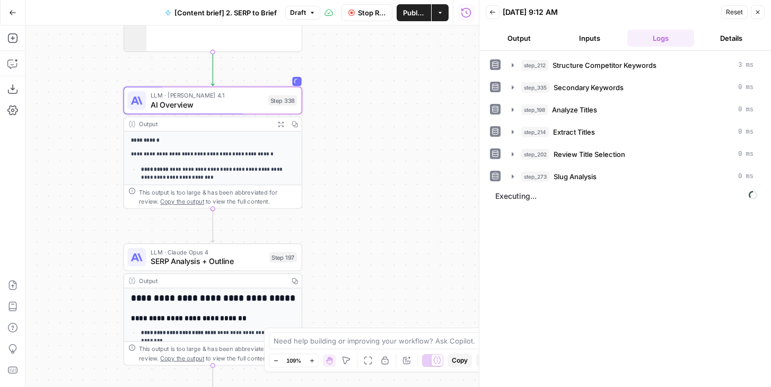
drag, startPoint x: 124, startPoint y: 197, endPoint x: 78, endPoint y: 170, distance: 52.6
click at [78, 170] on div "Workflow Set Inputs Inputs Run Code · JavaScript Structure Competitor Keywords …" at bounding box center [251, 206] width 453 height 362
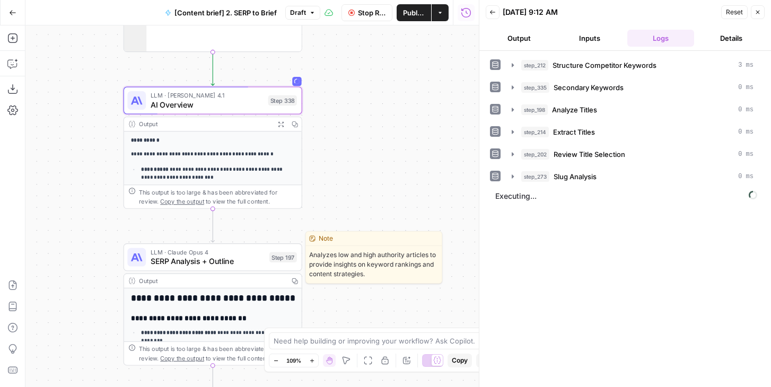
click at [162, 260] on span "SERP Analysis + Outline" at bounding box center [208, 262] width 114 height 12
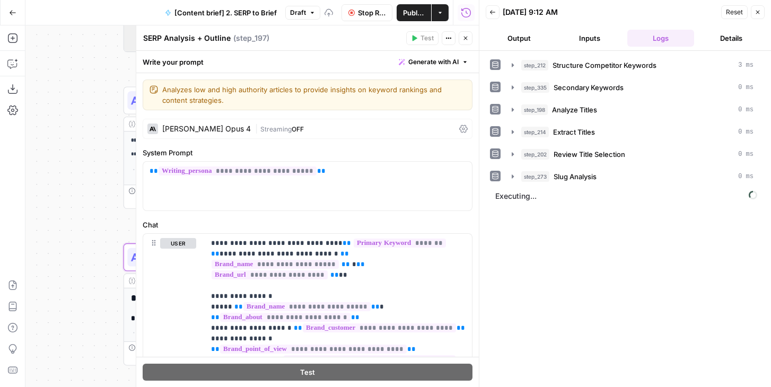
click at [196, 125] on div "Claude Opus 4" at bounding box center [206, 128] width 89 height 7
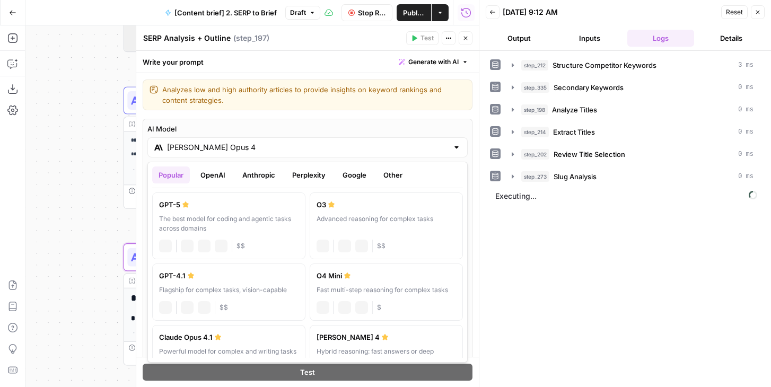
click at [244, 150] on input "Claude Opus 4" at bounding box center [307, 147] width 281 height 11
click at [255, 175] on button "Anthropic" at bounding box center [259, 175] width 46 height 17
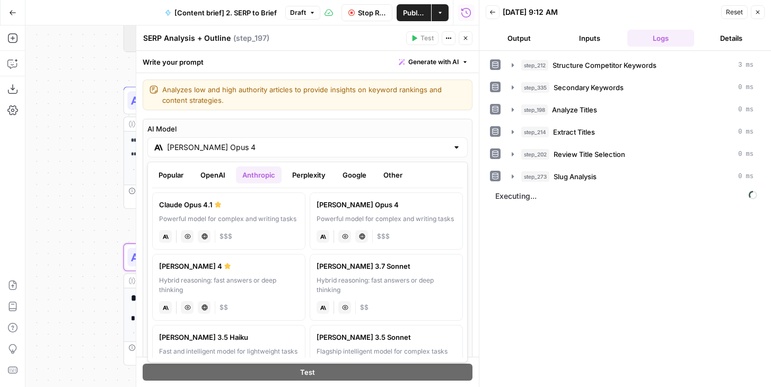
click at [231, 220] on div "Powerful model for complex and writing tasks" at bounding box center [228, 219] width 139 height 10
type input "Claude Opus 4.1"
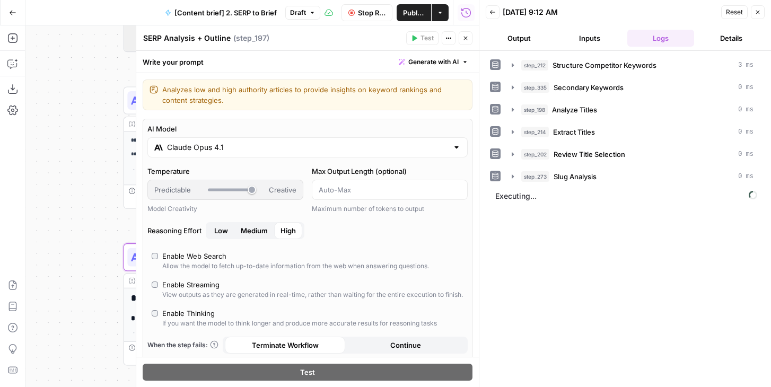
click at [464, 41] on icon "button" at bounding box center [465, 38] width 6 height 6
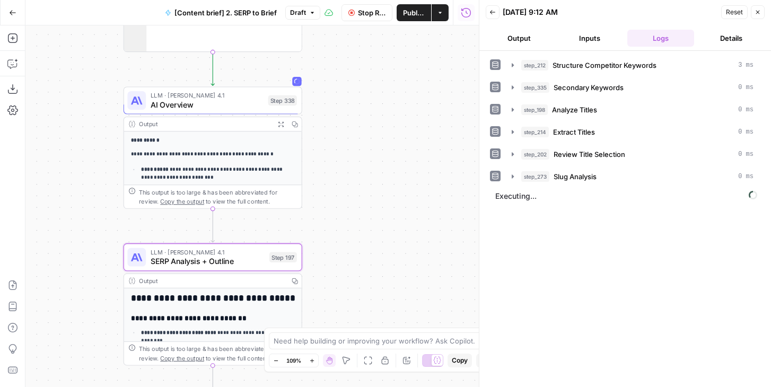
click at [555, 41] on ul "Output Inputs Logs Details" at bounding box center [625, 38] width 279 height 17
click at [537, 41] on button "Output" at bounding box center [519, 38] width 67 height 17
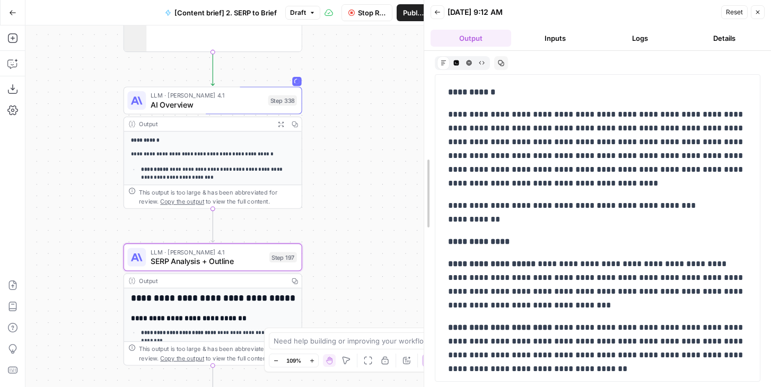
drag, startPoint x: 482, startPoint y: 91, endPoint x: 427, endPoint y: 91, distance: 54.6
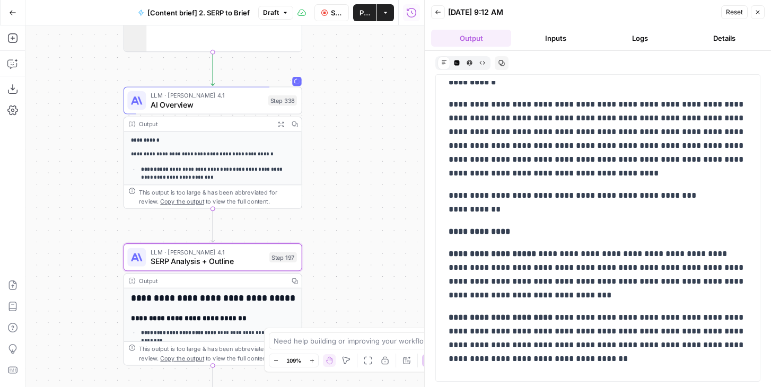
scroll to position [17, 0]
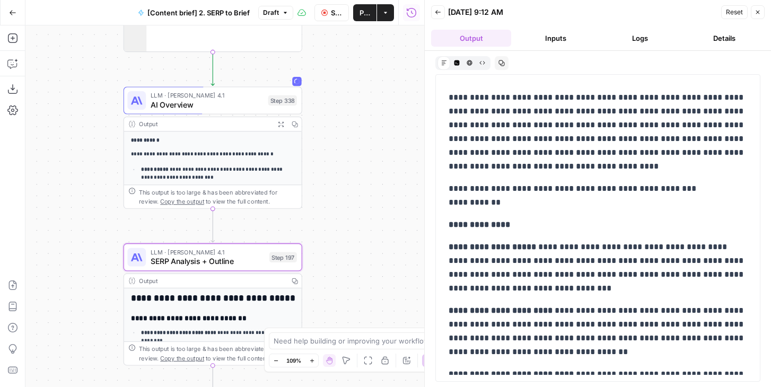
drag, startPoint x: 510, startPoint y: 203, endPoint x: 448, endPoint y: 204, distance: 62.1
click at [448, 204] on div "**********" at bounding box center [597, 358] width 311 height 589
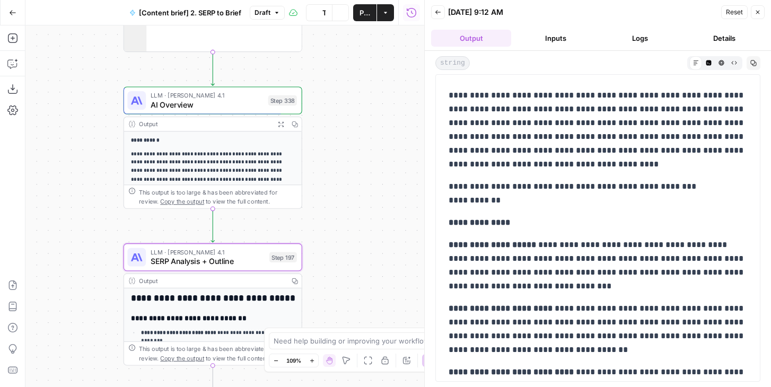
scroll to position [0, 0]
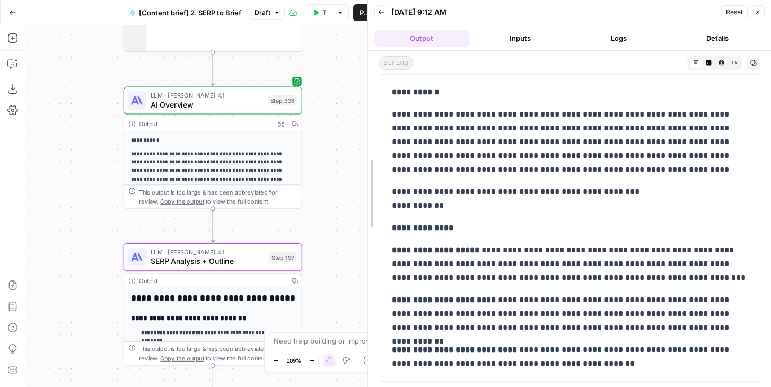
drag, startPoint x: 426, startPoint y: 203, endPoint x: 369, endPoint y: 203, distance: 56.7
click at [611, 37] on button "Logs" at bounding box center [619, 38] width 94 height 17
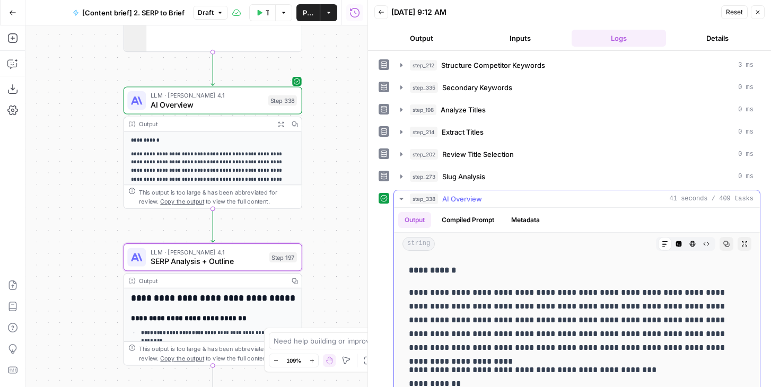
click at [481, 221] on button "Compiled Prompt" at bounding box center [467, 220] width 65 height 16
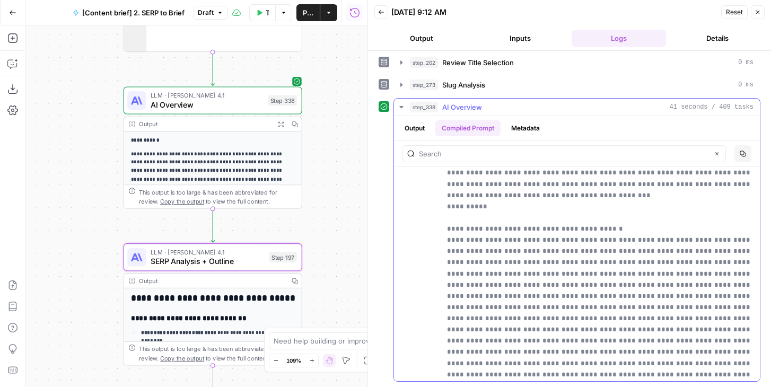
scroll to position [681, 0]
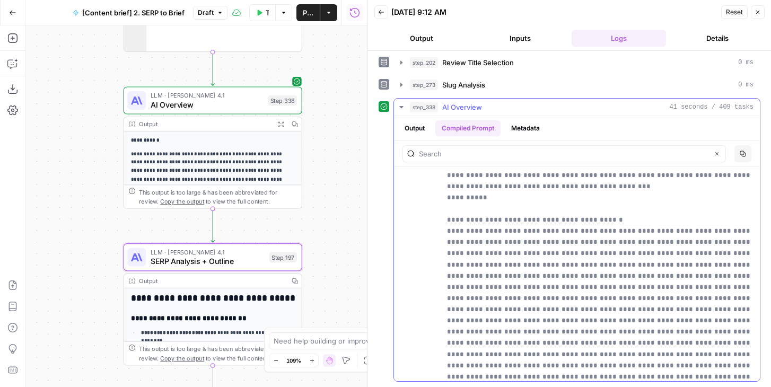
drag, startPoint x: 522, startPoint y: 299, endPoint x: 521, endPoint y: 332, distance: 32.9
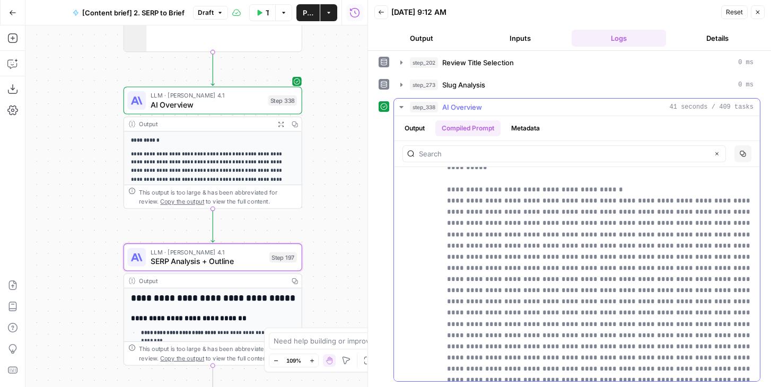
scroll to position [690, 0]
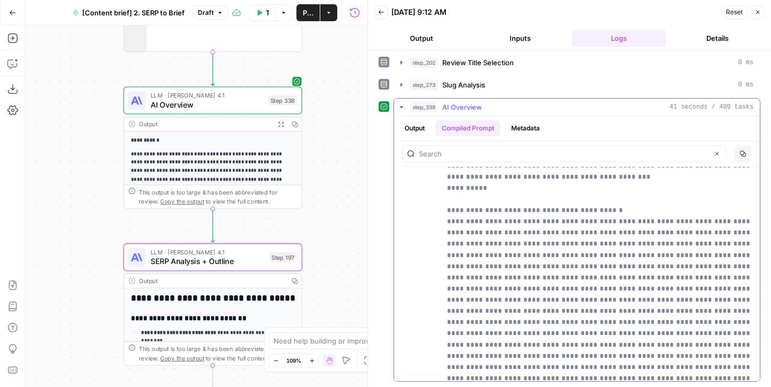
drag, startPoint x: 593, startPoint y: 200, endPoint x: 654, endPoint y: 260, distance: 85.1
click at [414, 38] on button "Output" at bounding box center [421, 38] width 94 height 17
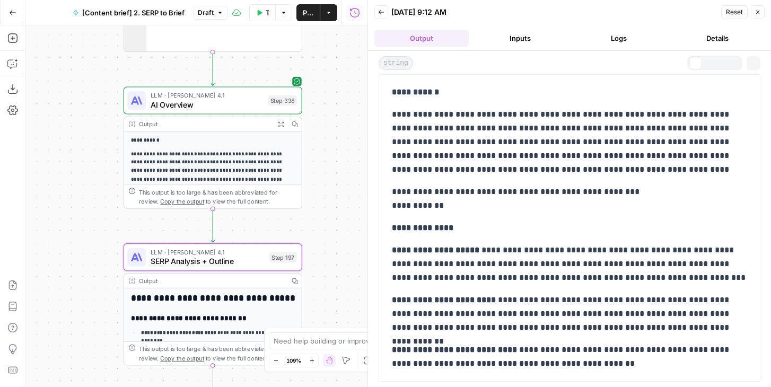
scroll to position [0, 0]
click at [622, 34] on button "Logs" at bounding box center [619, 38] width 94 height 17
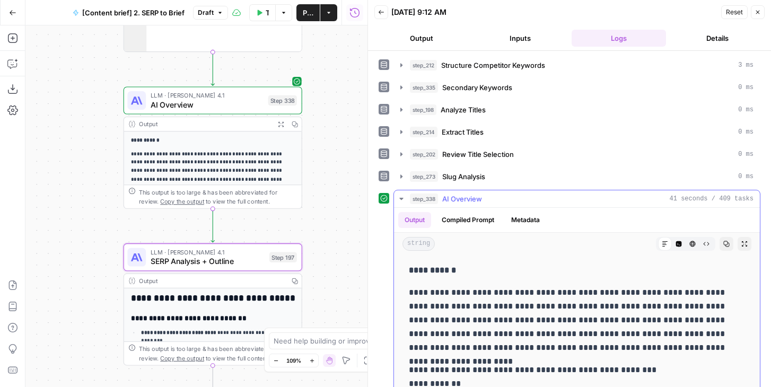
scroll to position [92, 0]
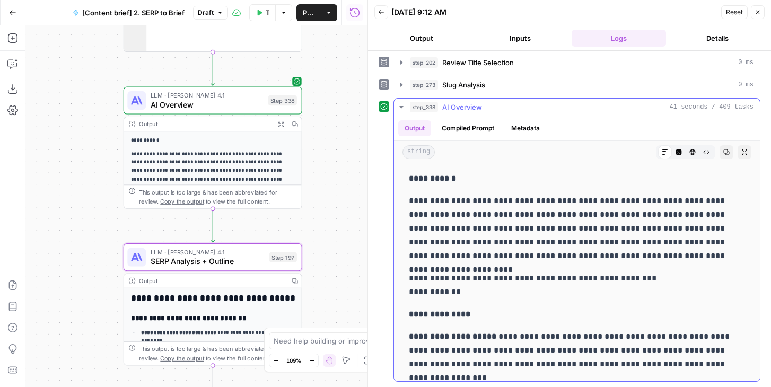
click at [487, 136] on div "Output Compiled Prompt Metadata" at bounding box center [577, 128] width 366 height 24
click at [483, 132] on button "Compiled Prompt" at bounding box center [467, 128] width 65 height 16
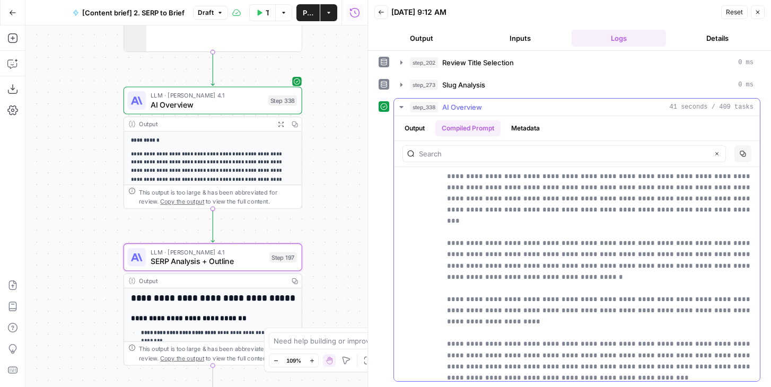
scroll to position [6808, 0]
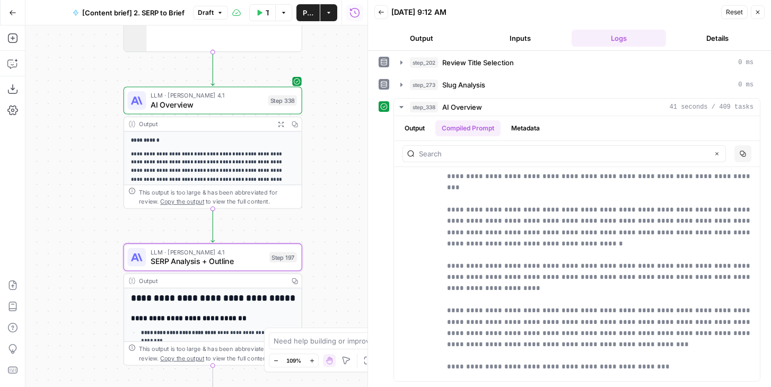
click at [173, 104] on span "AI Overview" at bounding box center [207, 105] width 113 height 12
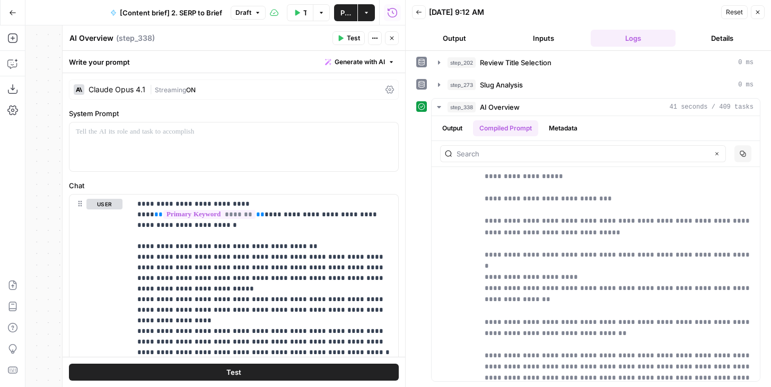
click at [135, 91] on div "Claude Opus 4.1" at bounding box center [117, 89] width 57 height 7
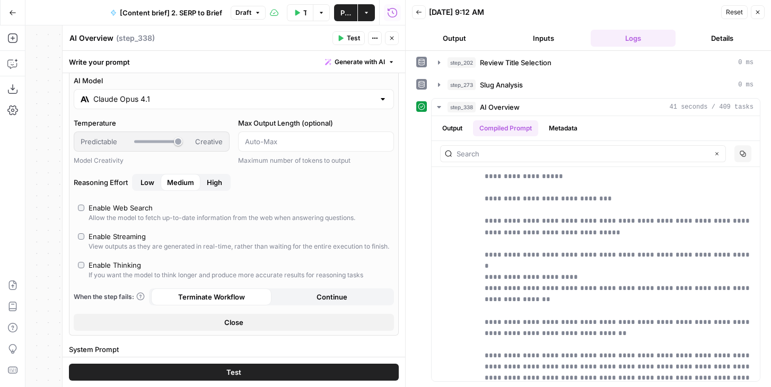
scroll to position [0, 0]
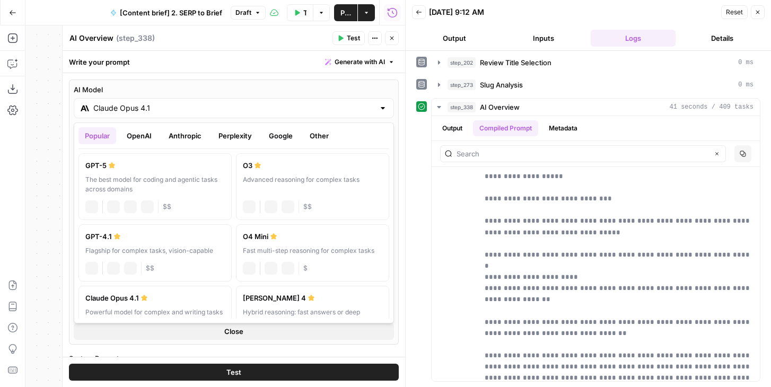
click at [112, 103] on input "Claude Opus 4.1" at bounding box center [233, 108] width 281 height 11
click at [119, 179] on div "The best model for coding and agentic tasks across domains" at bounding box center [154, 184] width 139 height 19
type input "GPT-5"
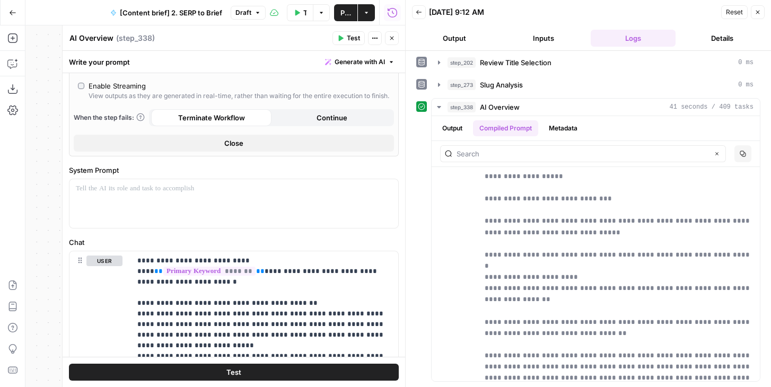
scroll to position [81, 0]
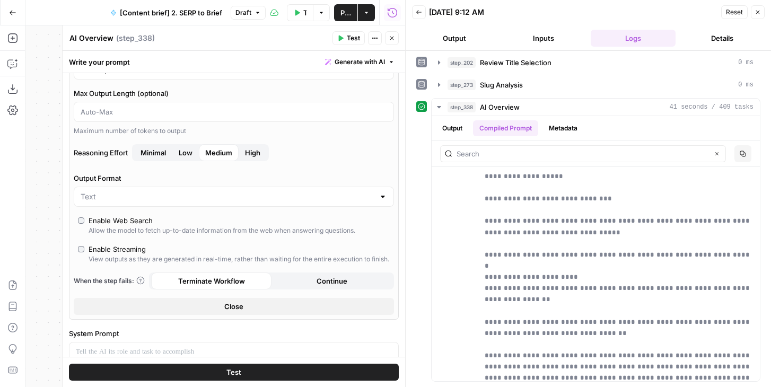
click at [255, 154] on span "High" at bounding box center [252, 152] width 15 height 11
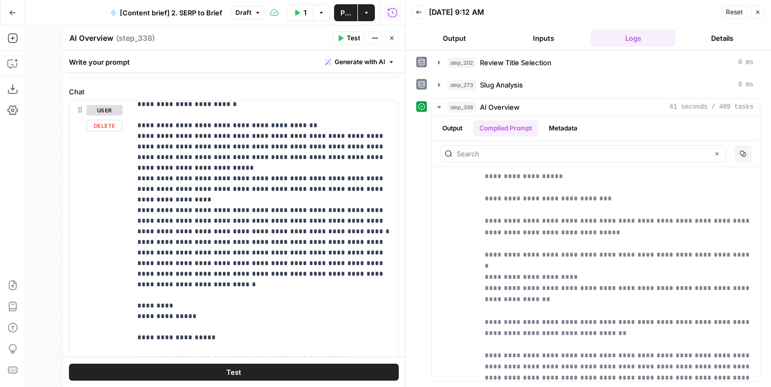
scroll to position [387, 0]
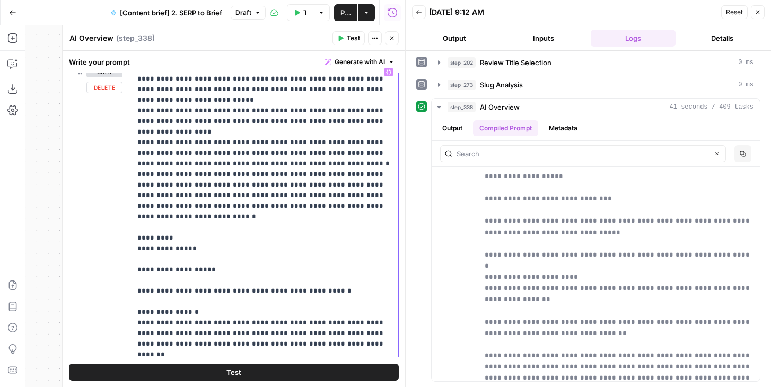
scroll to position [461, 0]
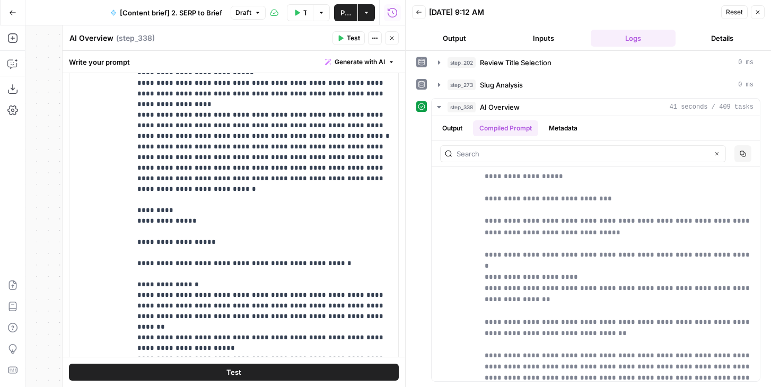
click at [138, 374] on button "Test" at bounding box center [234, 372] width 330 height 17
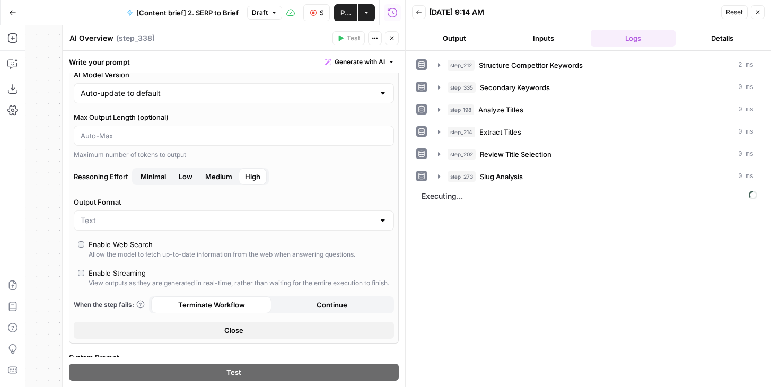
scroll to position [147, 0]
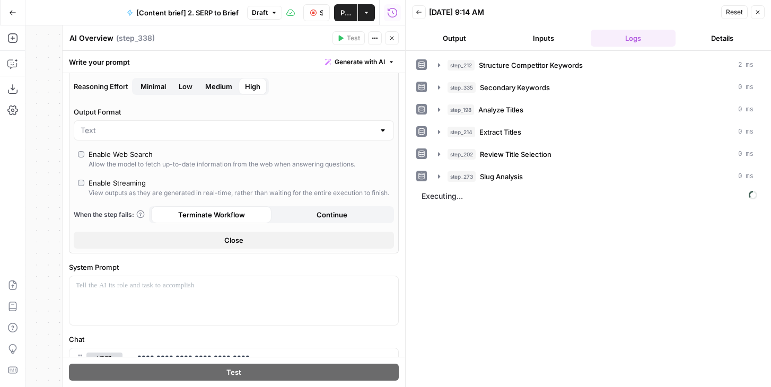
click at [390, 35] on icon "button" at bounding box center [392, 38] width 6 height 6
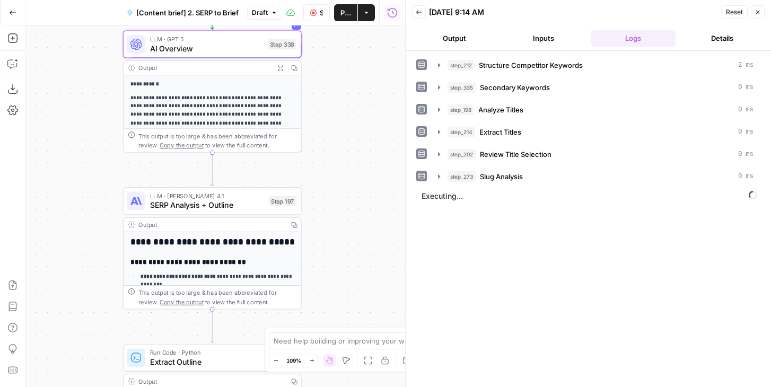
drag, startPoint x: 367, startPoint y: 182, endPoint x: 366, endPoint y: 118, distance: 63.6
click at [366, 118] on div "Workflow Set Inputs Inputs Run Code · JavaScript Structure Competitor Keywords …" at bounding box center [215, 206] width 380 height 362
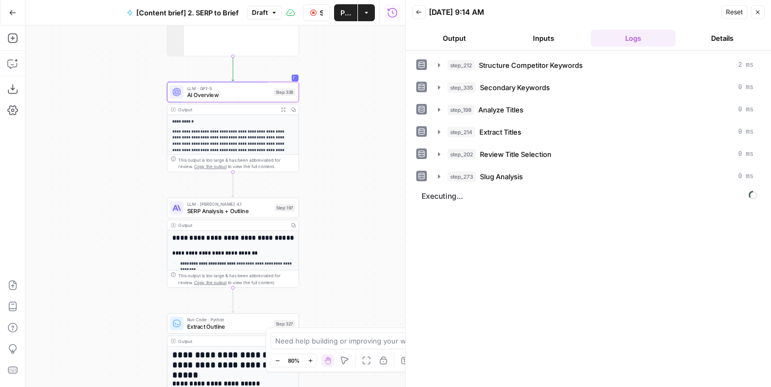
drag, startPoint x: 366, startPoint y: 118, endPoint x: 344, endPoint y: 164, distance: 51.2
click at [344, 164] on div "Workflow Set Inputs Inputs Run Code · JavaScript Structure Competitor Keywords …" at bounding box center [215, 206] width 380 height 362
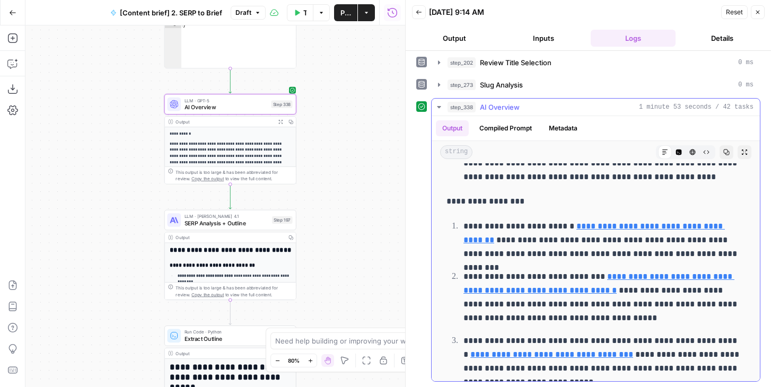
scroll to position [1107, 0]
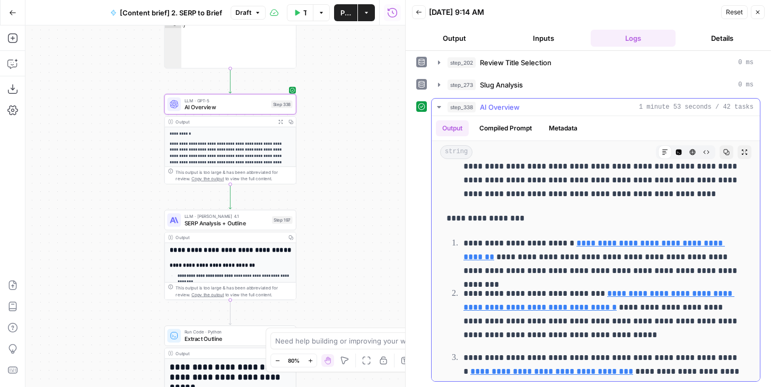
drag, startPoint x: 493, startPoint y: 221, endPoint x: 430, endPoint y: 221, distance: 63.1
click at [430, 221] on div "**********" at bounding box center [588, 240] width 344 height 284
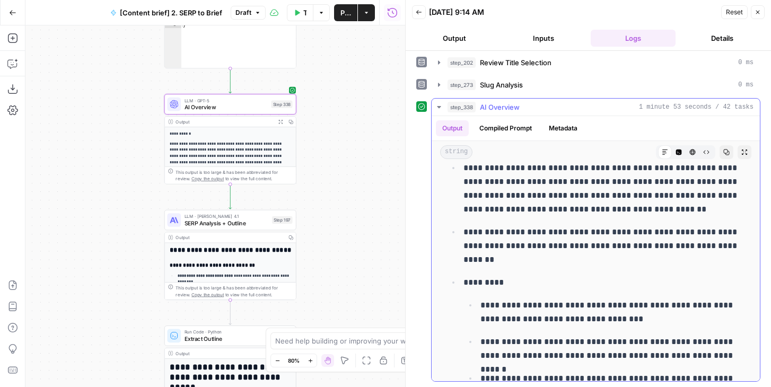
scroll to position [0, 0]
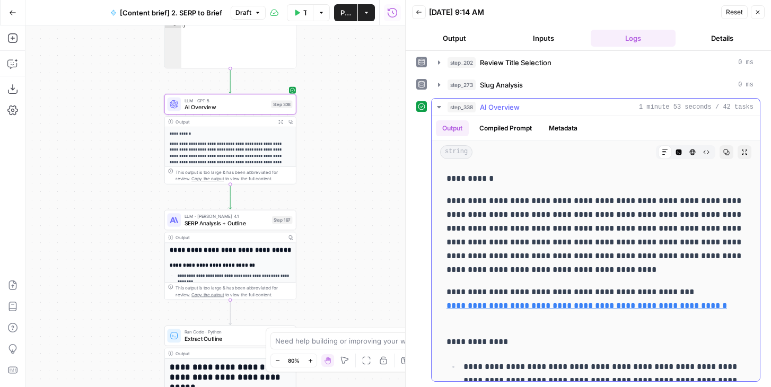
drag, startPoint x: 447, startPoint y: 179, endPoint x: 790, endPoint y: 325, distance: 373.3
click at [771, 325] on html "Foundation Inc. New Home Browse Your Data Usage Flightpath Settings Recent Grid…" at bounding box center [385, 193] width 771 height 387
click at [535, 239] on p "**********" at bounding box center [596, 235] width 299 height 83
click at [195, 110] on span "AI Overview" at bounding box center [226, 107] width 83 height 8
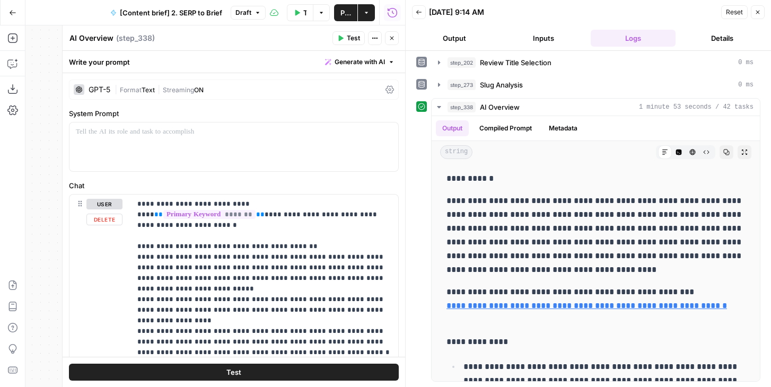
scroll to position [4, 0]
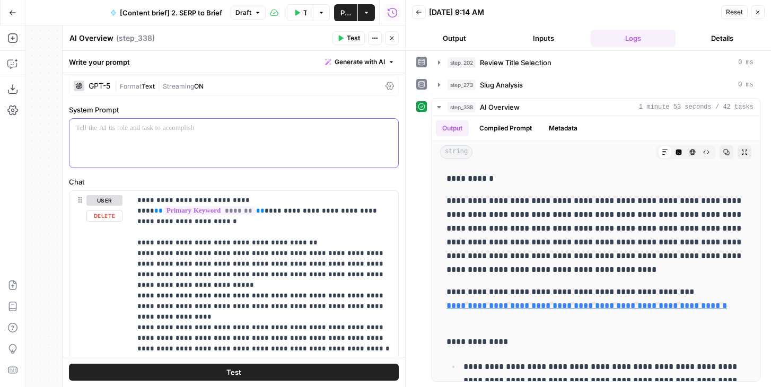
click at [136, 129] on p at bounding box center [234, 128] width 316 height 11
click at [132, 128] on p "**********" at bounding box center [234, 128] width 316 height 11
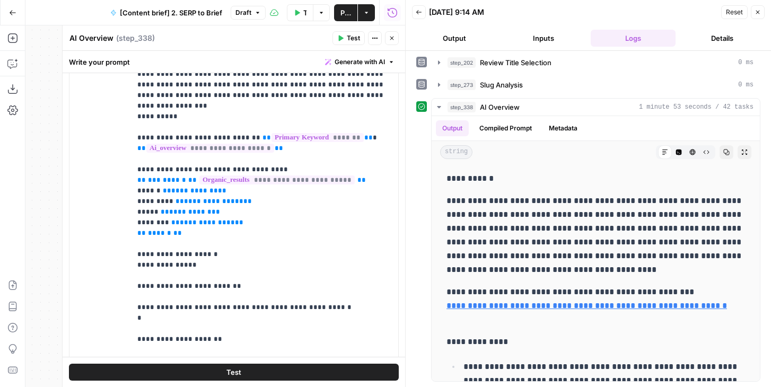
scroll to position [0, 0]
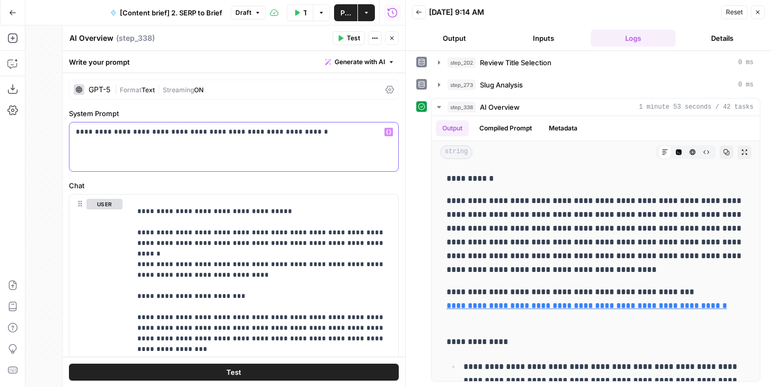
click at [209, 133] on p "**********" at bounding box center [234, 132] width 316 height 11
click at [361, 141] on div "**********" at bounding box center [233, 147] width 329 height 49
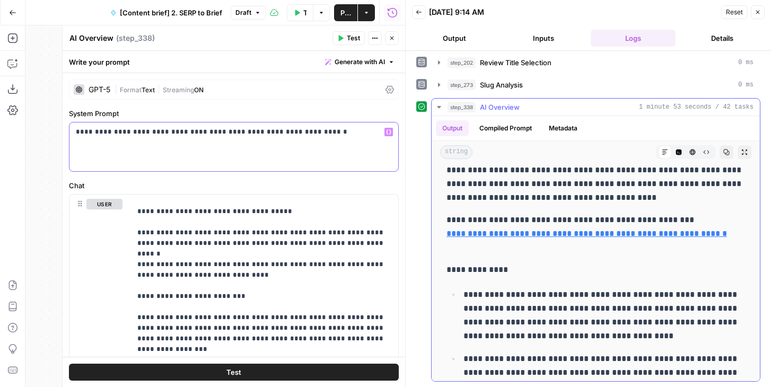
scroll to position [82, 0]
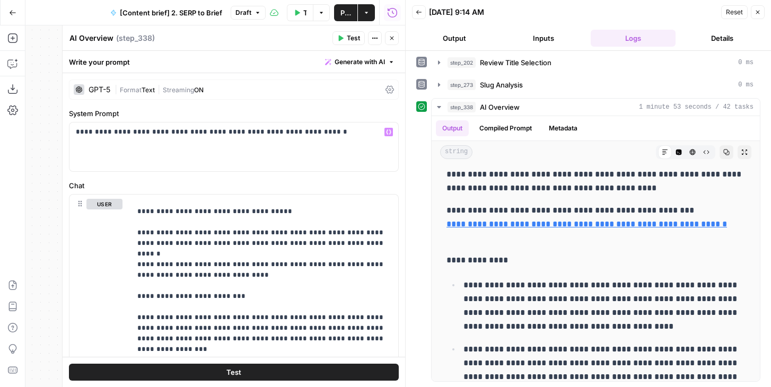
click at [394, 40] on icon "button" at bounding box center [392, 38] width 6 height 6
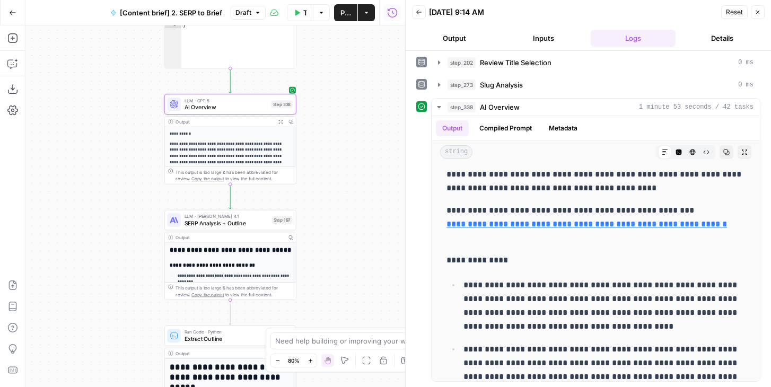
click at [338, 9] on button "Publish" at bounding box center [345, 12] width 23 height 17
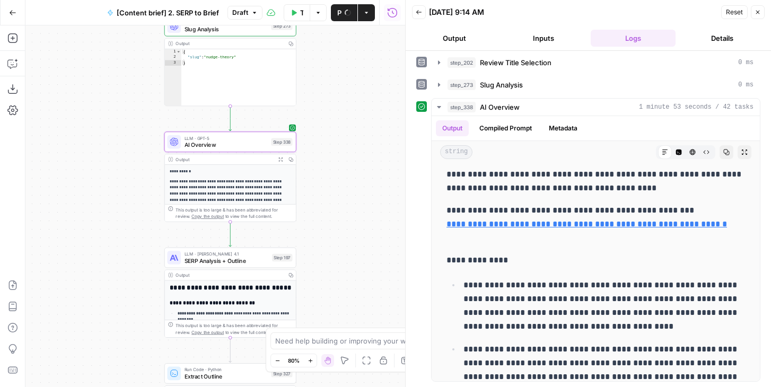
drag, startPoint x: 329, startPoint y: 119, endPoint x: 329, endPoint y: 157, distance: 37.7
click at [329, 158] on div "Workflow Set Inputs Inputs Run Code · JavaScript Structure Competitor Keywords …" at bounding box center [215, 206] width 380 height 362
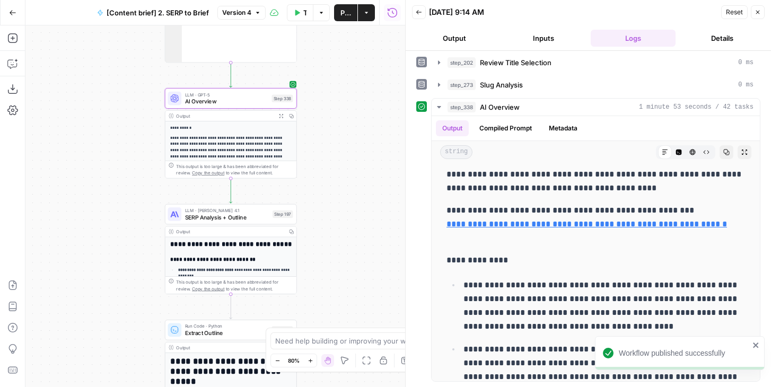
drag, startPoint x: 319, startPoint y: 108, endPoint x: 319, endPoint y: 65, distance: 43.0
click at [319, 63] on div "Workflow Set Inputs Inputs Run Code · JavaScript Structure Competitor Keywords …" at bounding box center [215, 206] width 380 height 362
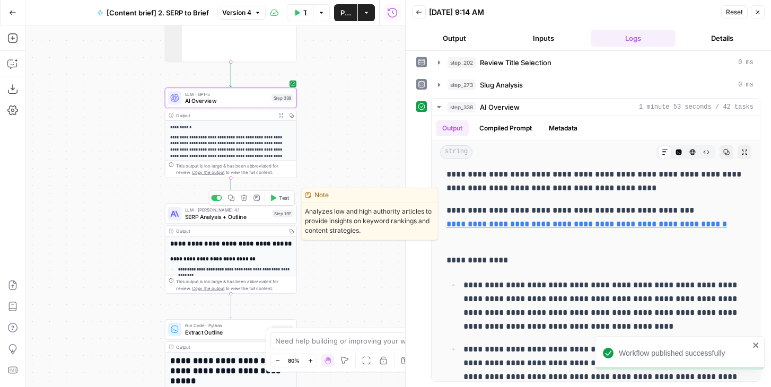
click at [243, 220] on span "SERP Analysis + Outline" at bounding box center [227, 217] width 84 height 8
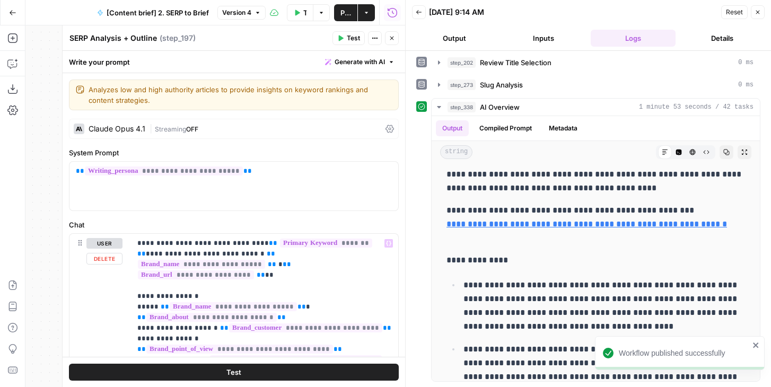
scroll to position [45, 0]
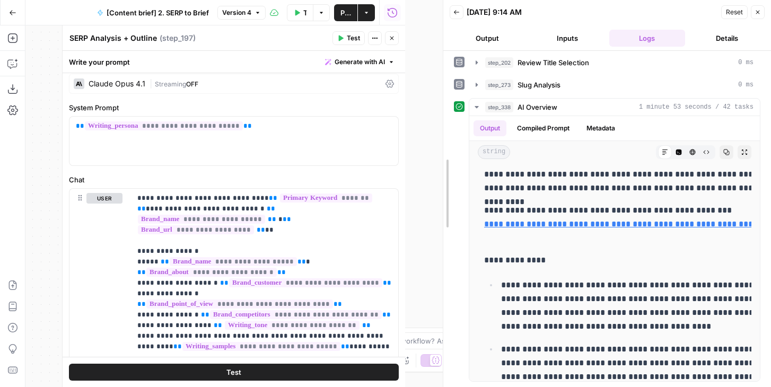
drag, startPoint x: 404, startPoint y: 222, endPoint x: 461, endPoint y: 222, distance: 57.3
click at [449, 222] on div at bounding box center [443, 193] width 11 height 387
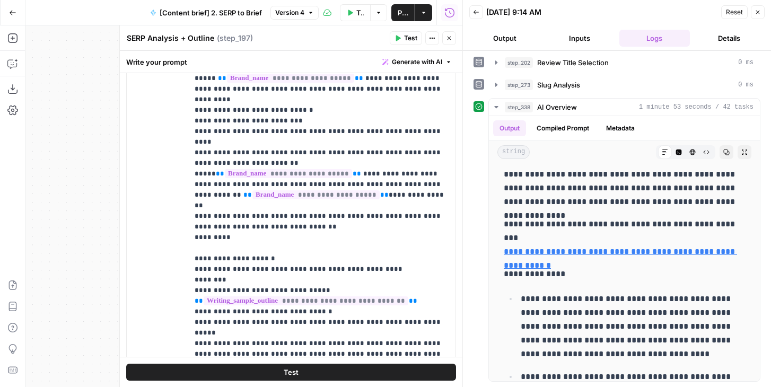
scroll to position [365, 0]
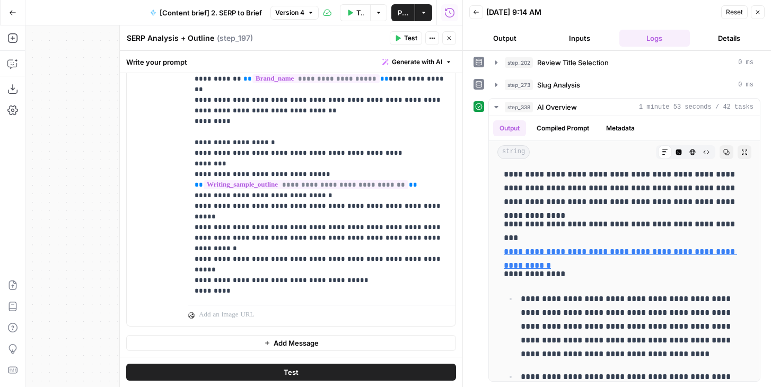
click at [446, 38] on icon "button" at bounding box center [449, 38] width 6 height 6
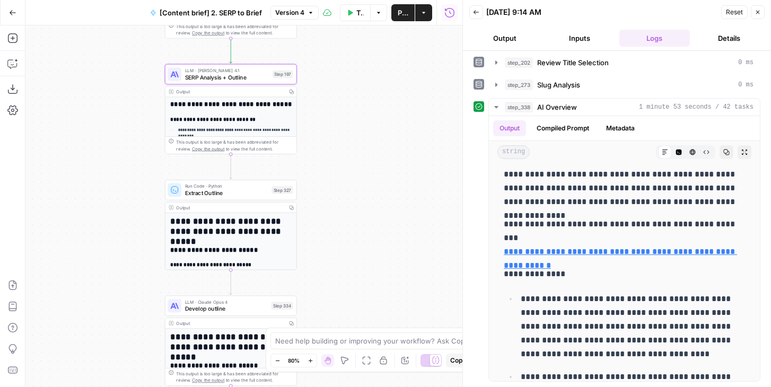
drag, startPoint x: 370, startPoint y: 237, endPoint x: 370, endPoint y: 97, distance: 139.5
click at [370, 97] on div "Workflow Set Inputs Inputs Run Code · JavaScript Structure Competitor Keywords …" at bounding box center [243, 206] width 437 height 362
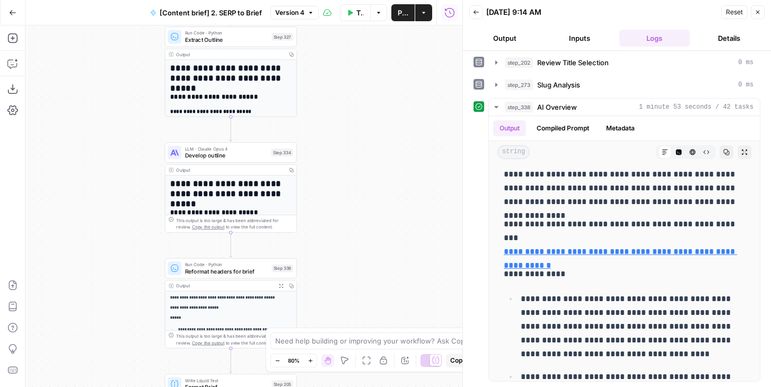
drag, startPoint x: 368, startPoint y: 220, endPoint x: 368, endPoint y: 69, distance: 150.6
click at [368, 69] on div "Workflow Set Inputs Inputs Run Code · JavaScript Structure Competitor Keywords …" at bounding box center [243, 206] width 437 height 362
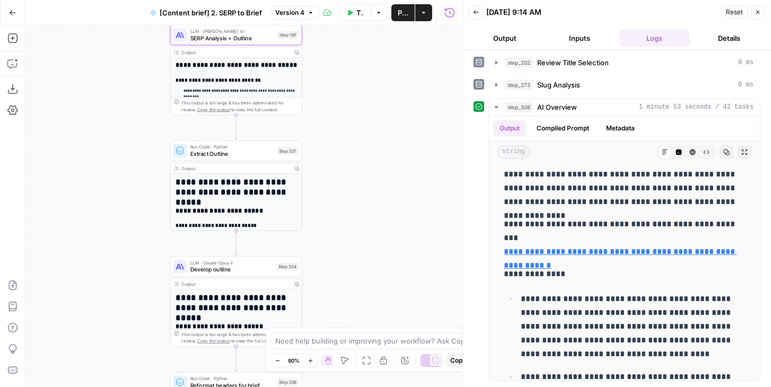
drag, startPoint x: 348, startPoint y: 121, endPoint x: 354, endPoint y: 316, distance: 194.7
click at [354, 316] on div "Workflow Set Inputs Inputs Run Code · JavaScript Structure Competitor Keywords …" at bounding box center [243, 206] width 437 height 362
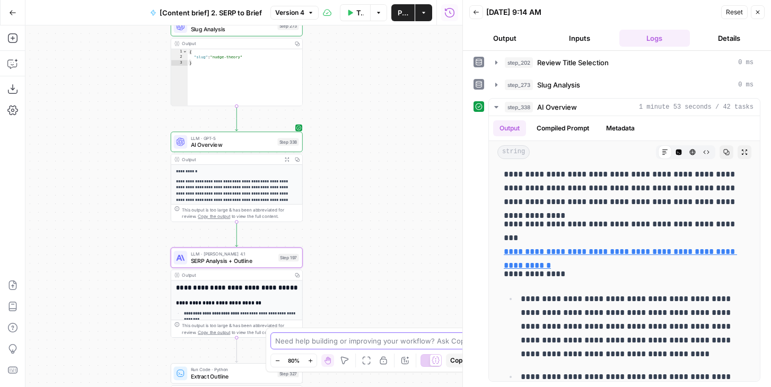
drag, startPoint x: 354, startPoint y: 109, endPoint x: 354, endPoint y: 338, distance: 229.6
click at [354, 338] on body "Foundation Inc. New Home Browse Your Data Usage Flightpath Settings Recent Grid…" at bounding box center [385, 193] width 771 height 387
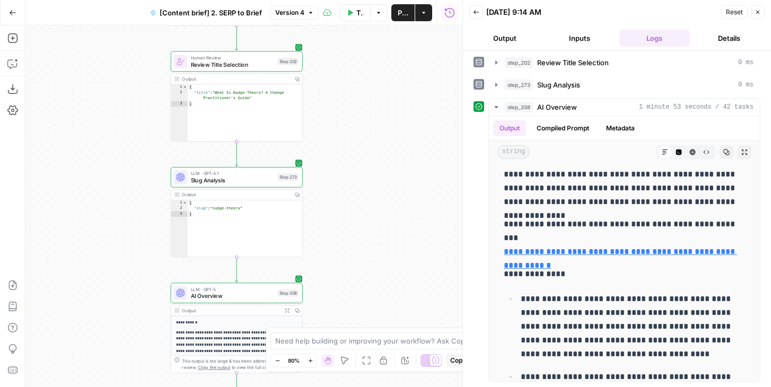
drag, startPoint x: 351, startPoint y: 117, endPoint x: 351, endPoint y: 261, distance: 144.3
click at [351, 262] on div "Workflow Set Inputs Inputs Run Code · JavaScript Structure Competitor Keywords …" at bounding box center [243, 206] width 437 height 362
click at [351, 127] on div "Workflow Set Inputs Inputs Run Code · JavaScript Structure Competitor Keywords …" at bounding box center [243, 206] width 437 height 362
drag, startPoint x: 389, startPoint y: 228, endPoint x: 389, endPoint y: -10, distance: 237.1
click at [389, 0] on html "Foundation Inc. New Home Browse Your Data Usage Flightpath Settings Recent Grid…" at bounding box center [385, 193] width 771 height 387
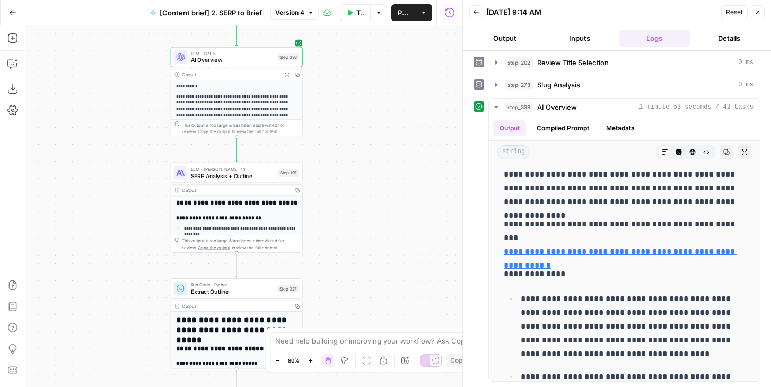
drag, startPoint x: 387, startPoint y: 214, endPoint x: 387, endPoint y: 90, distance: 124.1
click at [387, 90] on div "Workflow Set Inputs Inputs Run Code · JavaScript Structure Competitor Keywords …" at bounding box center [243, 206] width 437 height 362
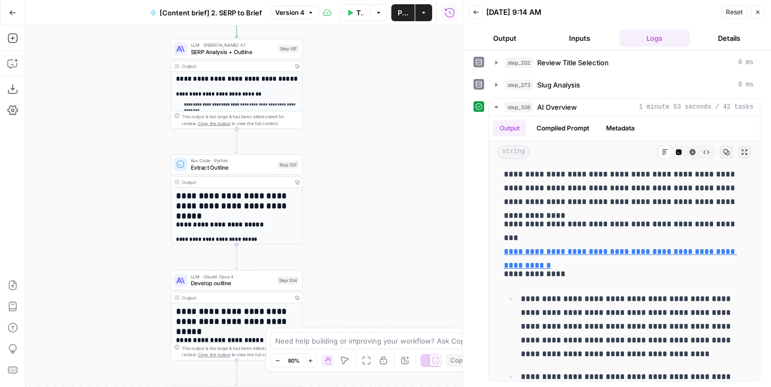
drag, startPoint x: 381, startPoint y: 270, endPoint x: 381, endPoint y: 151, distance: 118.8
click at [381, 151] on div "Workflow Set Inputs Inputs Run Code · JavaScript Structure Competitor Keywords …" at bounding box center [243, 206] width 437 height 362
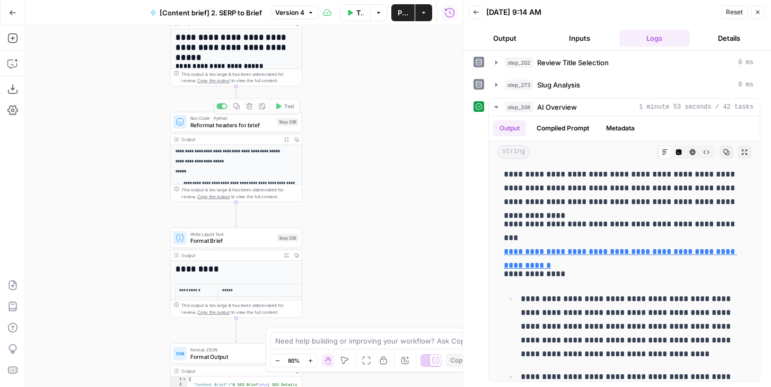
drag, startPoint x: 148, startPoint y: 310, endPoint x: 148, endPoint y: 130, distance: 180.3
click at [148, 130] on div "Workflow Set Inputs Inputs Run Code · JavaScript Structure Competitor Keywords …" at bounding box center [243, 206] width 437 height 362
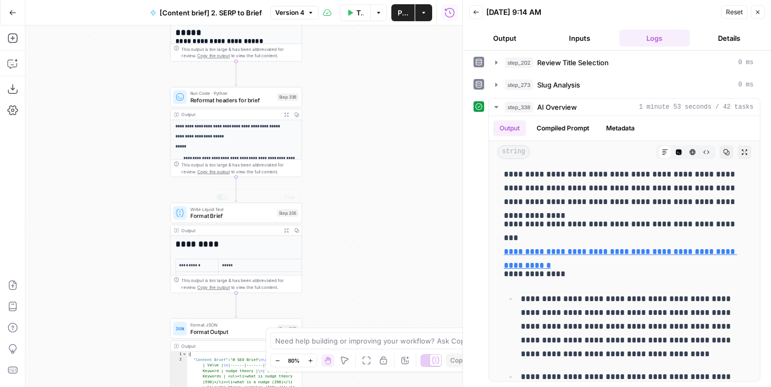
click at [200, 214] on span "Format Brief" at bounding box center [231, 216] width 83 height 8
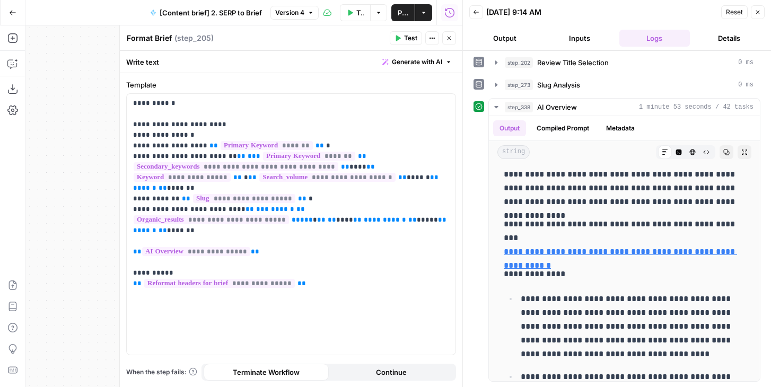
click at [446, 44] on button "Close" at bounding box center [449, 38] width 14 height 14
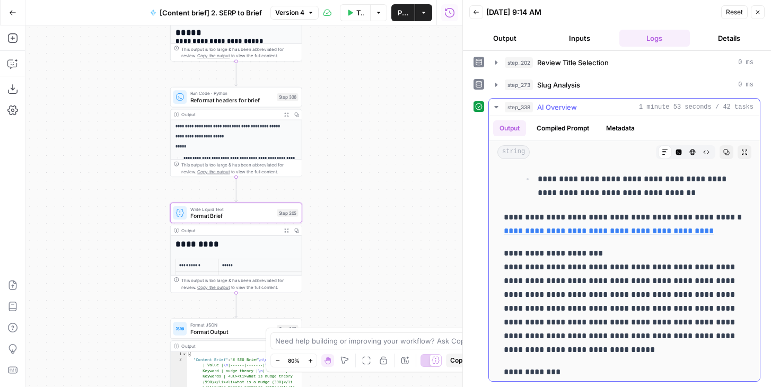
scroll to position [601, 0]
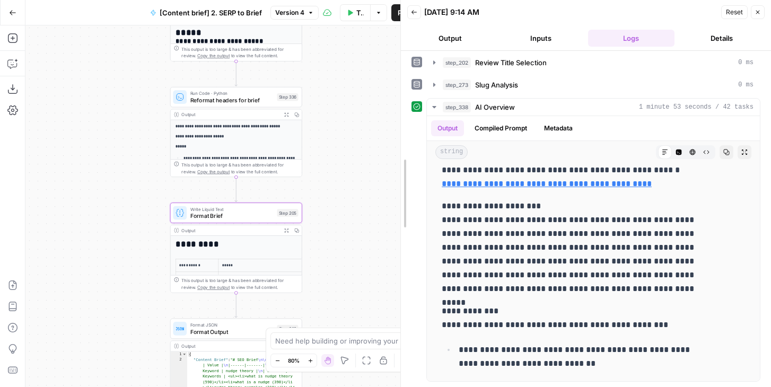
drag, startPoint x: 404, startPoint y: 243, endPoint x: 380, endPoint y: 243, distance: 23.9
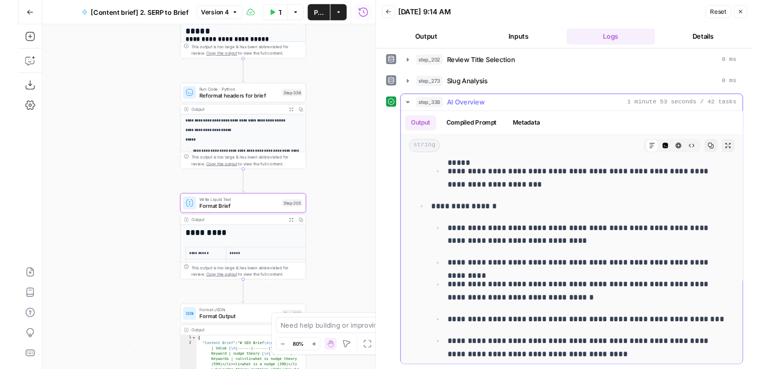
scroll to position [1669, 0]
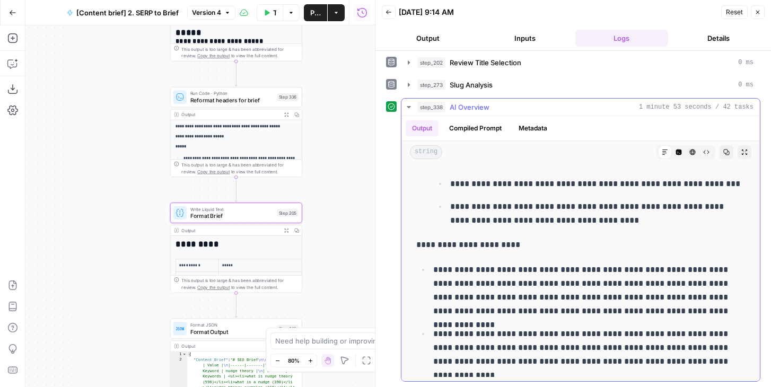
drag, startPoint x: 504, startPoint y: 269, endPoint x: 637, endPoint y: 296, distance: 135.9
click at [637, 296] on p "**********" at bounding box center [589, 290] width 312 height 55
drag, startPoint x: 435, startPoint y: 267, endPoint x: 739, endPoint y: 320, distance: 308.6
click at [739, 320] on ul "**********" at bounding box center [580, 316] width 329 height 106
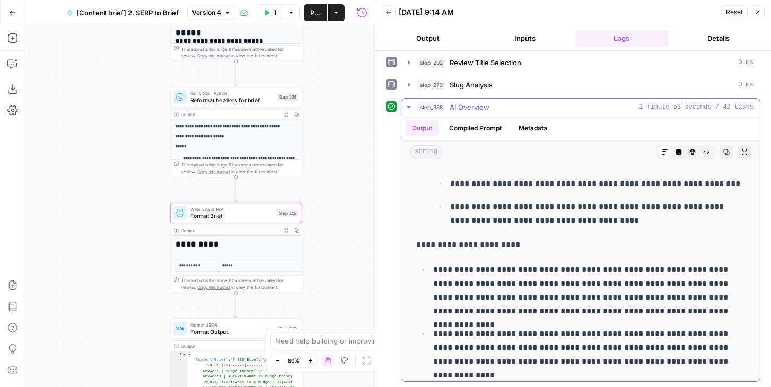
click at [739, 320] on ul "**********" at bounding box center [580, 316] width 329 height 106
drag, startPoint x: 712, startPoint y: 320, endPoint x: 551, endPoint y: 280, distance: 165.7
click at [551, 280] on ul "**********" at bounding box center [580, 316] width 329 height 106
click at [551, 280] on p "**********" at bounding box center [589, 290] width 312 height 55
drag, startPoint x: 706, startPoint y: 358, endPoint x: 422, endPoint y: 335, distance: 285.2
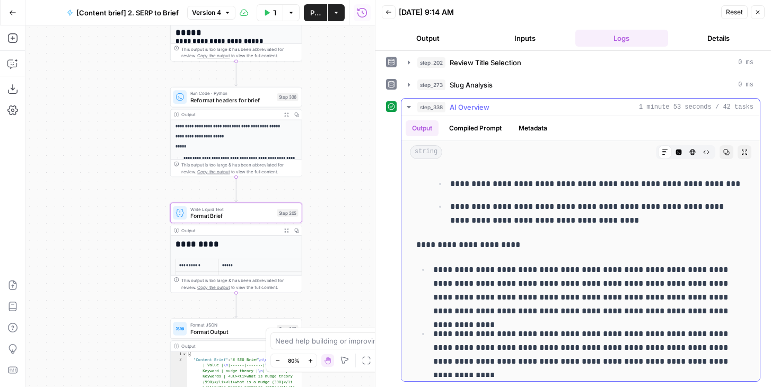
click at [422, 335] on ul "**********" at bounding box center [580, 316] width 329 height 106
click at [441, 313] on p "**********" at bounding box center [589, 290] width 312 height 55
click at [725, 361] on p "**********" at bounding box center [589, 347] width 312 height 41
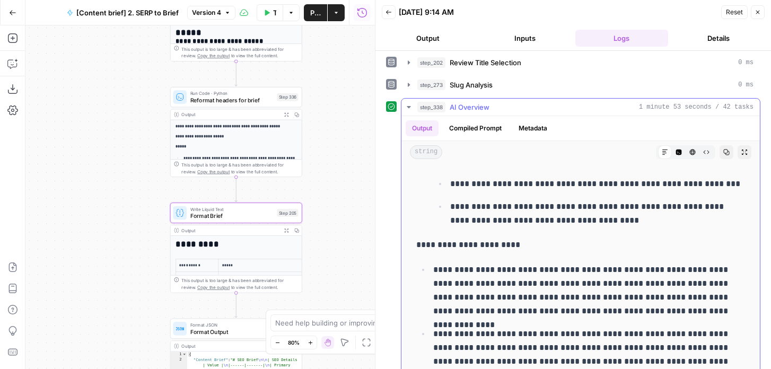
scroll to position [110, 0]
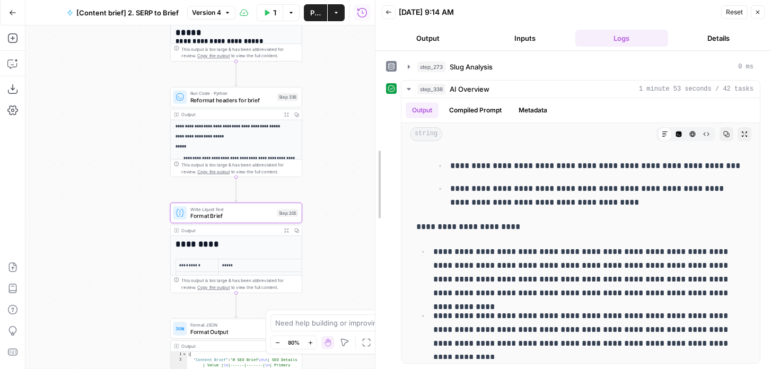
drag, startPoint x: 379, startPoint y: 100, endPoint x: 405, endPoint y: 100, distance: 26.5
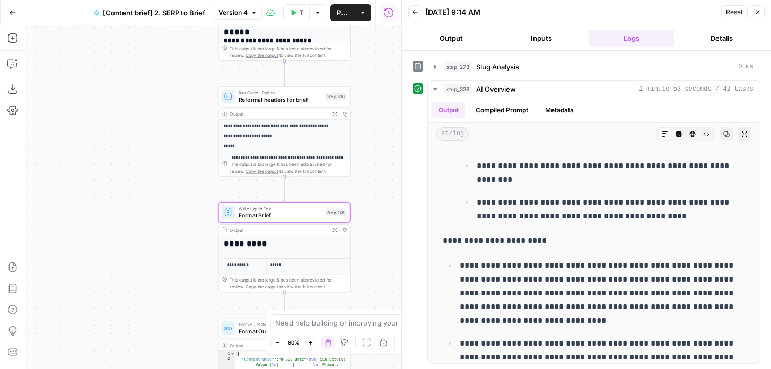
drag, startPoint x: 344, startPoint y: 97, endPoint x: 396, endPoint y: 96, distance: 52.0
click at [396, 96] on div "Workflow Set Inputs Inputs Run Code · JavaScript Structure Competitor Keywords …" at bounding box center [213, 197] width 376 height 344
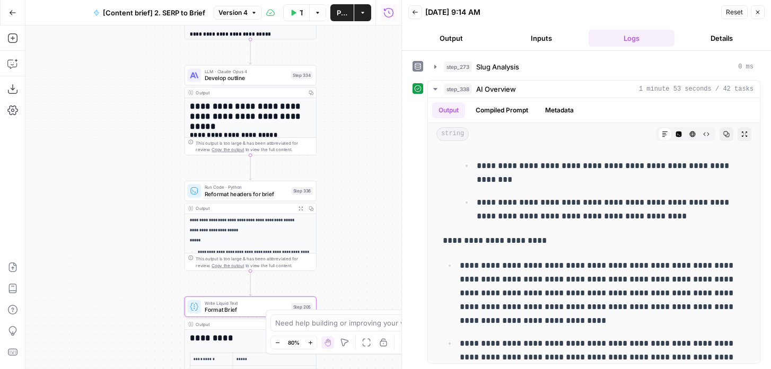
drag, startPoint x: 141, startPoint y: 171, endPoint x: 100, endPoint y: 291, distance: 126.3
click at [100, 291] on div "Workflow Set Inputs Inputs Run Code · JavaScript Structure Competitor Keywords …" at bounding box center [213, 197] width 376 height 344
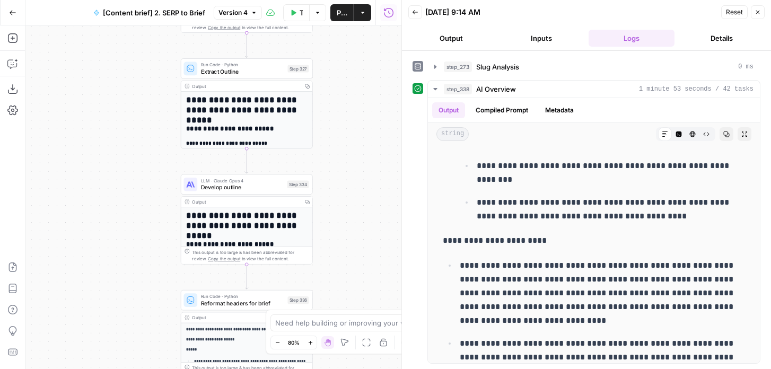
drag, startPoint x: 109, startPoint y: 160, endPoint x: 109, endPoint y: 260, distance: 100.2
click at [109, 260] on div "Workflow Set Inputs Inputs Run Code · JavaScript Structure Competitor Keywords …" at bounding box center [213, 197] width 376 height 344
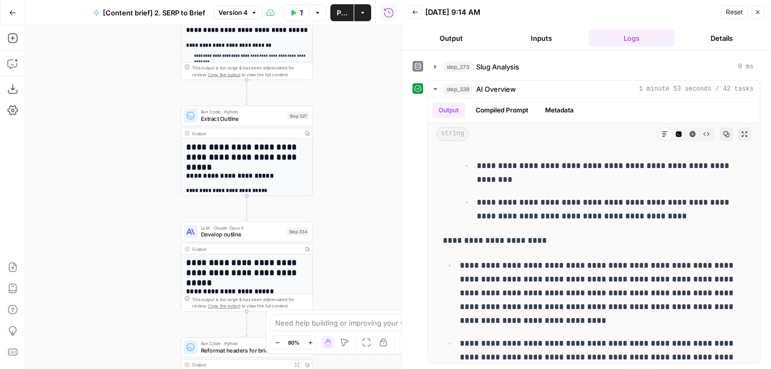
drag, startPoint x: 333, startPoint y: 116, endPoint x: 333, endPoint y: 161, distance: 45.6
click at [333, 161] on div "Workflow Set Inputs Inputs Run Code · JavaScript Structure Competitor Keywords …" at bounding box center [213, 197] width 376 height 344
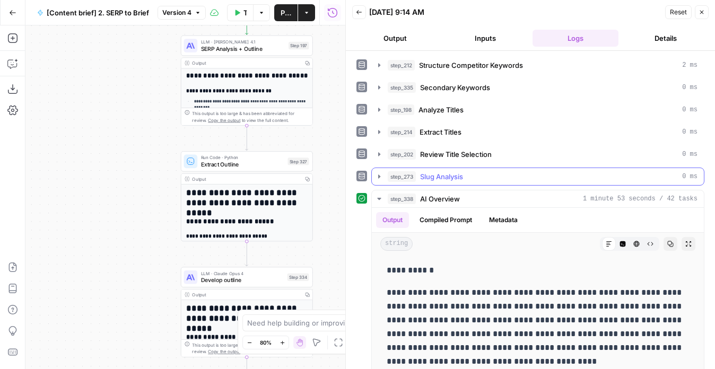
scroll to position [1765, 0]
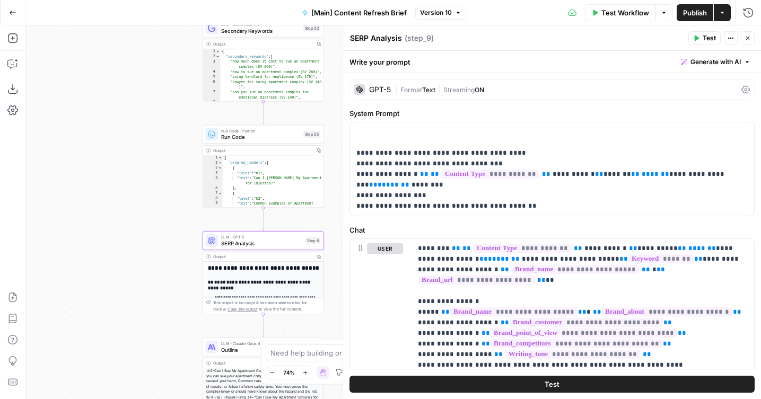
scroll to position [966, 0]
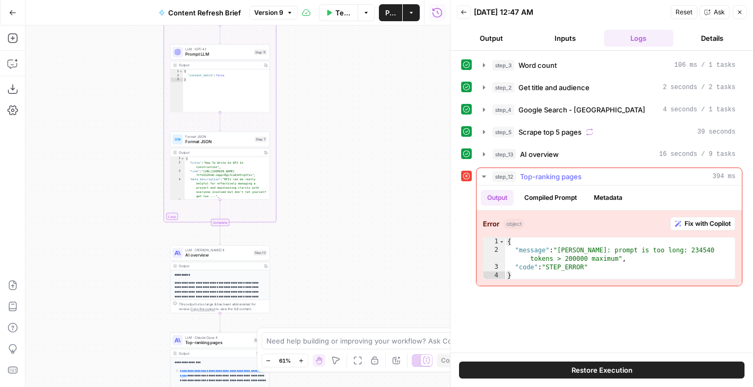
click at [536, 198] on button "Compiled Prompt" at bounding box center [550, 198] width 65 height 16
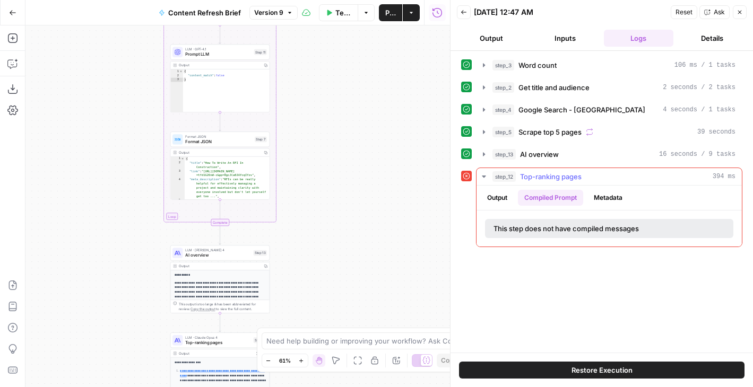
click at [503, 198] on button "Output" at bounding box center [496, 198] width 33 height 16
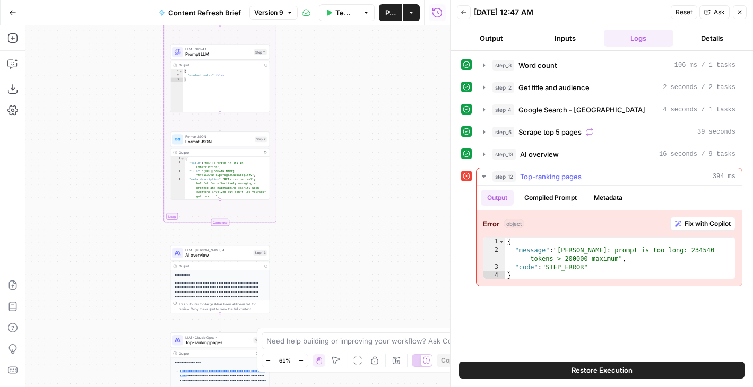
click at [604, 194] on button "Metadata" at bounding box center [607, 198] width 41 height 16
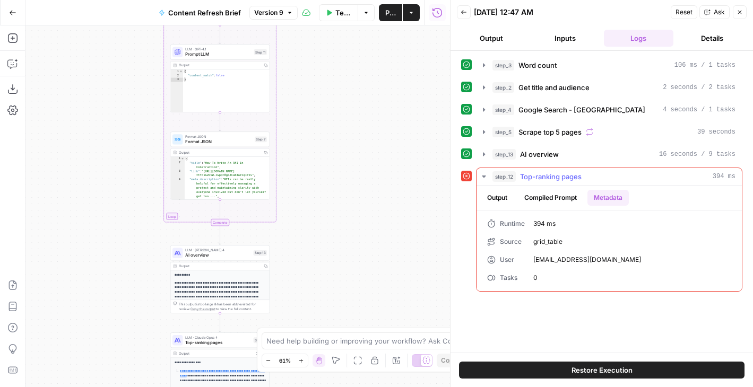
click at [559, 194] on button "Compiled Prompt" at bounding box center [550, 198] width 65 height 16
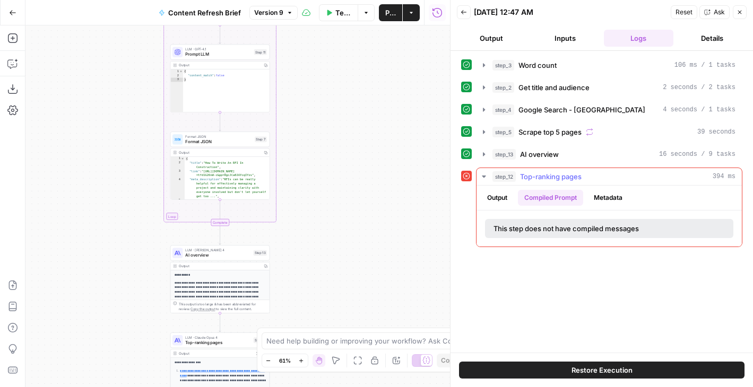
click at [513, 193] on button "Output" at bounding box center [496, 198] width 33 height 16
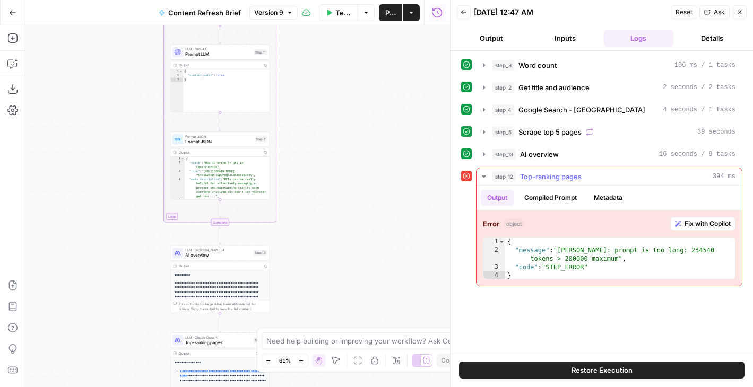
click at [589, 195] on button "Metadata" at bounding box center [607, 198] width 41 height 16
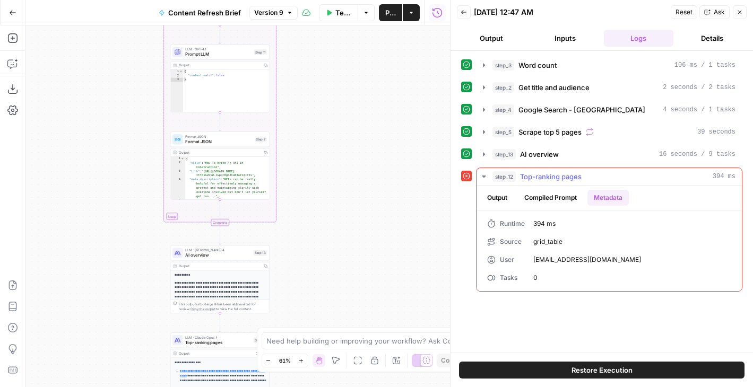
click at [537, 202] on button "Compiled Prompt" at bounding box center [550, 198] width 65 height 16
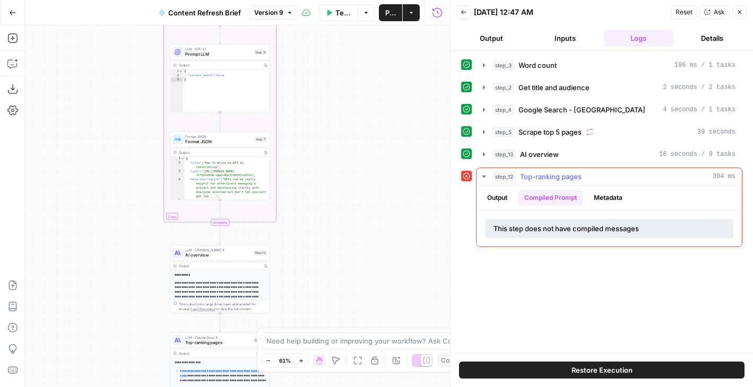
click at [500, 202] on button "Output" at bounding box center [496, 198] width 33 height 16
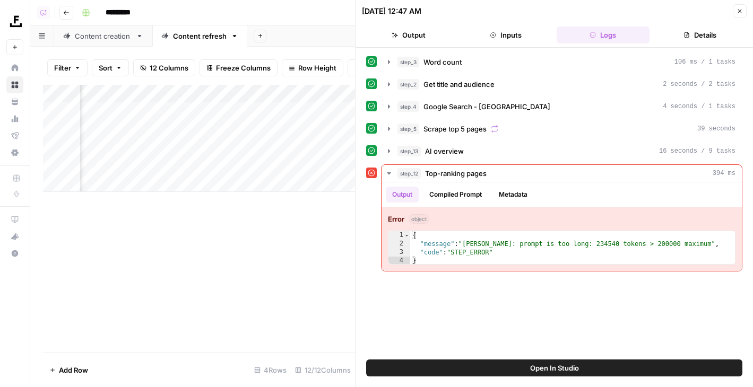
scroll to position [0, 417]
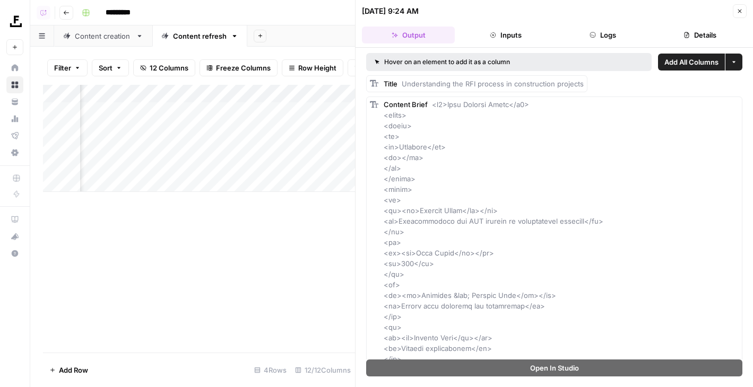
click at [740, 10] on icon "button" at bounding box center [740, 12] width 4 height 4
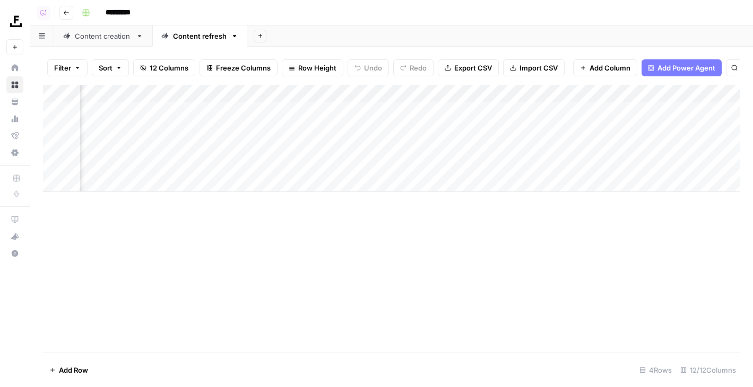
scroll to position [0, 334]
